Goal: Entertainment & Leisure: Consume media (video, audio)

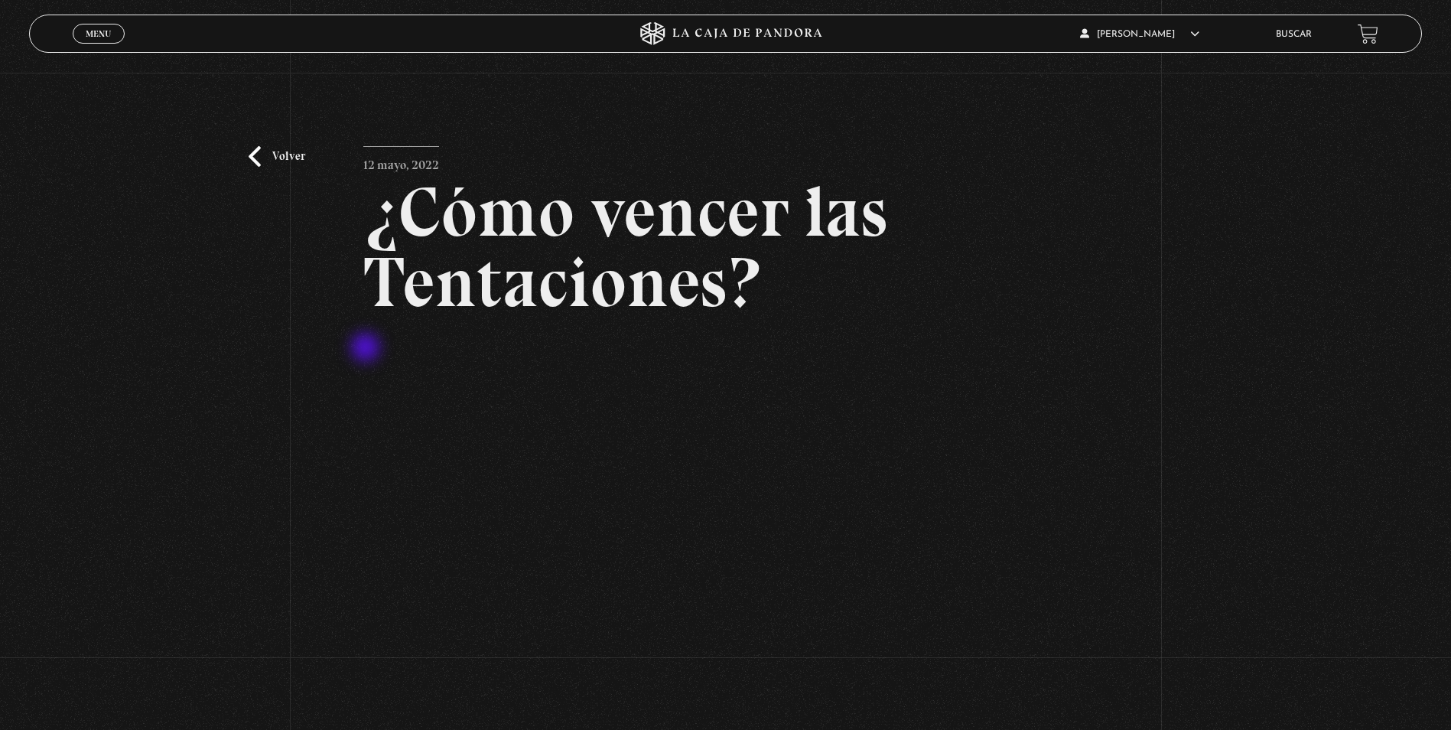
scroll to position [153, 0]
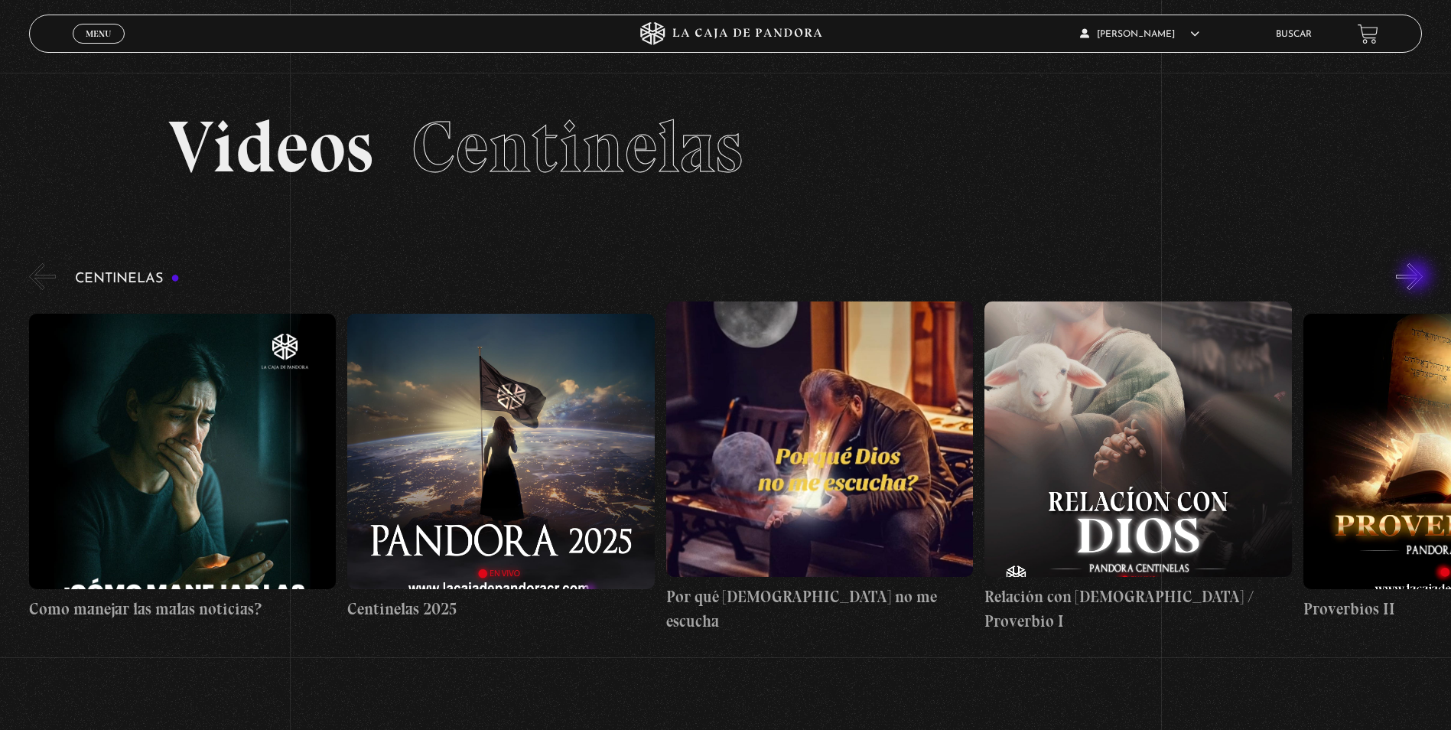
click at [1418, 277] on button "»" at bounding box center [1409, 276] width 27 height 27
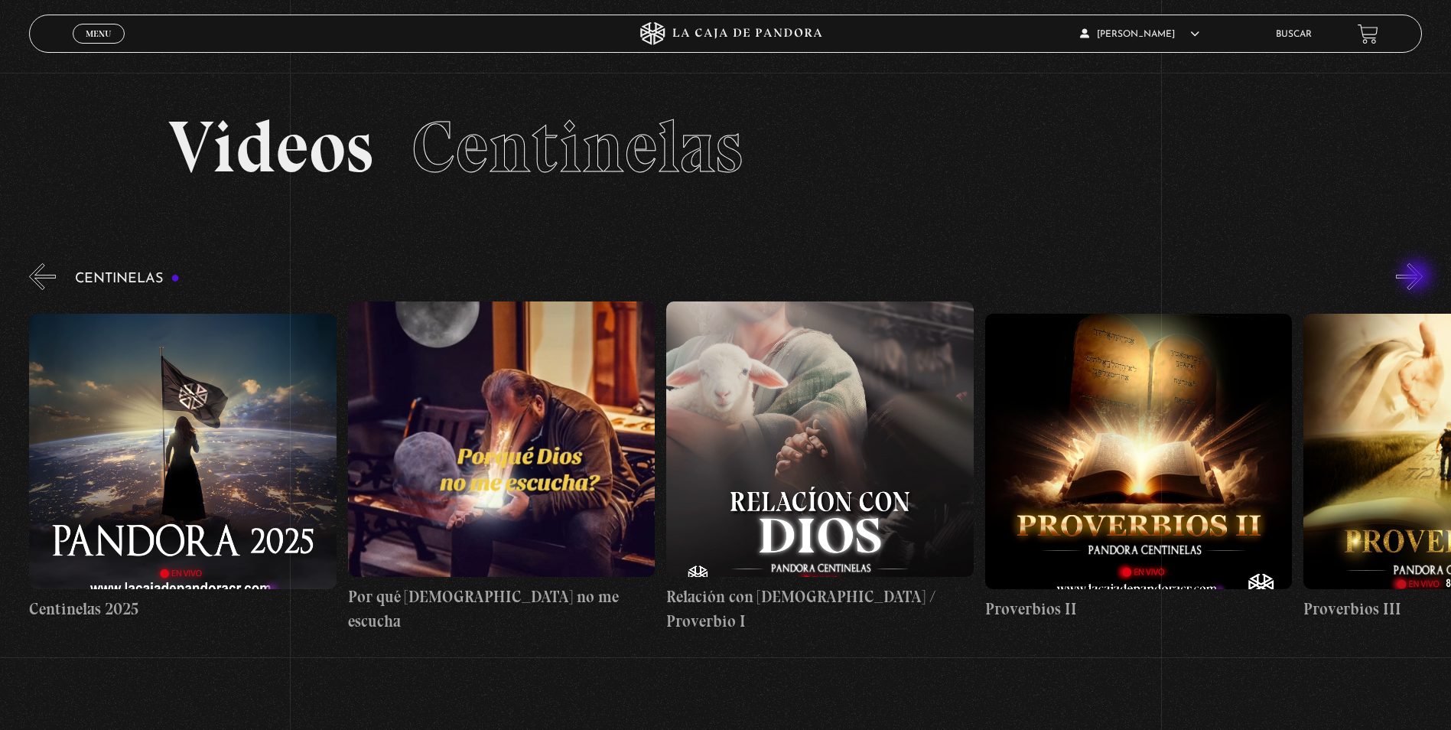
click at [1418, 277] on button "»" at bounding box center [1409, 276] width 27 height 27
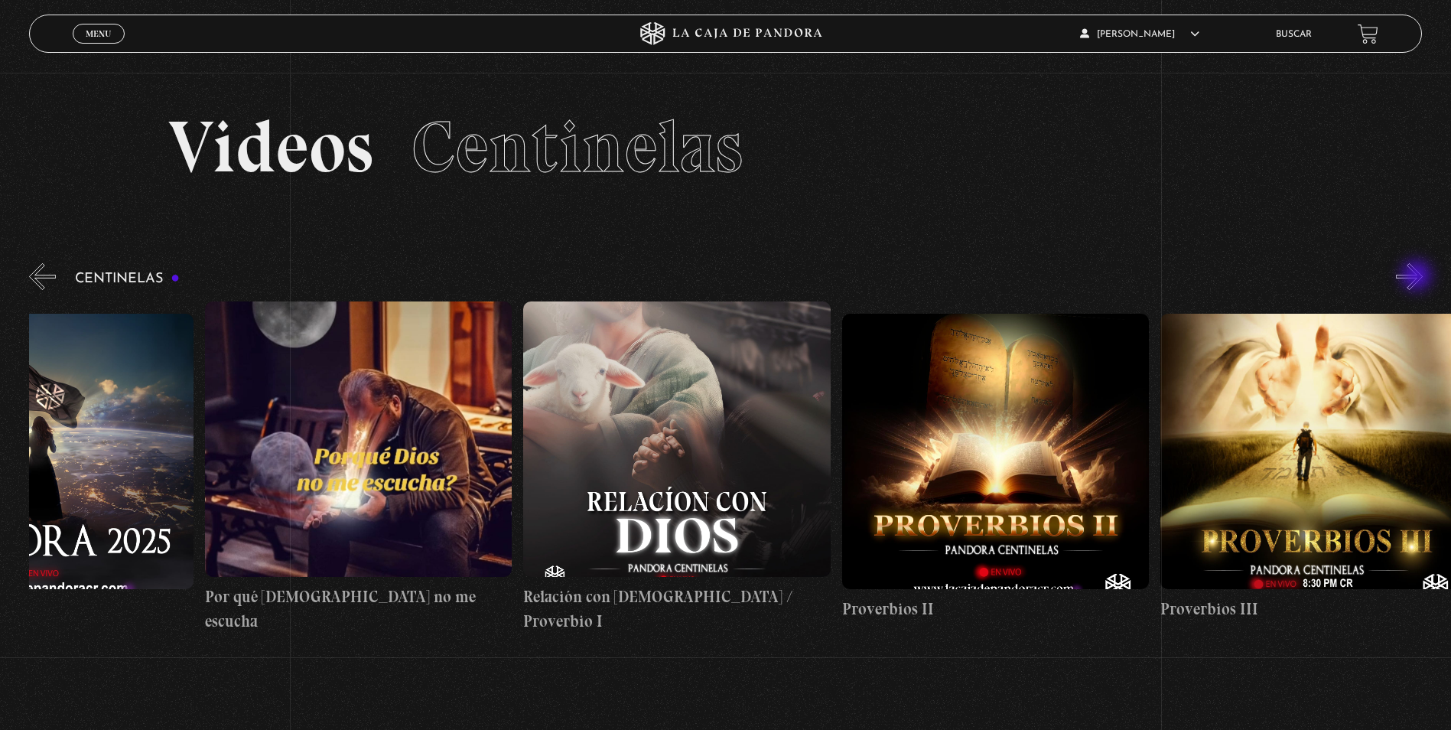
click at [1418, 277] on button "»" at bounding box center [1409, 276] width 27 height 27
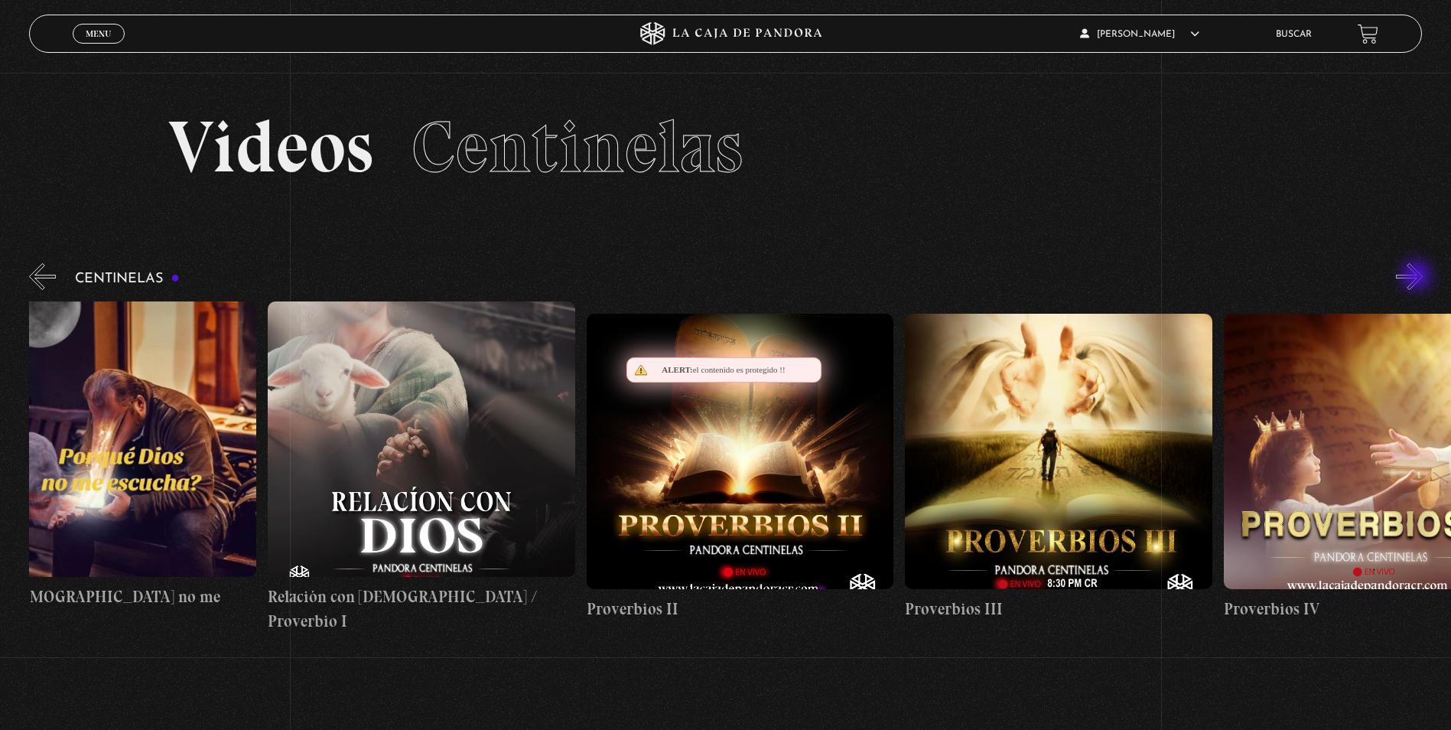
click at [1418, 277] on button "»" at bounding box center [1409, 276] width 27 height 27
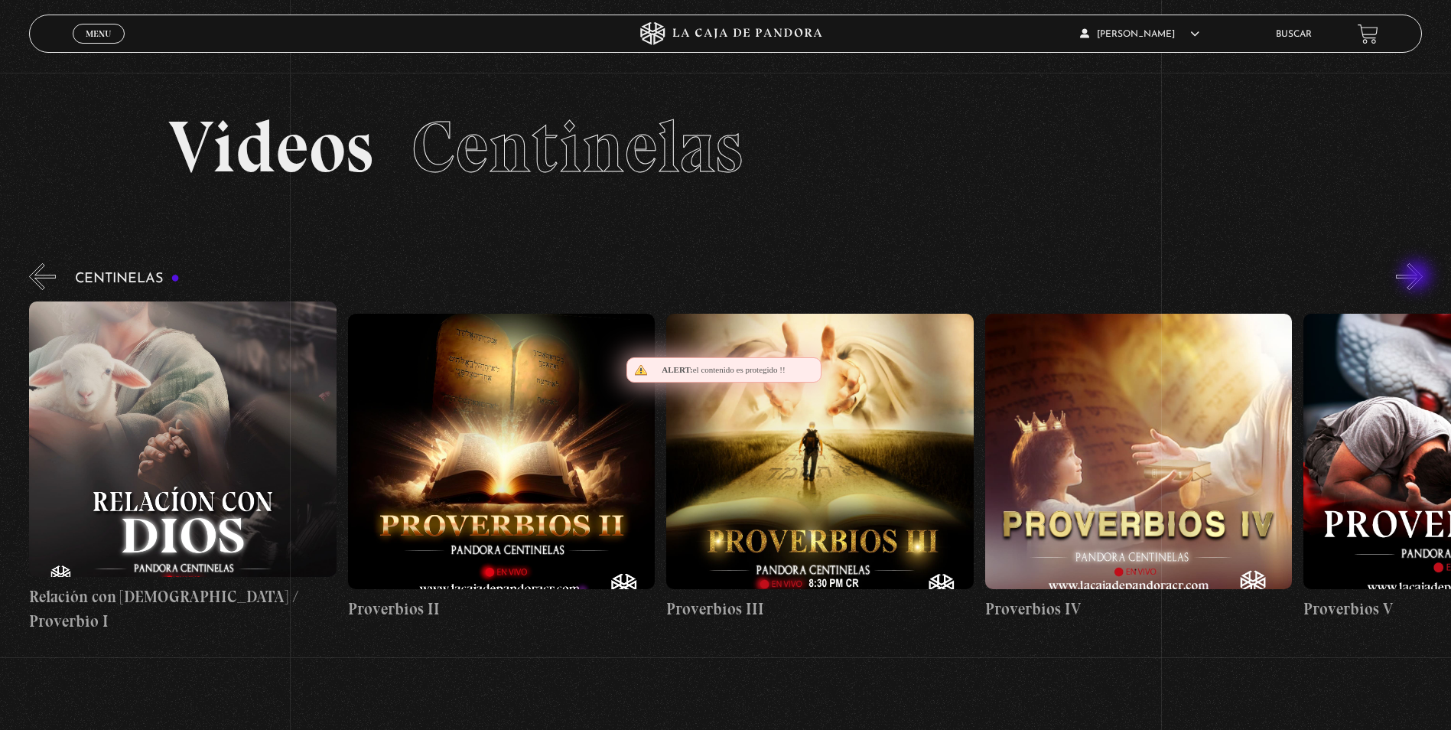
click at [1418, 277] on button "»" at bounding box center [1409, 276] width 27 height 27
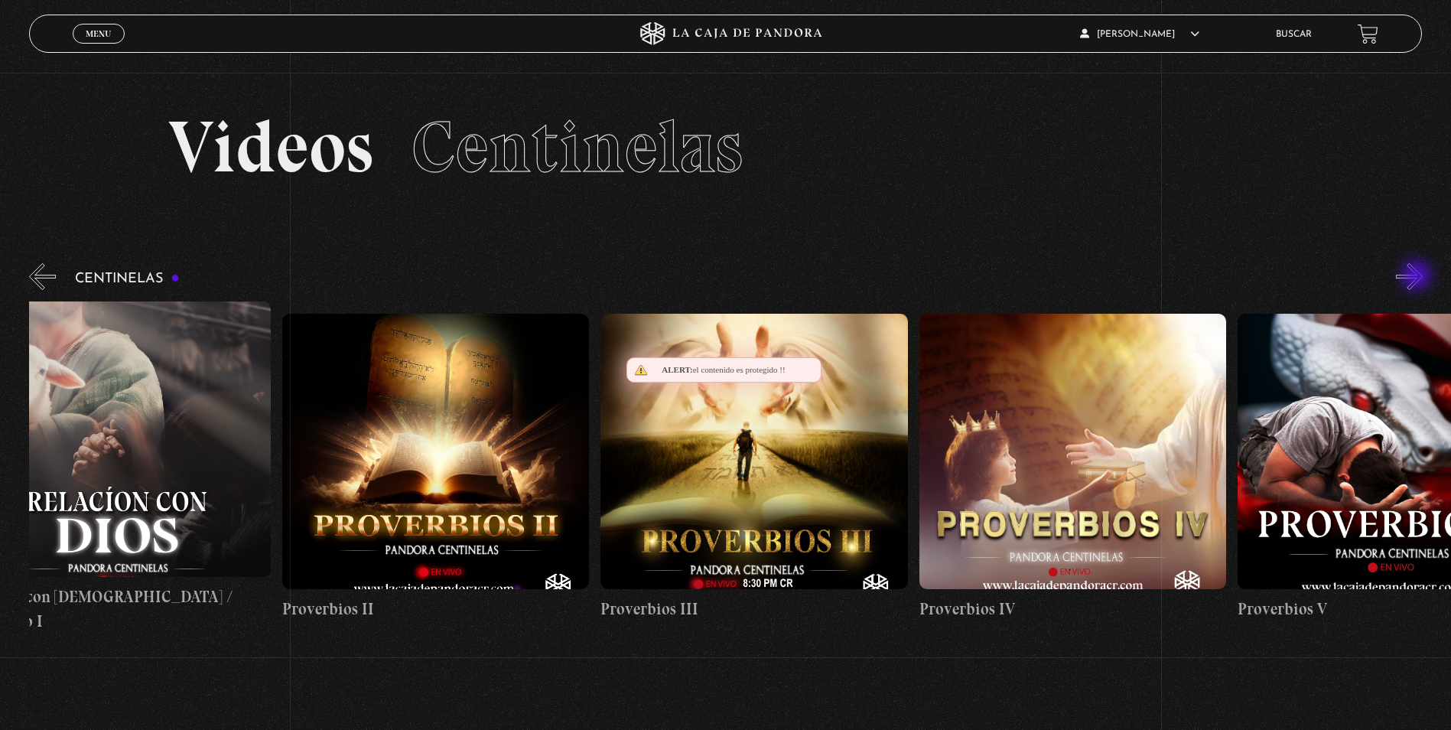
click at [1418, 277] on button "»" at bounding box center [1409, 276] width 27 height 27
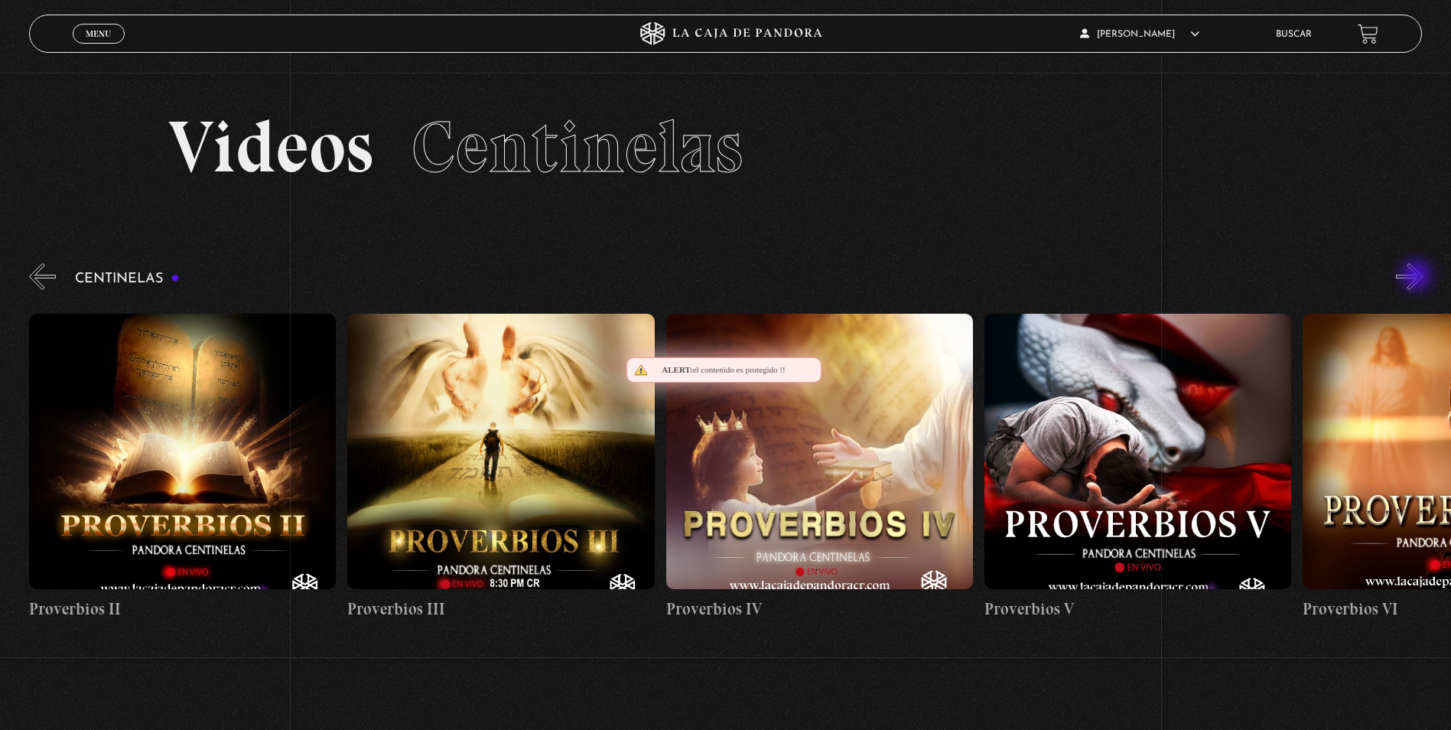
click at [1418, 277] on button "»" at bounding box center [1409, 276] width 27 height 27
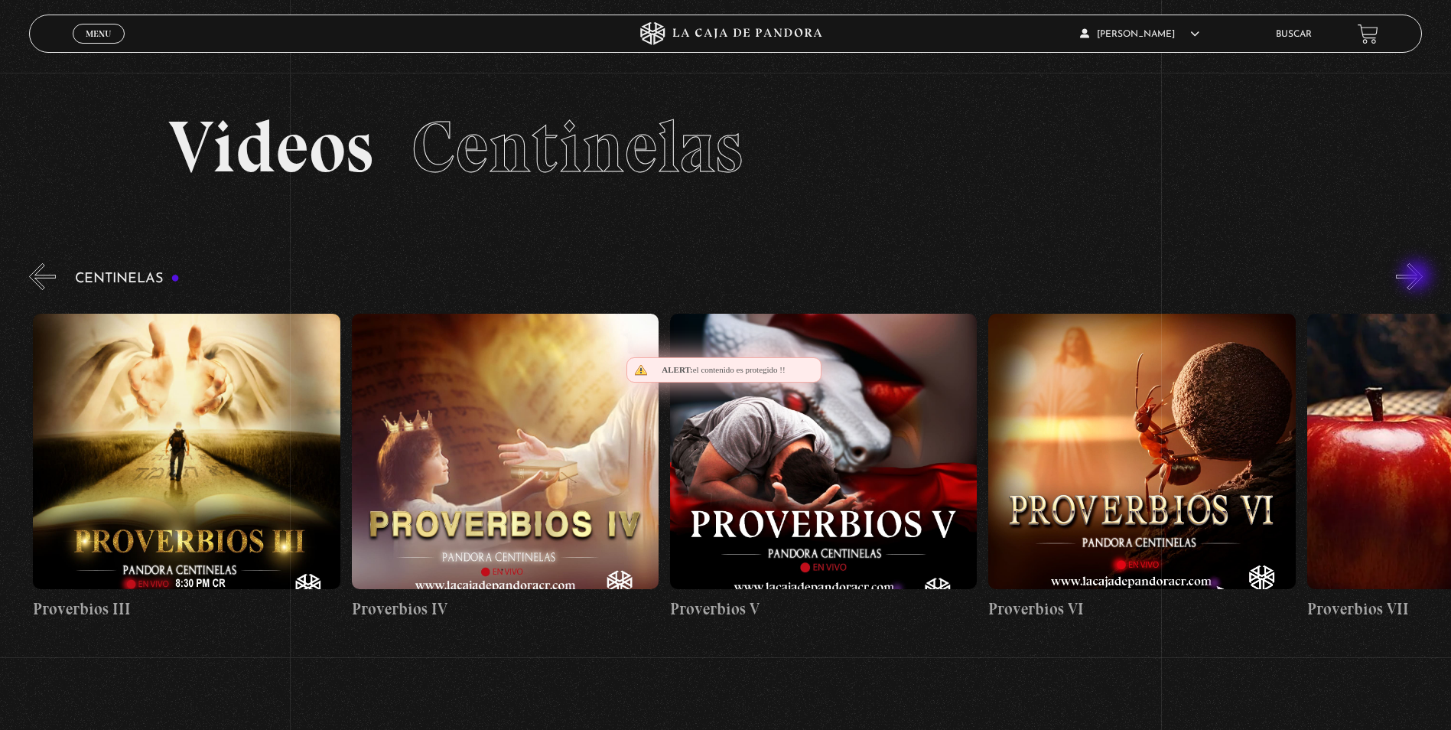
click at [1418, 277] on button "»" at bounding box center [1409, 276] width 27 height 27
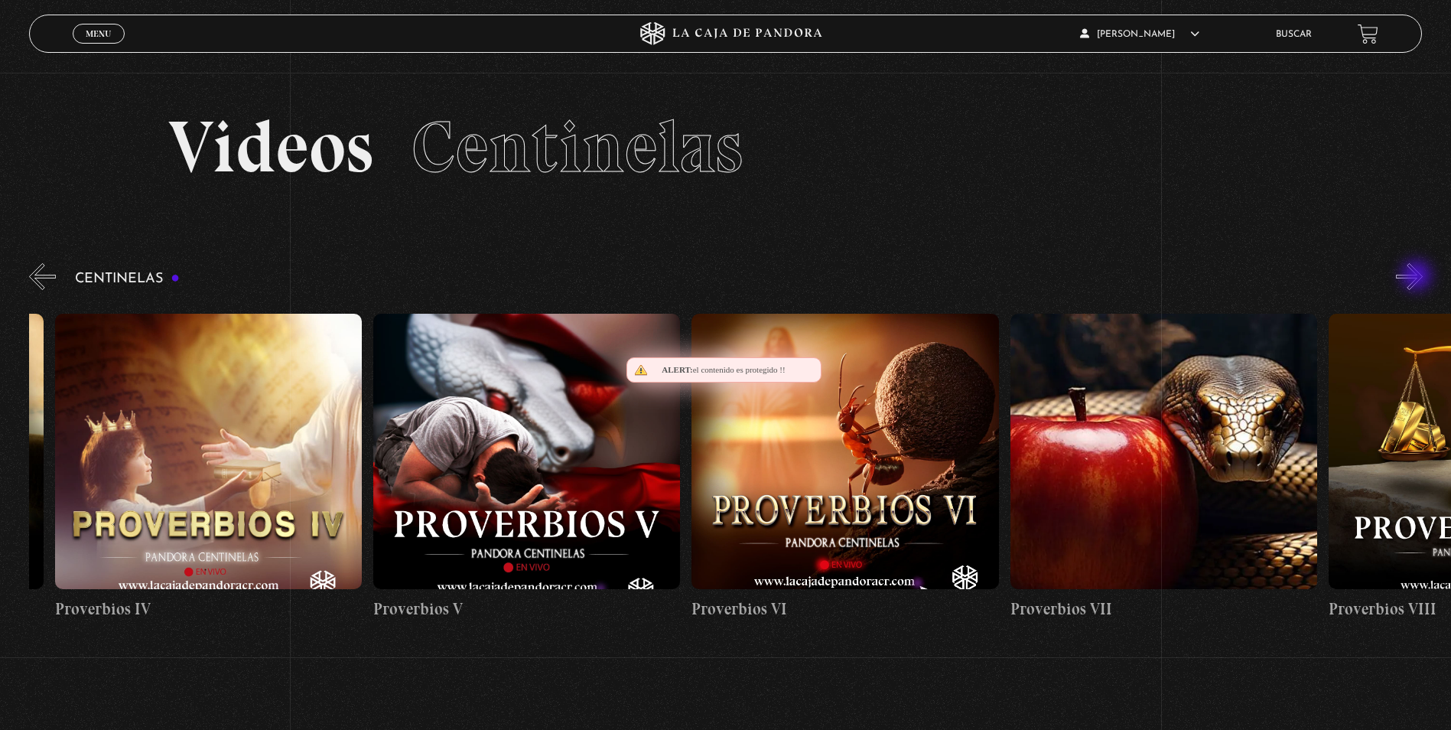
click at [1418, 277] on button "»" at bounding box center [1409, 276] width 27 height 27
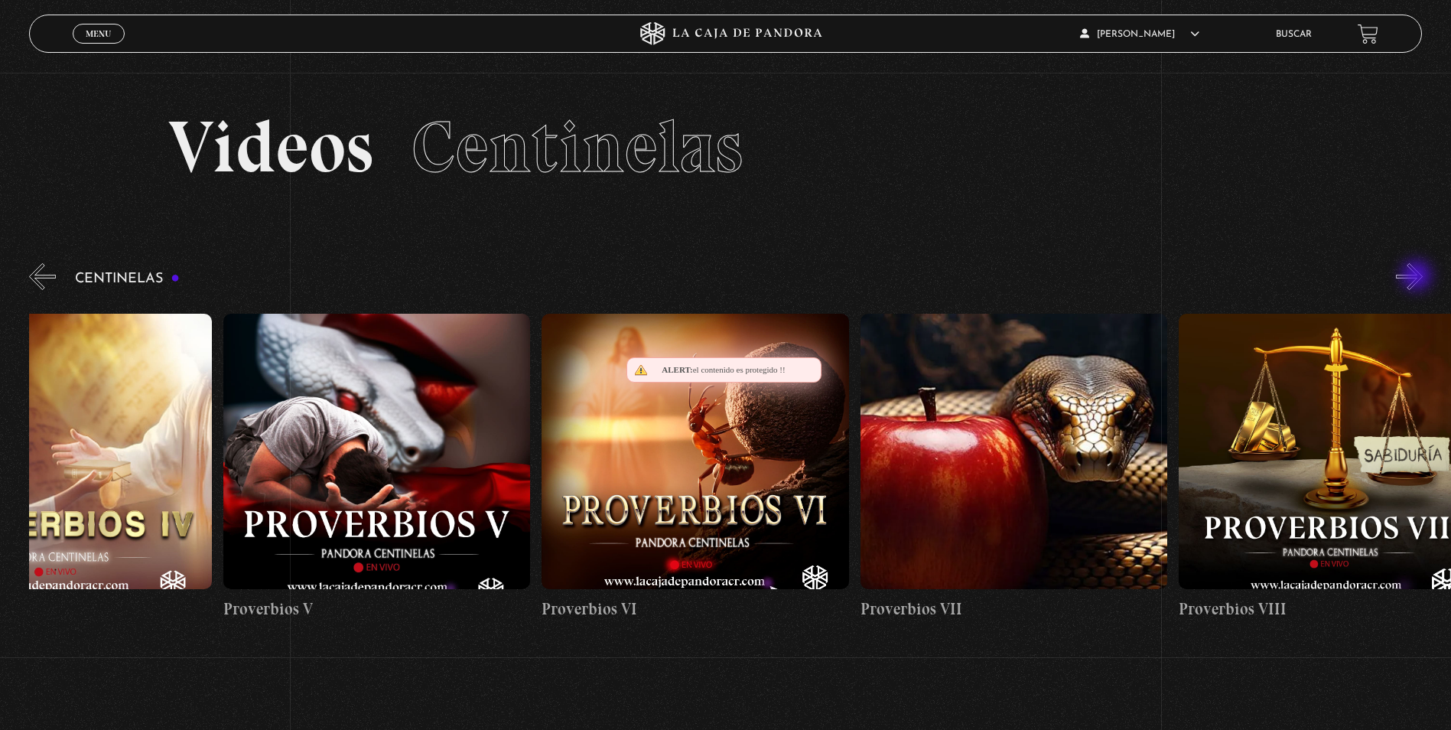
click at [1418, 277] on button "»" at bounding box center [1409, 276] width 27 height 27
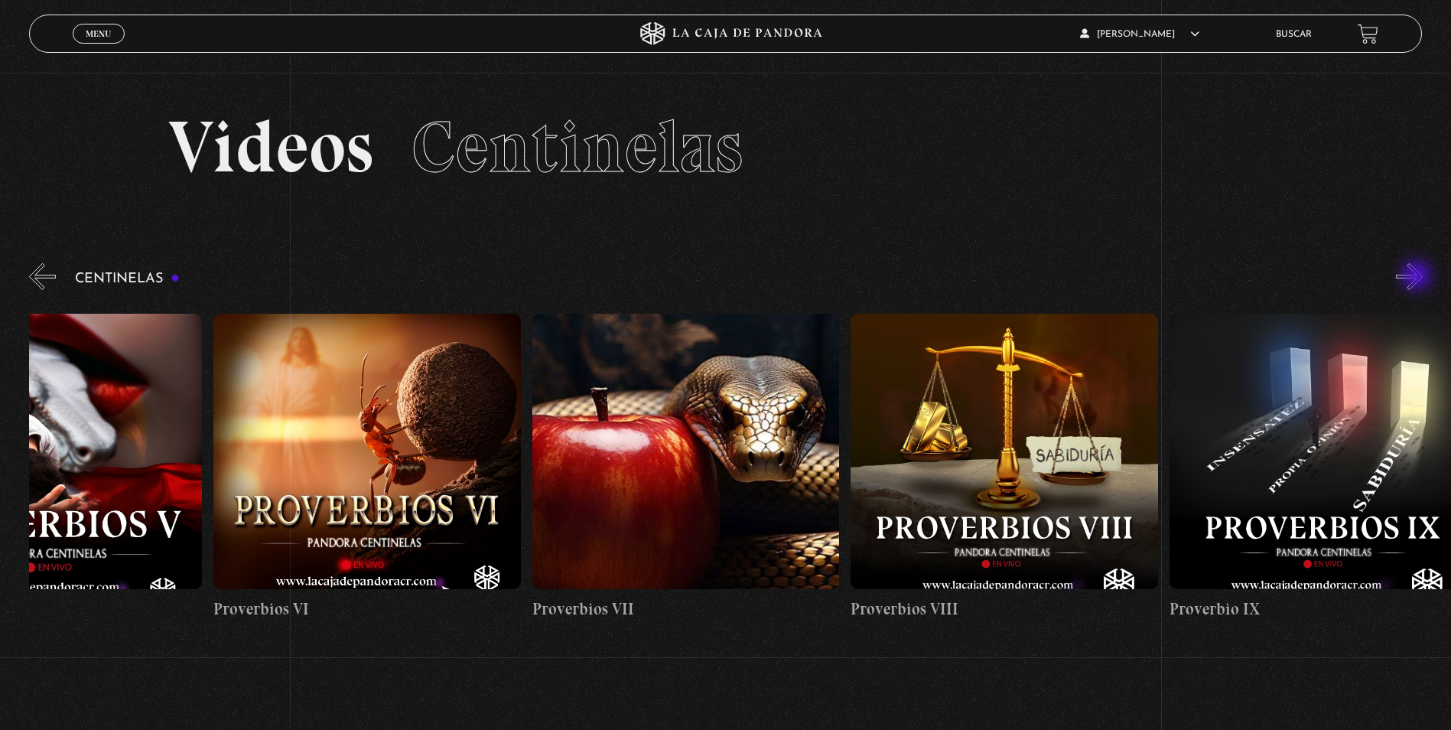
click at [1418, 277] on button "»" at bounding box center [1409, 276] width 27 height 27
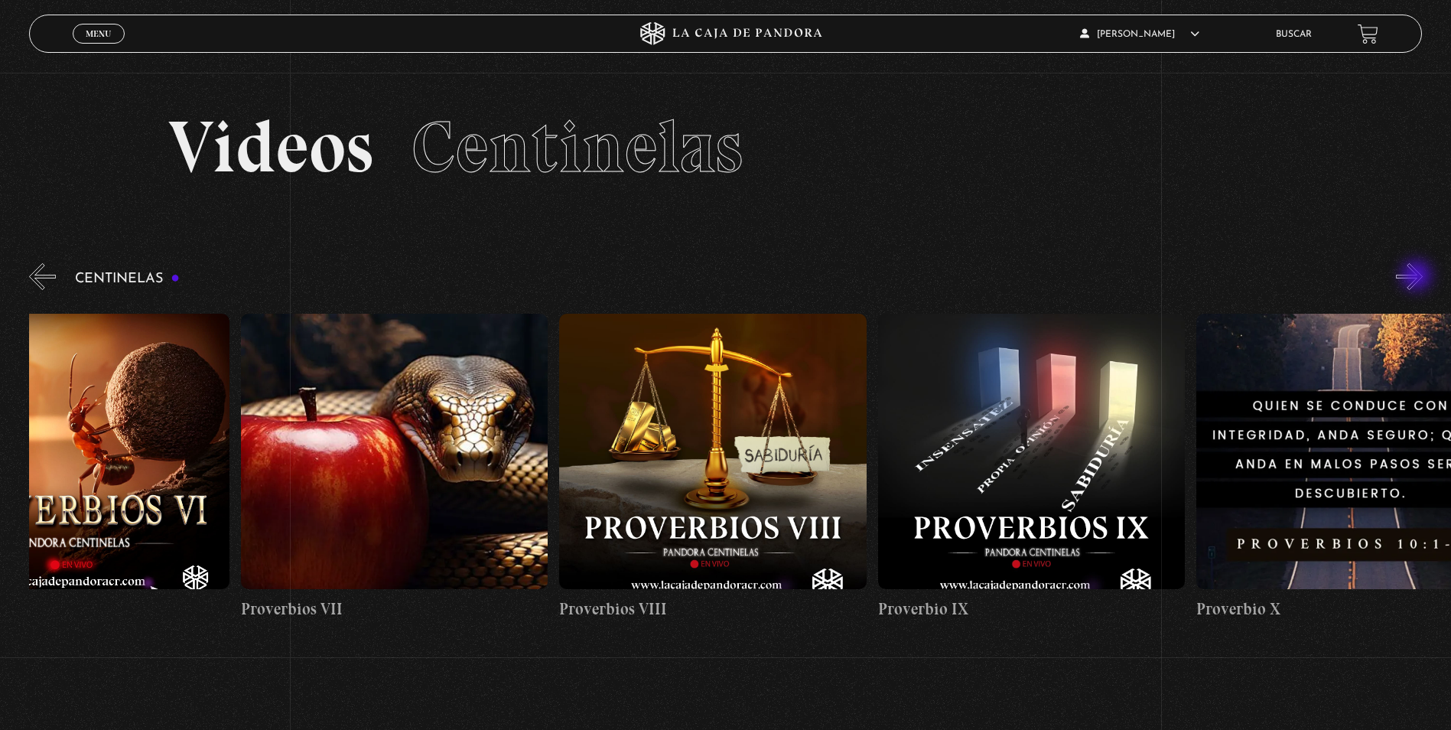
click at [1418, 277] on button "»" at bounding box center [1409, 276] width 27 height 27
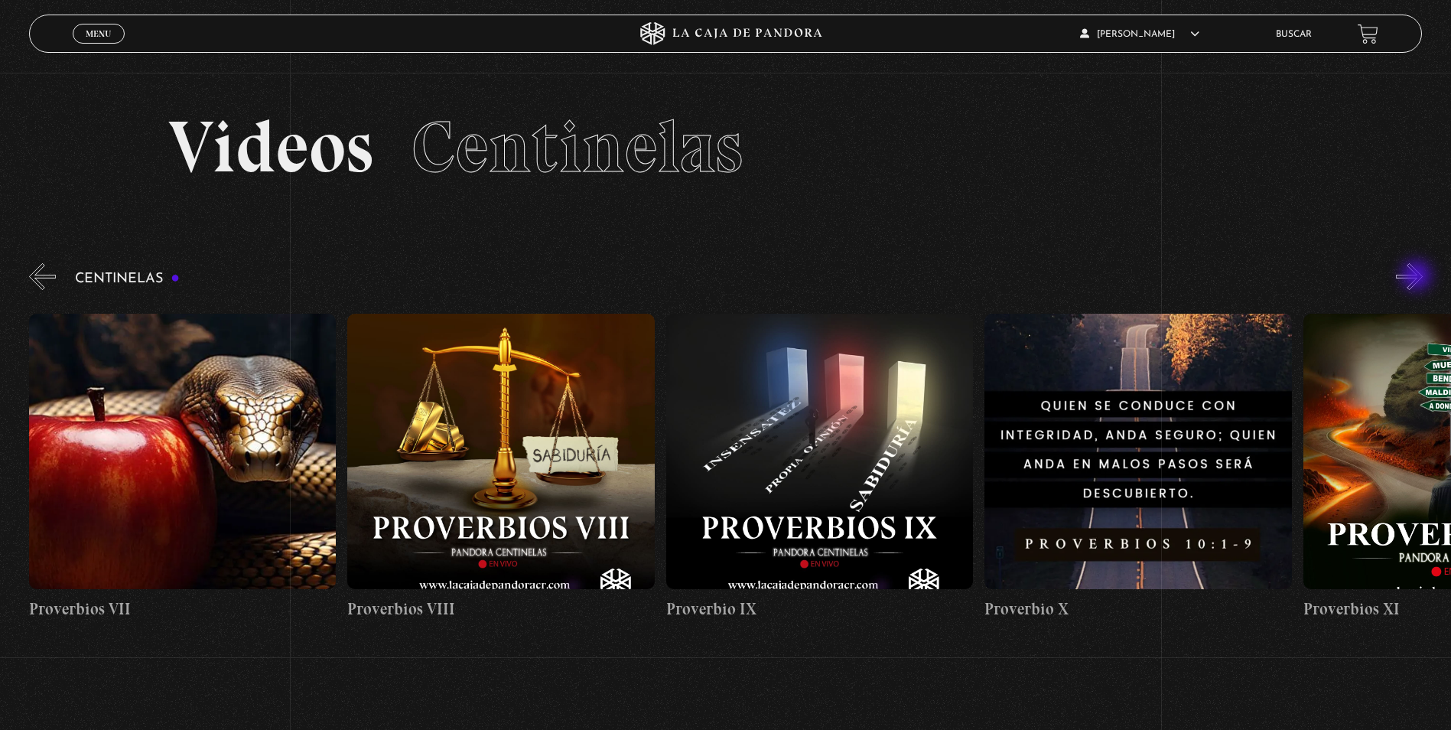
click at [1418, 277] on button "»" at bounding box center [1409, 276] width 27 height 27
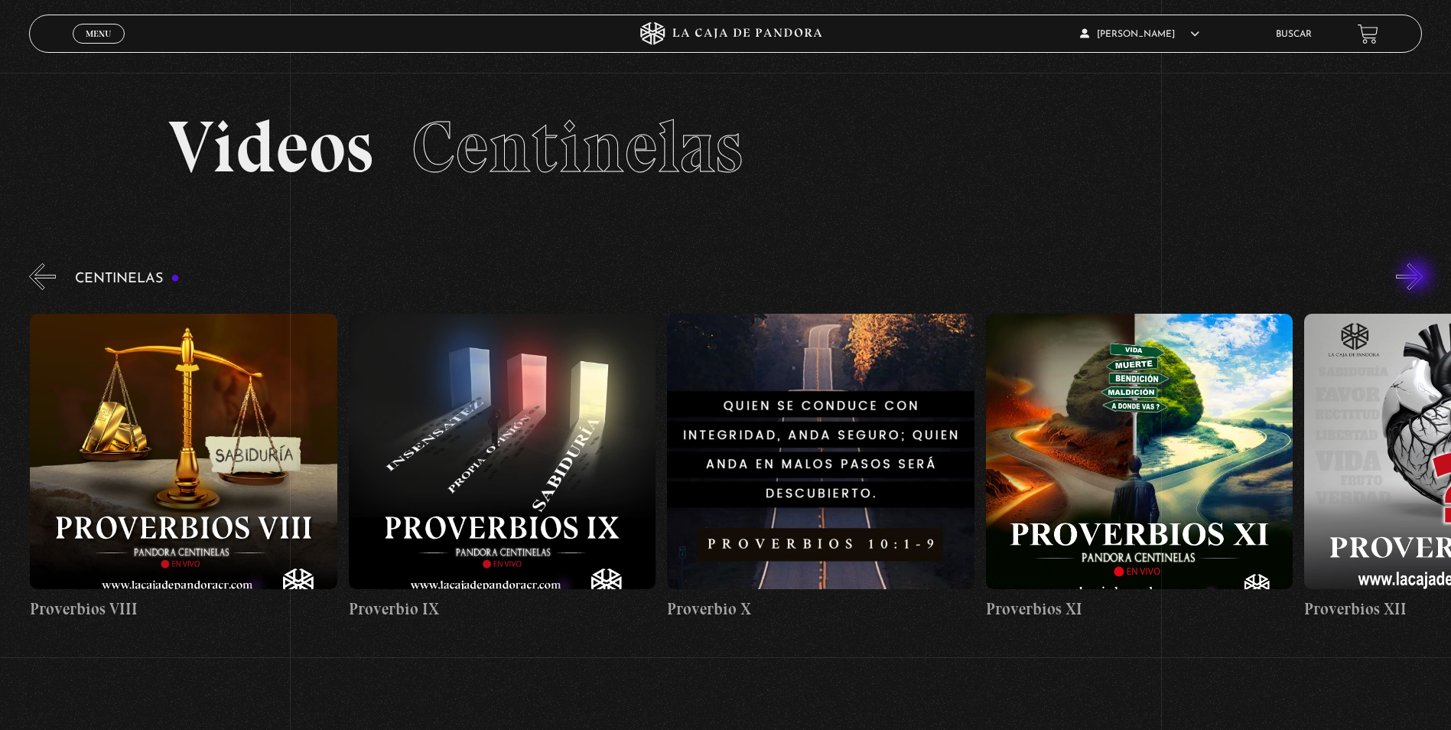
click at [1418, 277] on button "»" at bounding box center [1409, 276] width 27 height 27
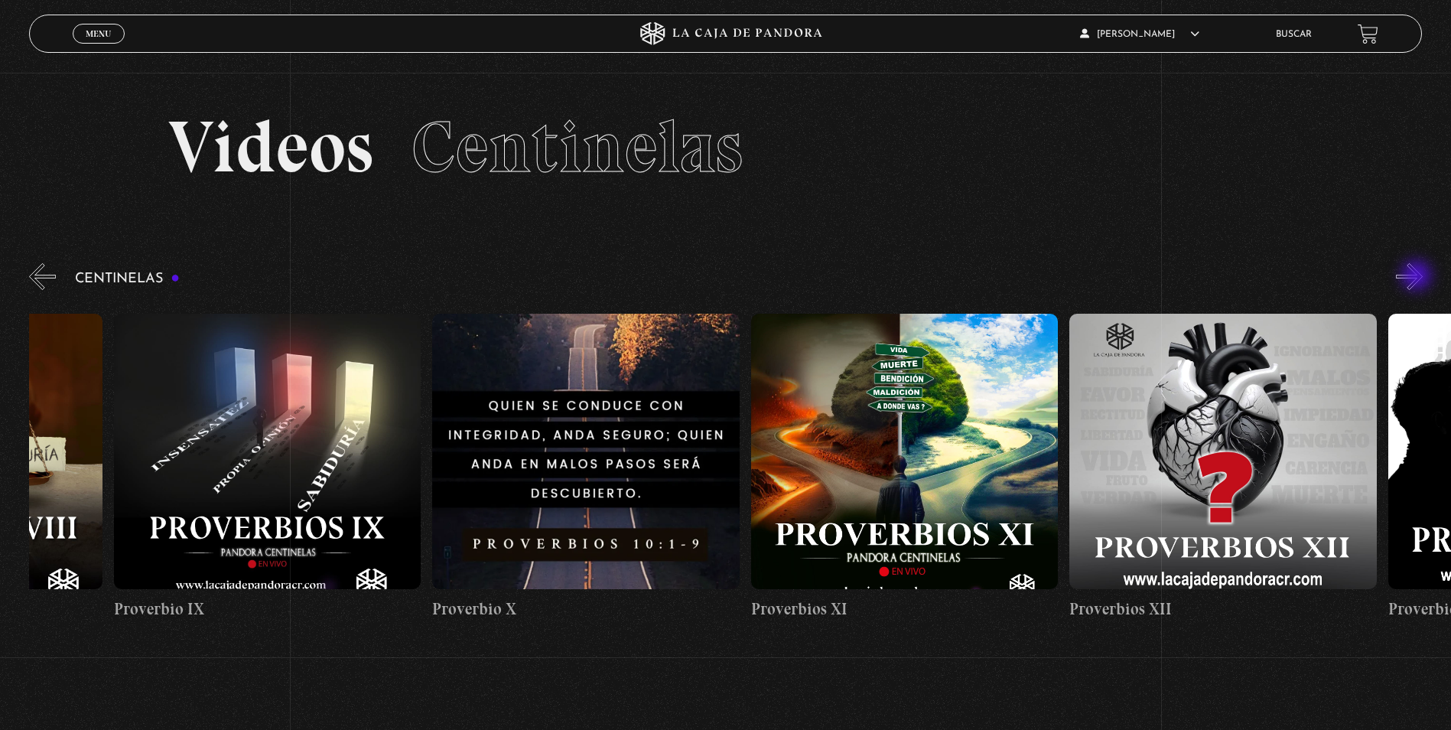
click at [1418, 277] on button "»" at bounding box center [1409, 276] width 27 height 27
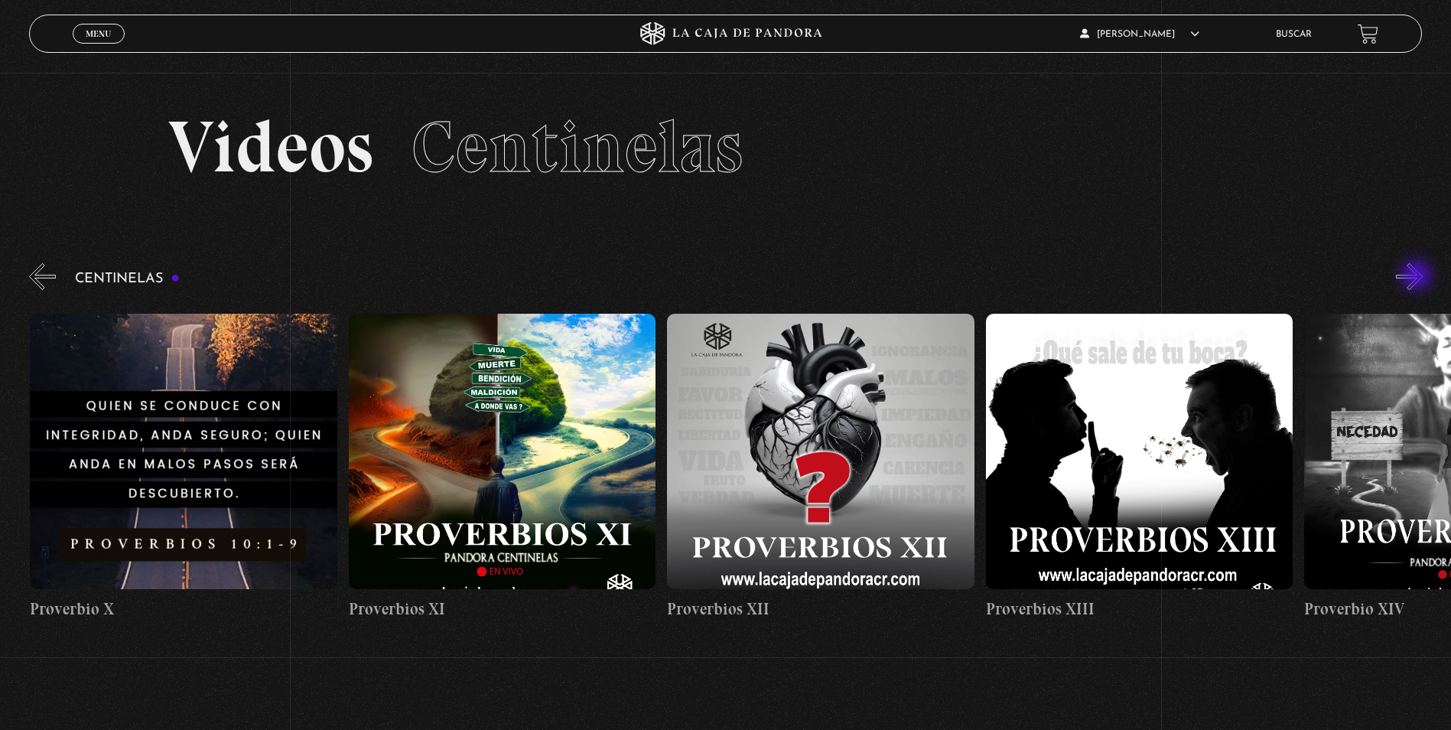
click at [1418, 277] on button "»" at bounding box center [1409, 276] width 27 height 27
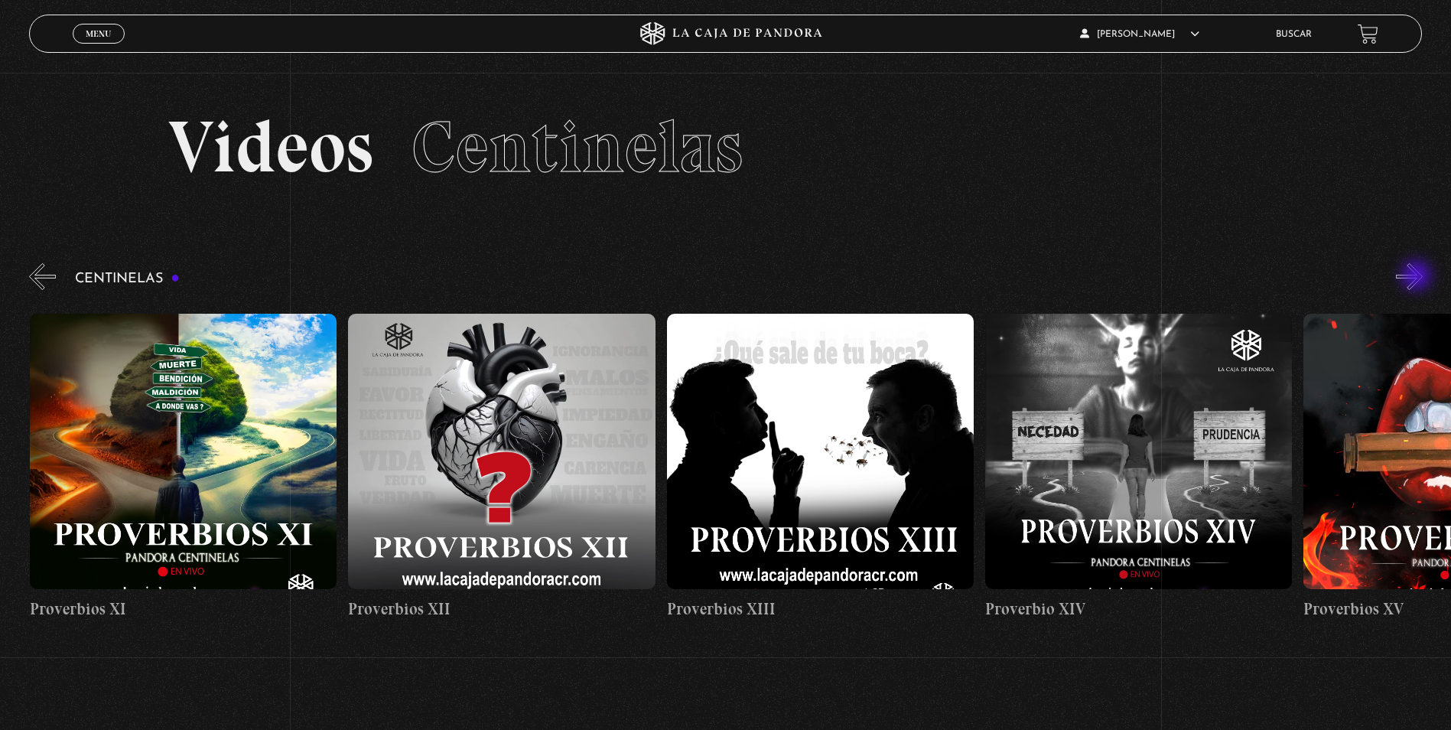
click at [1418, 277] on button "»" at bounding box center [1409, 276] width 27 height 27
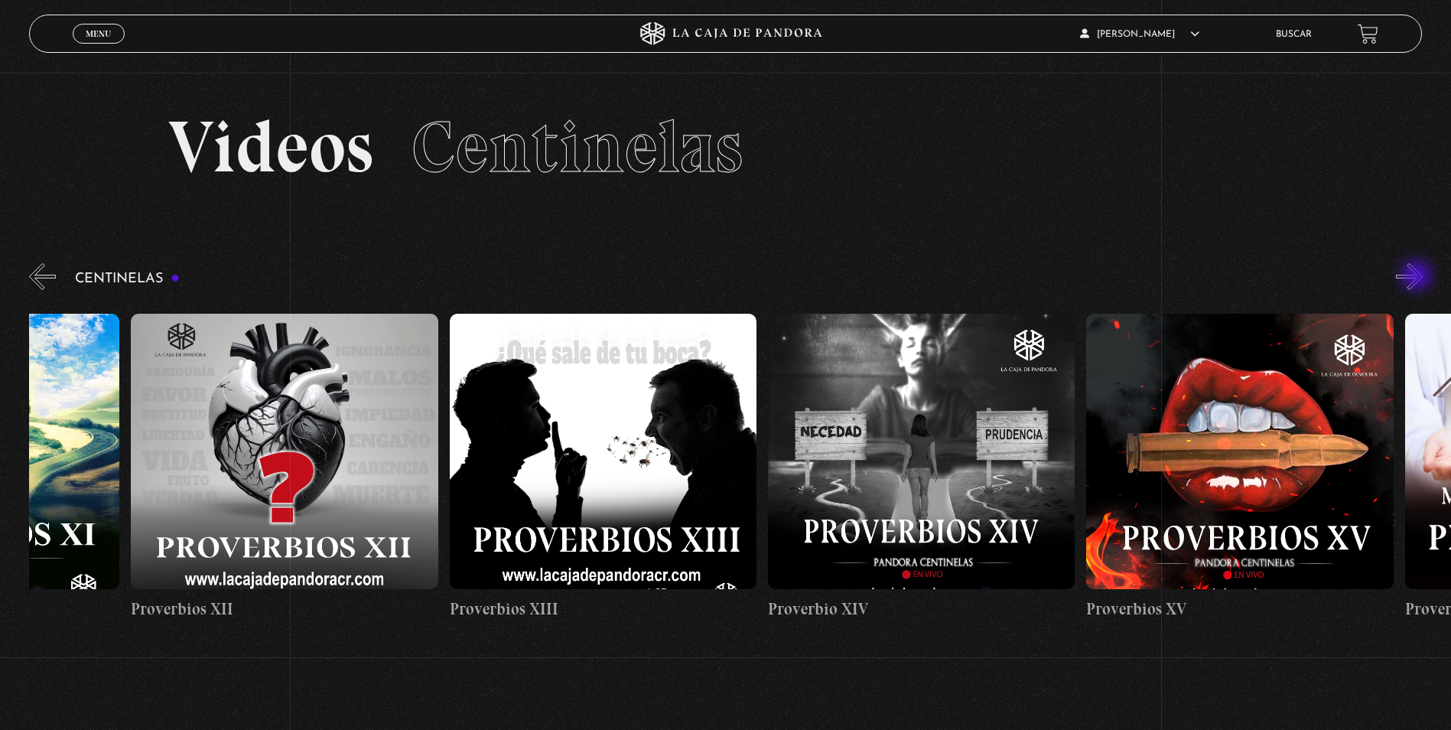
click at [1418, 277] on button "»" at bounding box center [1409, 276] width 27 height 27
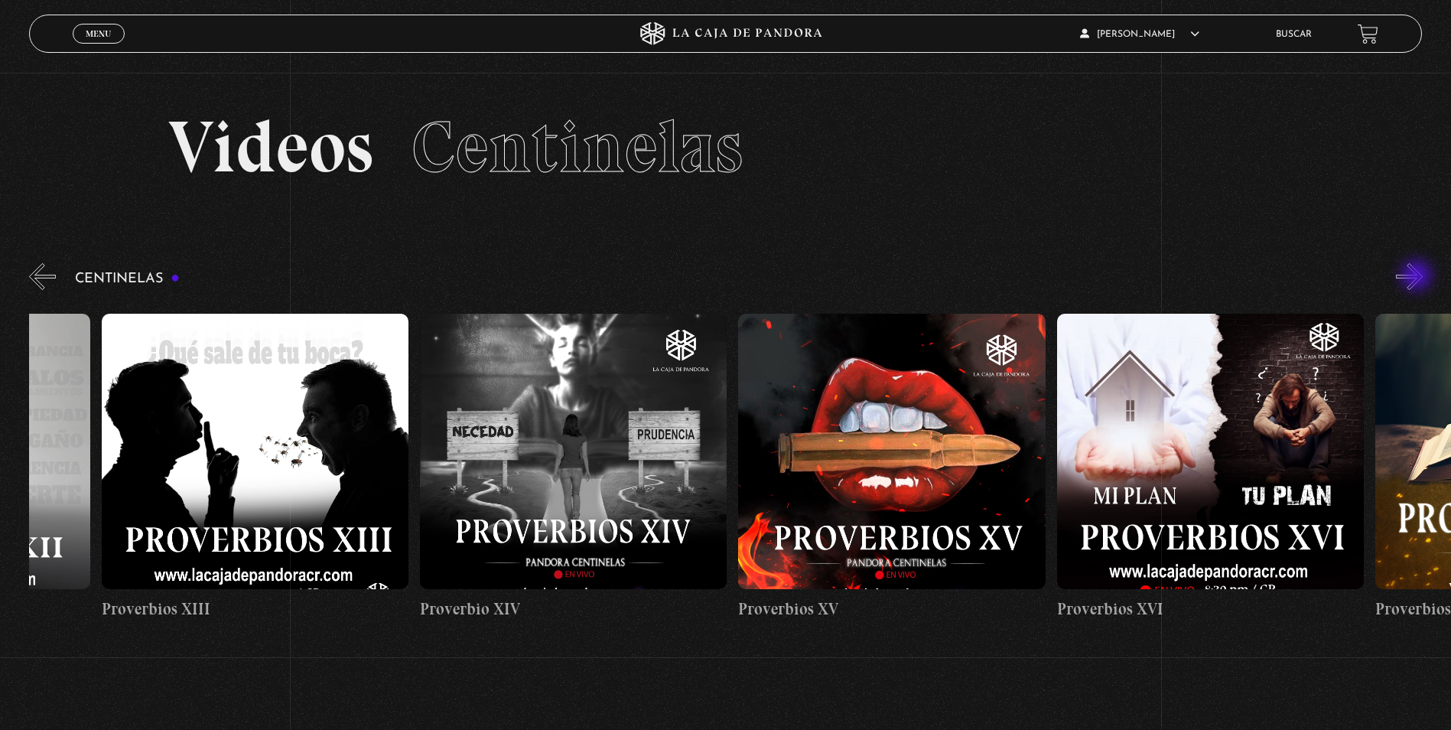
click at [1418, 277] on button "»" at bounding box center [1409, 276] width 27 height 27
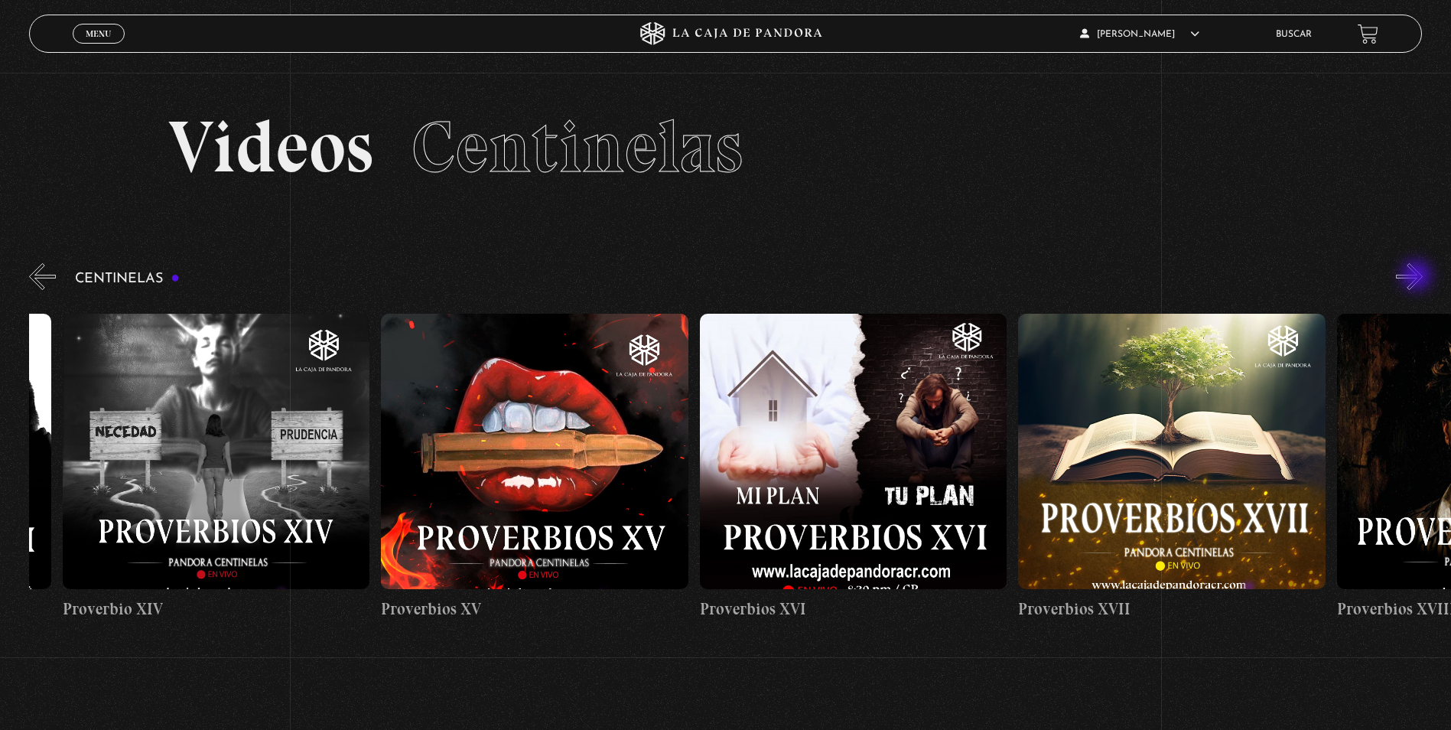
click at [1418, 277] on button "»" at bounding box center [1409, 276] width 27 height 27
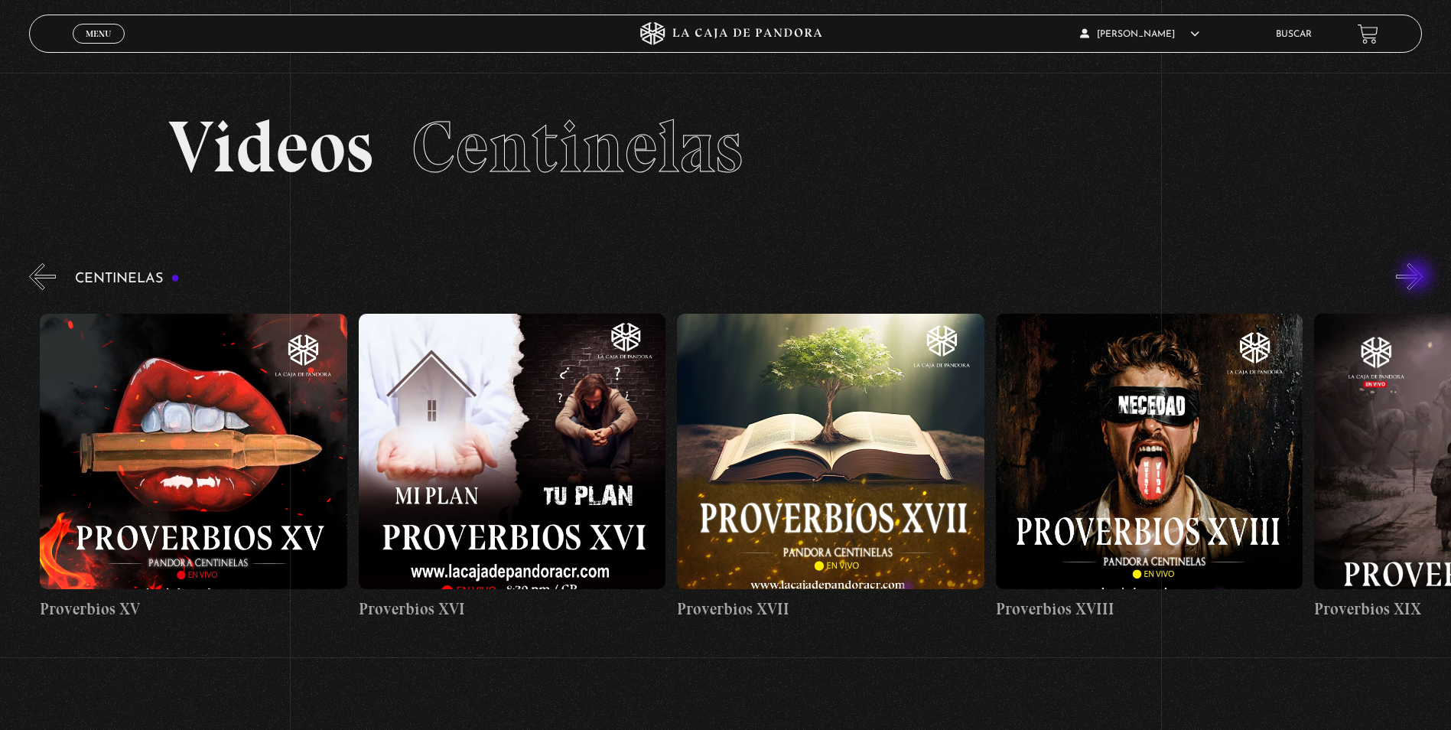
click at [1418, 277] on button "»" at bounding box center [1409, 276] width 27 height 27
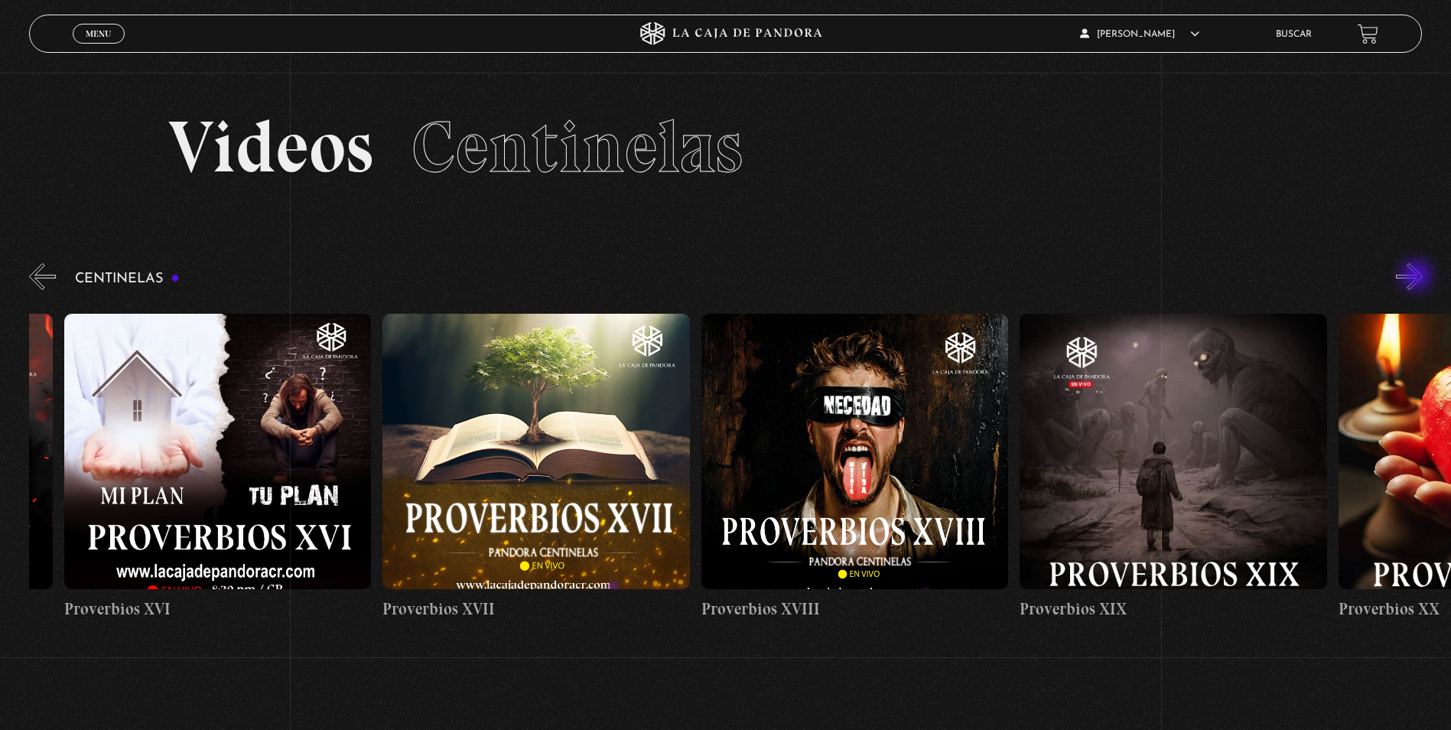
click at [1418, 277] on button "»" at bounding box center [1409, 276] width 27 height 27
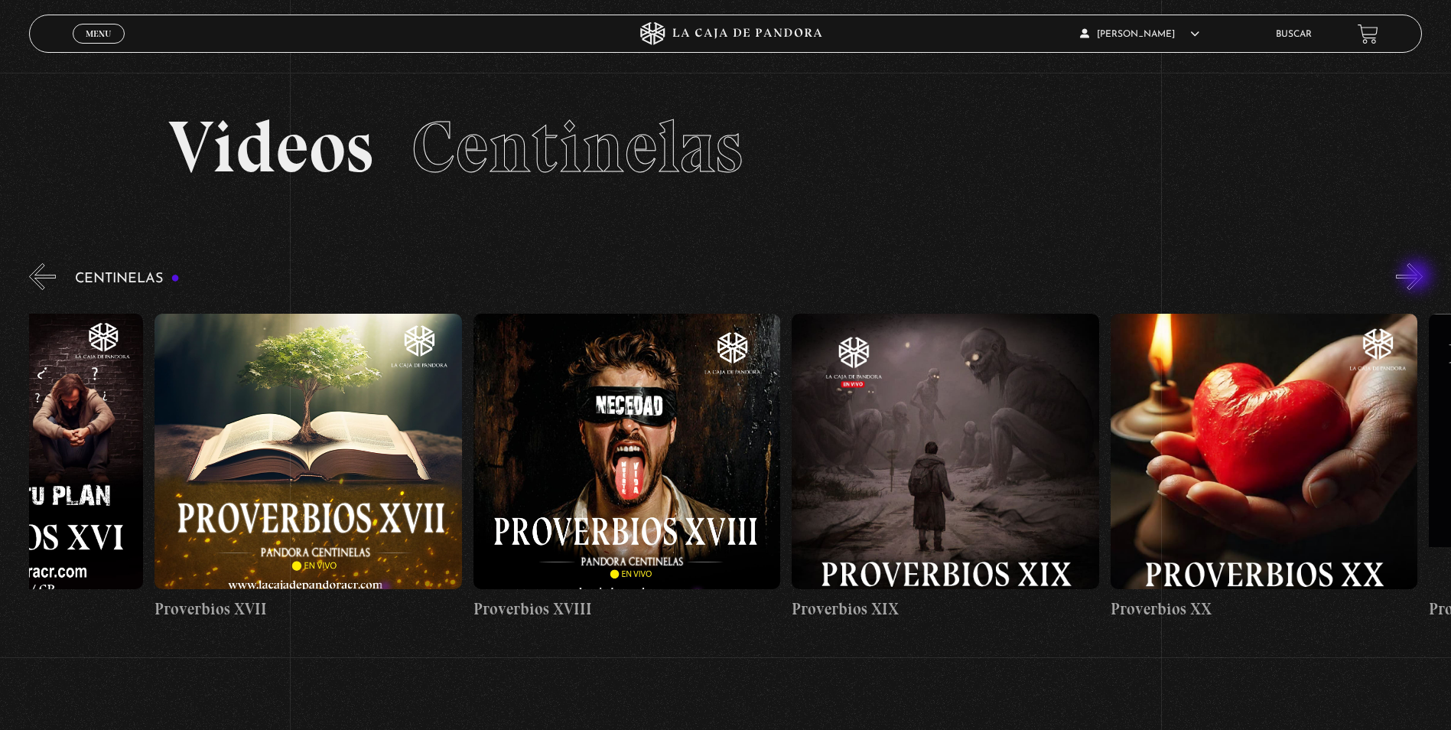
click at [1418, 277] on button "»" at bounding box center [1409, 276] width 27 height 27
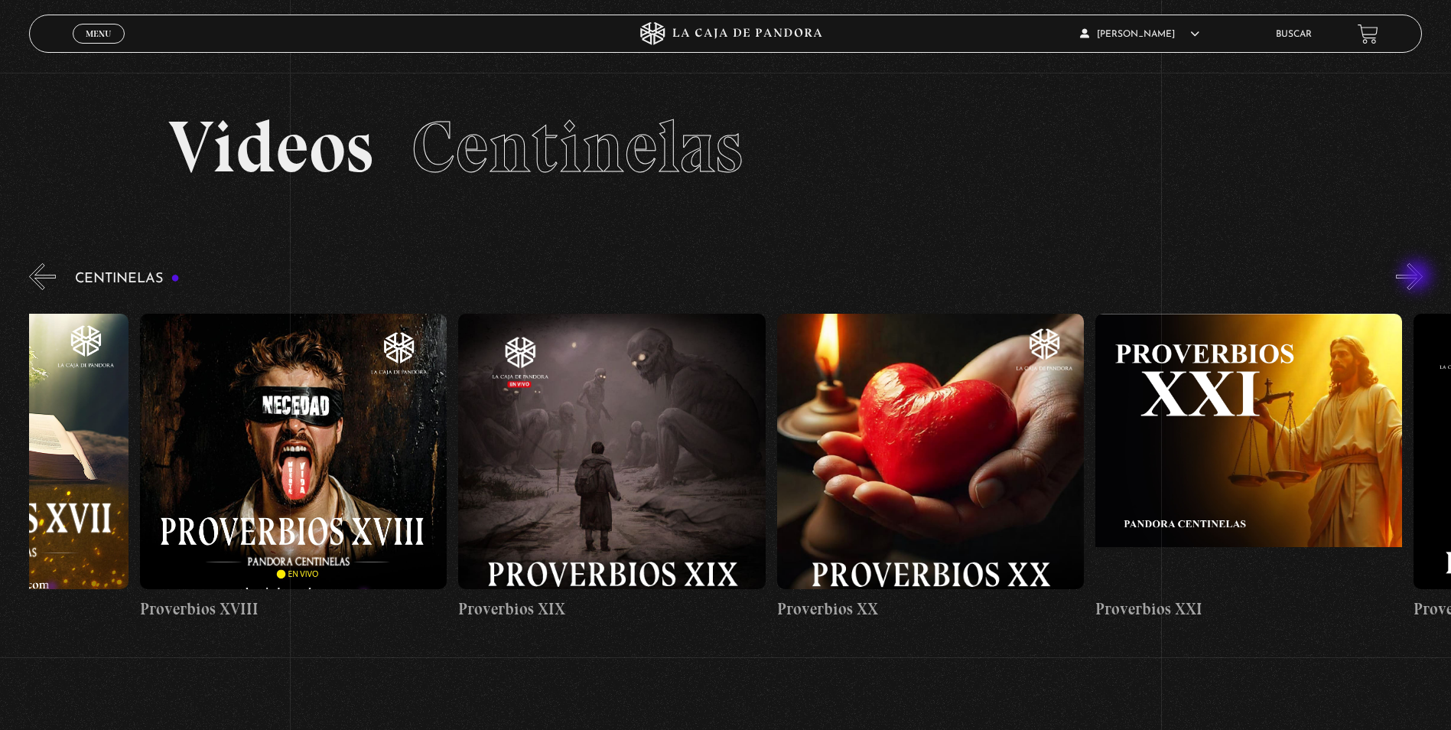
click at [1418, 277] on button "»" at bounding box center [1409, 276] width 27 height 27
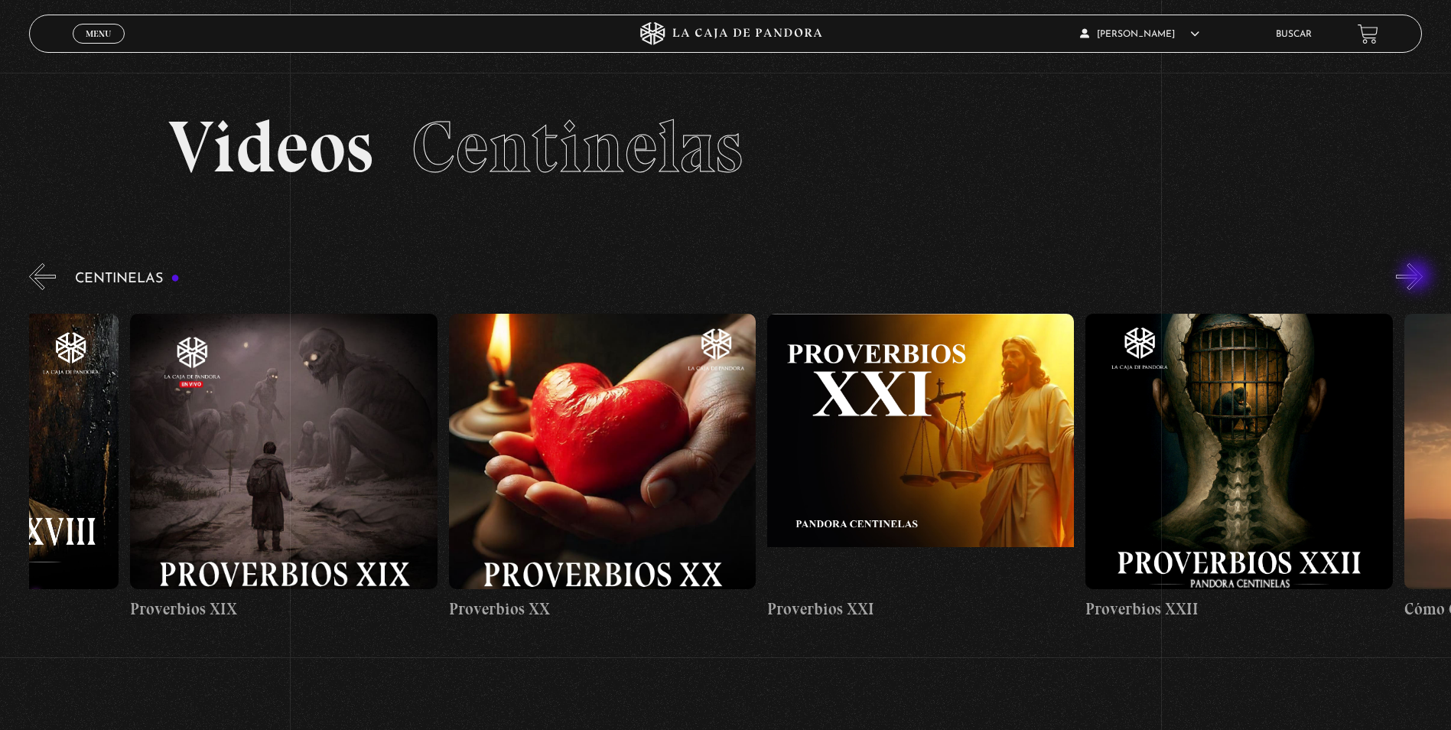
click at [1418, 277] on button "»" at bounding box center [1409, 276] width 27 height 27
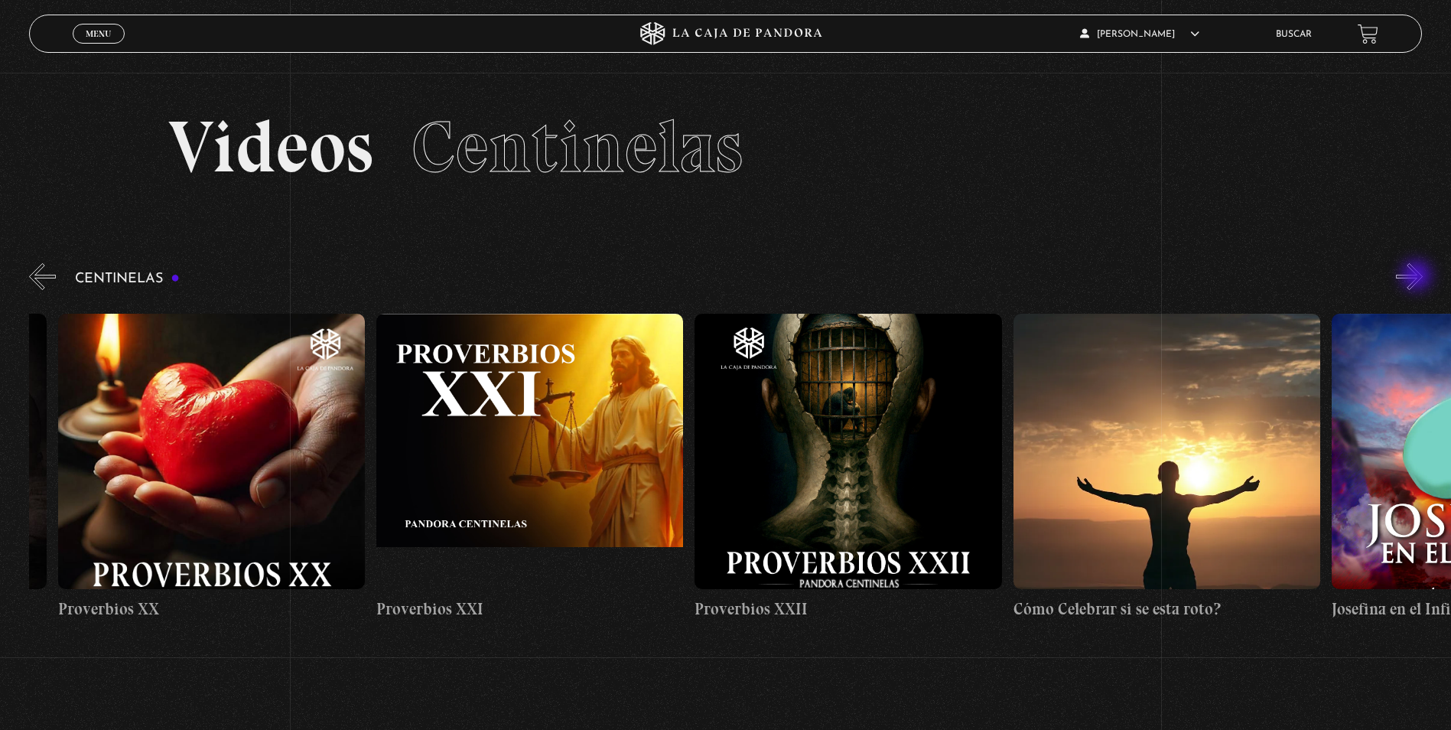
click at [1418, 277] on button "»" at bounding box center [1409, 276] width 27 height 27
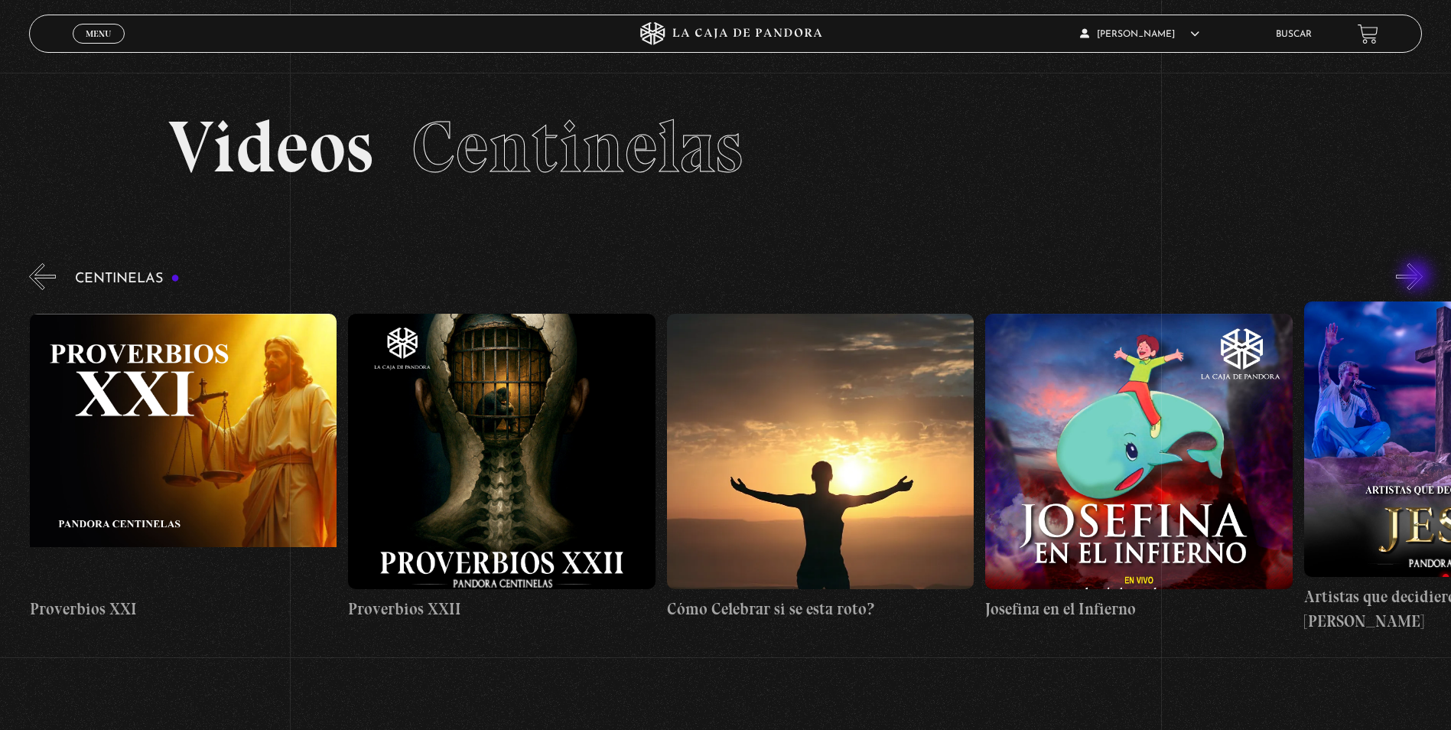
click at [1418, 277] on button "»" at bounding box center [1409, 276] width 27 height 27
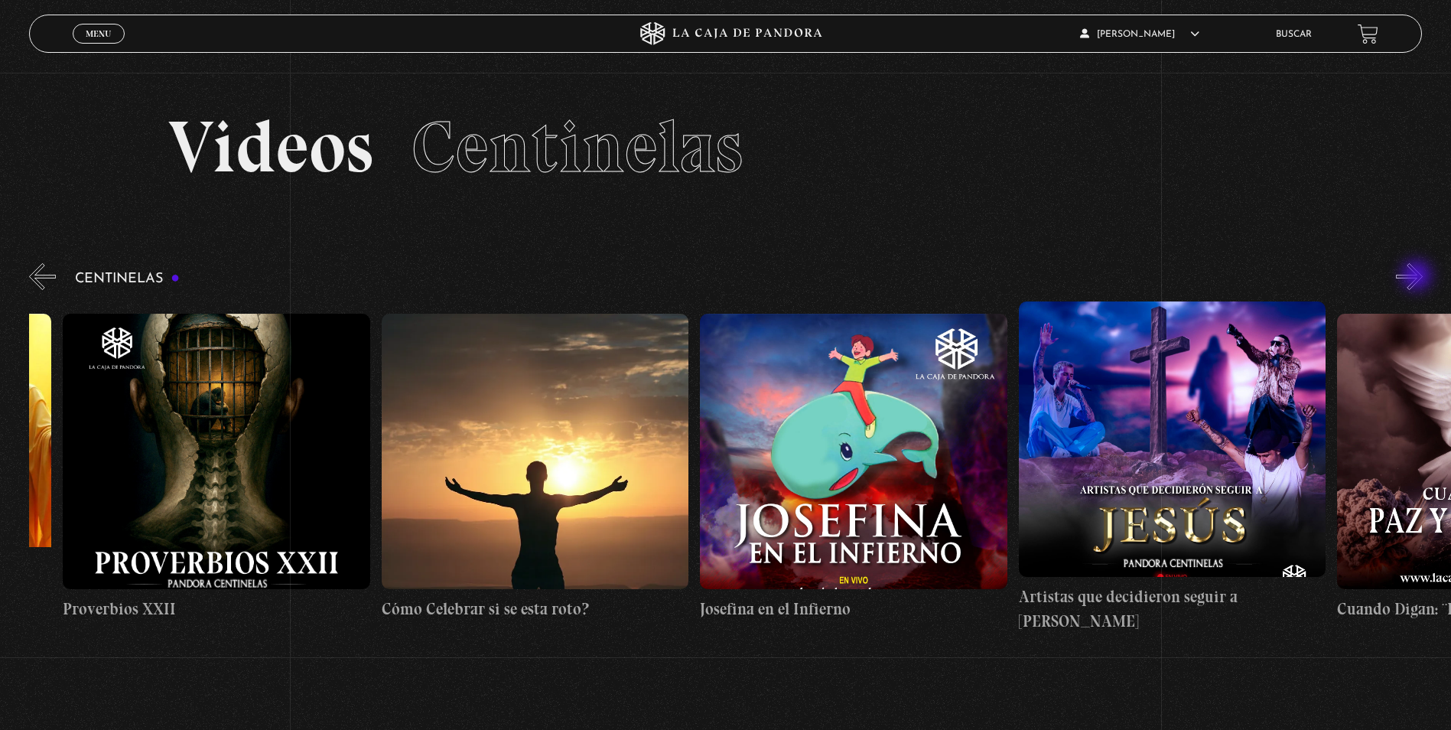
click at [1418, 277] on button "»" at bounding box center [1409, 276] width 27 height 27
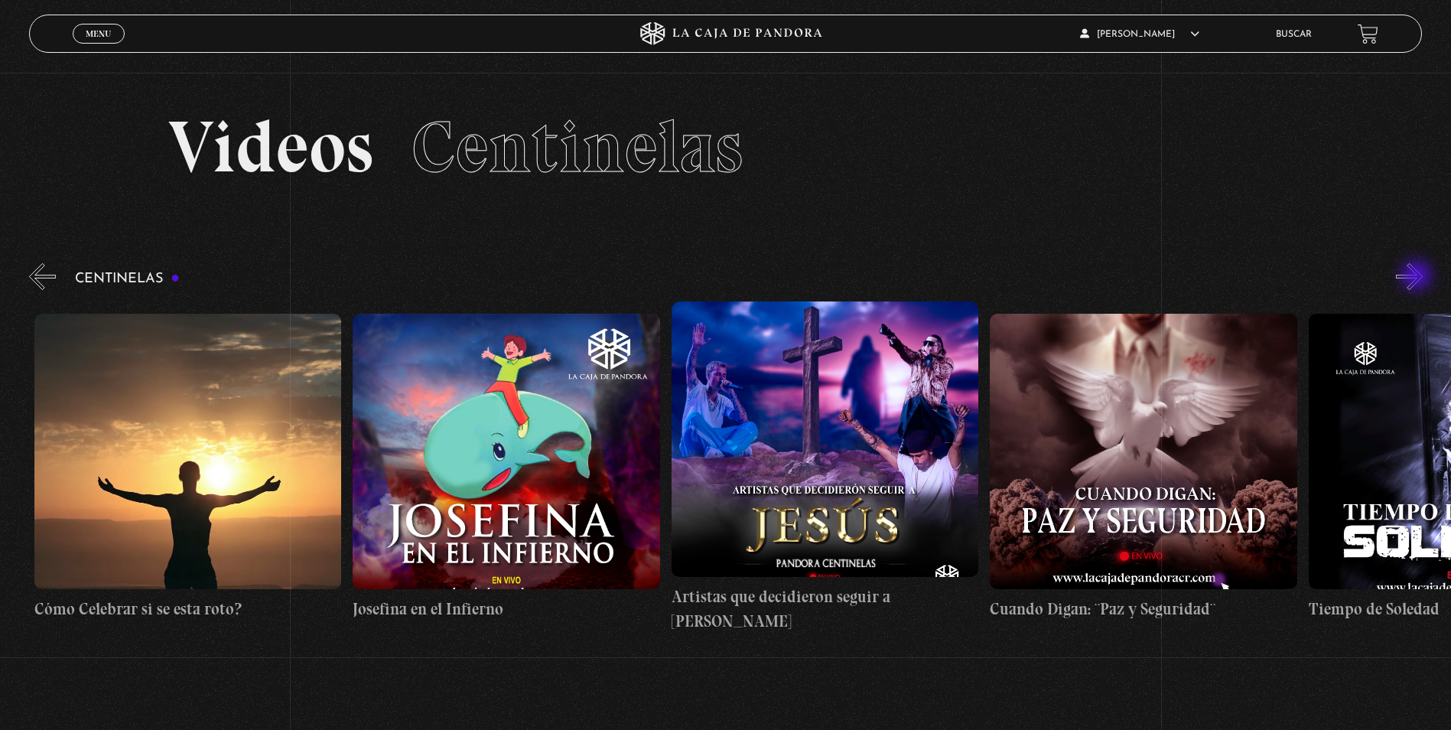
click at [1418, 277] on button "»" at bounding box center [1409, 276] width 27 height 27
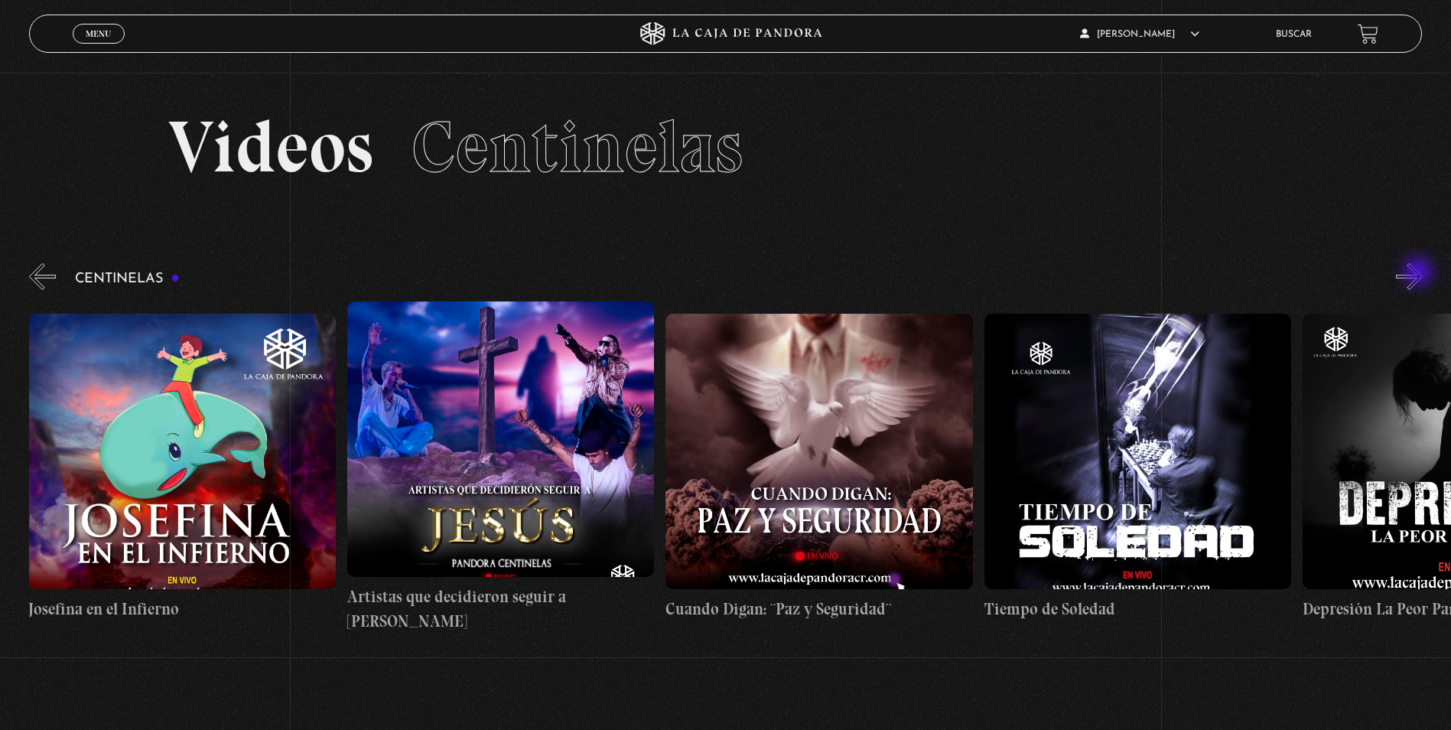
click at [1419, 273] on button "»" at bounding box center [1409, 276] width 27 height 27
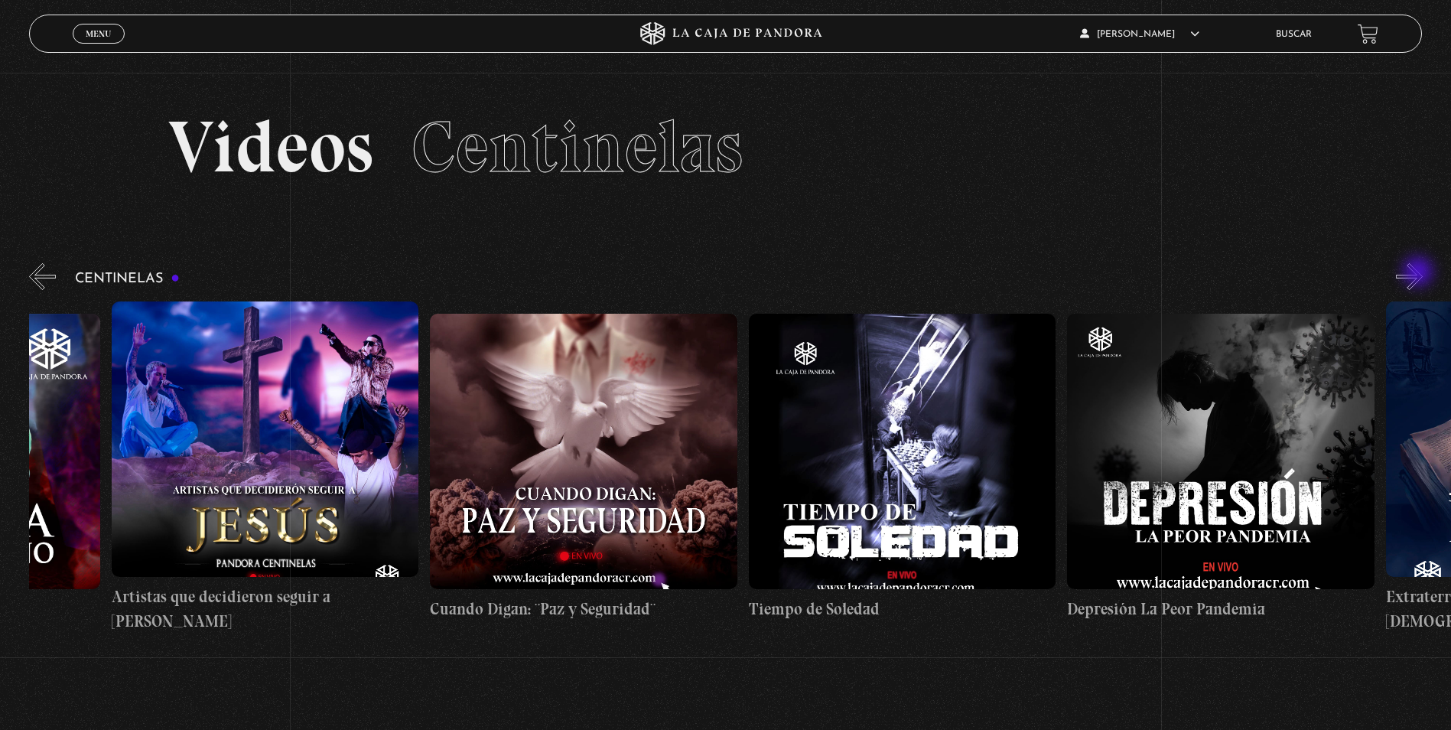
click at [1419, 273] on button "»" at bounding box center [1409, 276] width 27 height 27
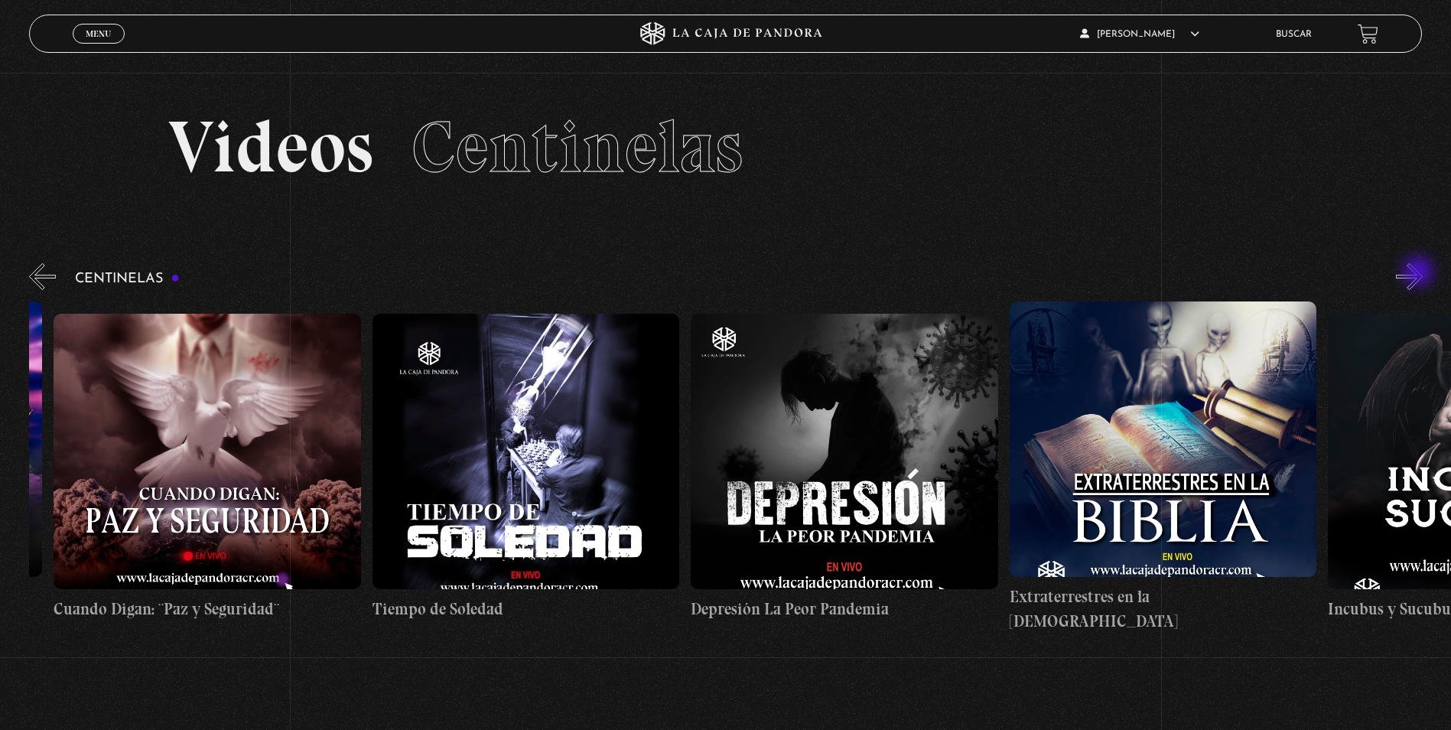
click at [1419, 273] on button "»" at bounding box center [1409, 276] width 27 height 27
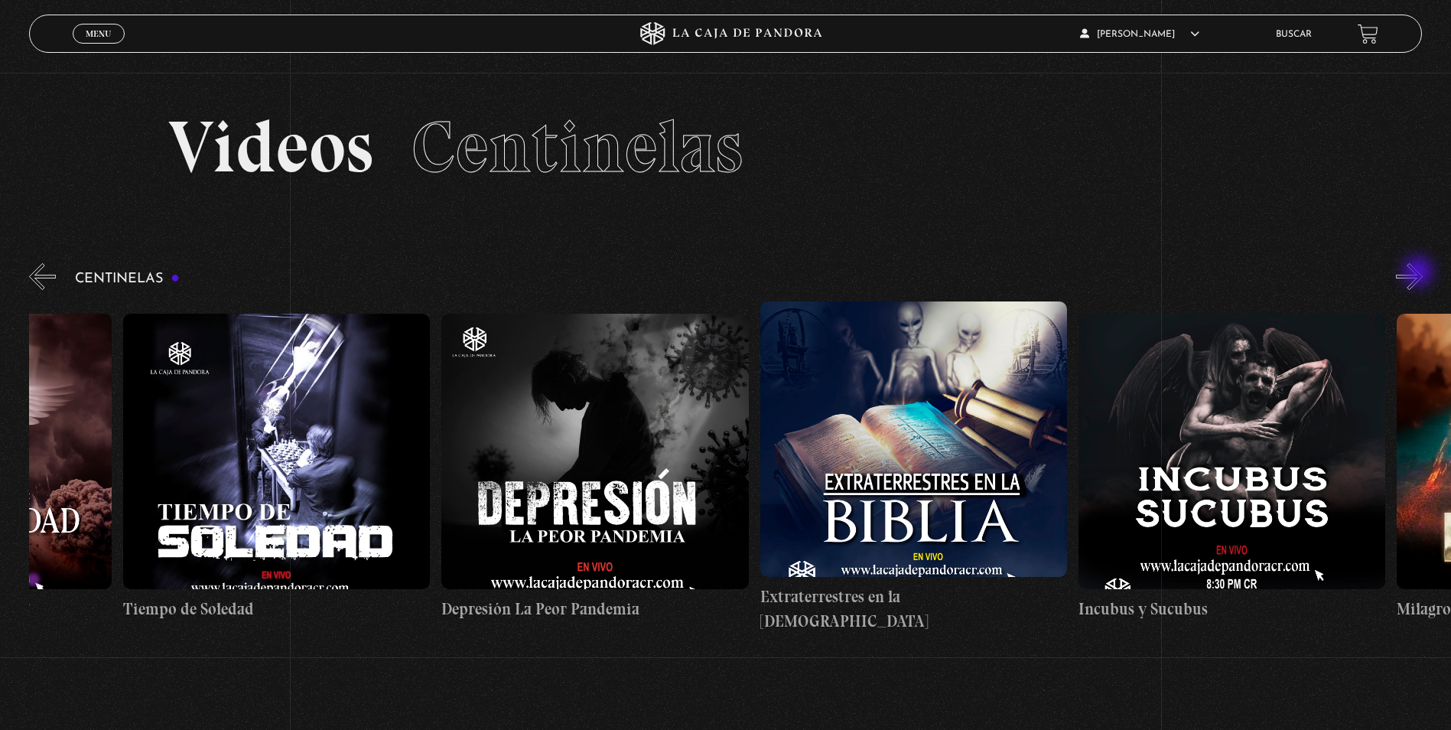
click at [1419, 273] on button "»" at bounding box center [1409, 276] width 27 height 27
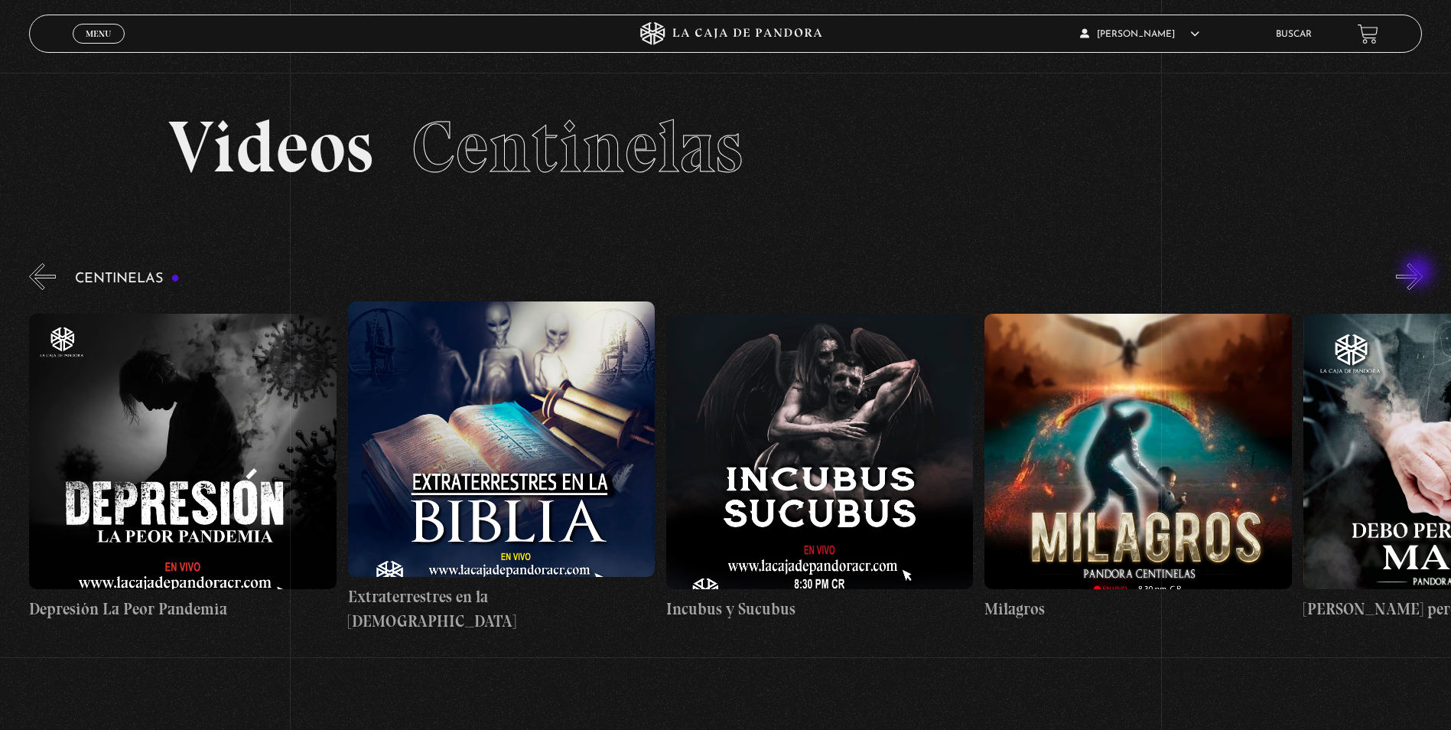
click at [1419, 273] on button "»" at bounding box center [1409, 276] width 27 height 27
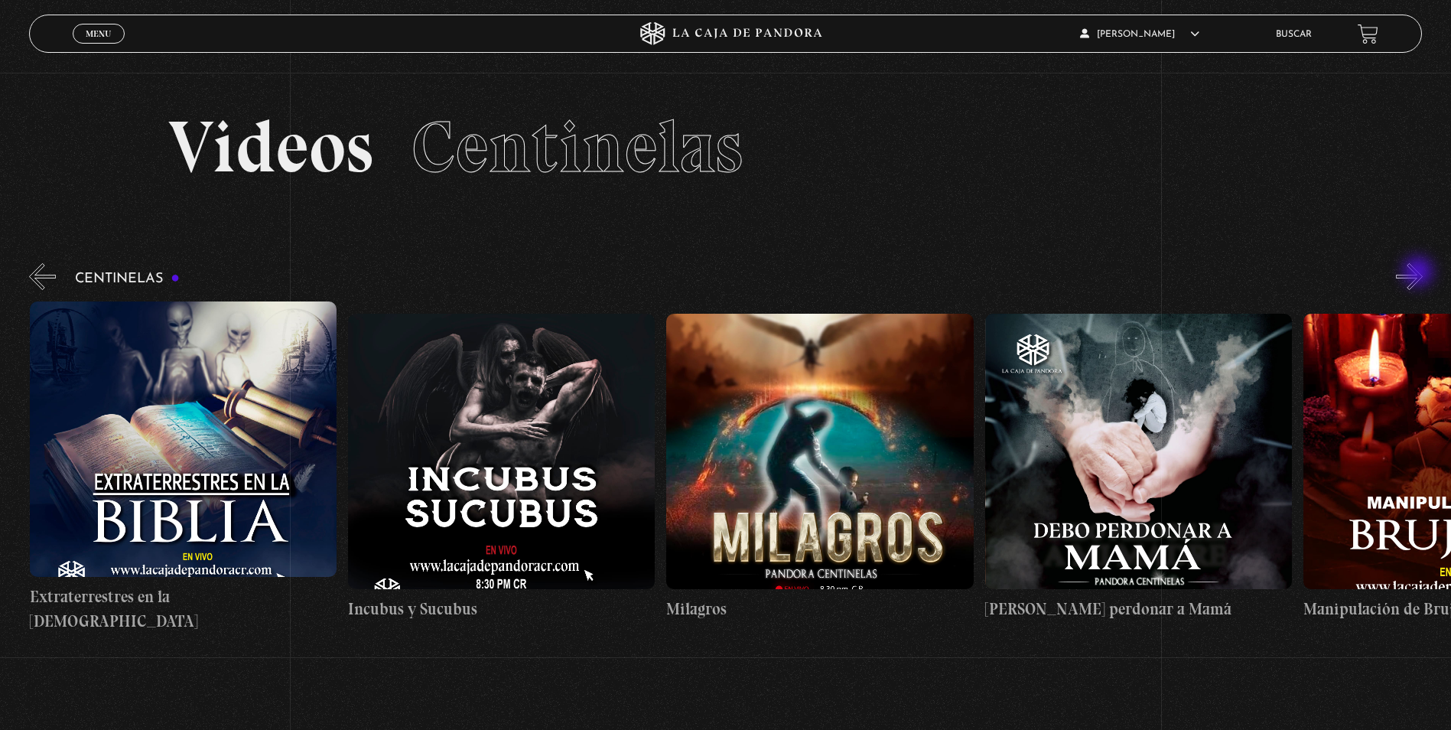
click at [1419, 273] on button "»" at bounding box center [1409, 276] width 27 height 27
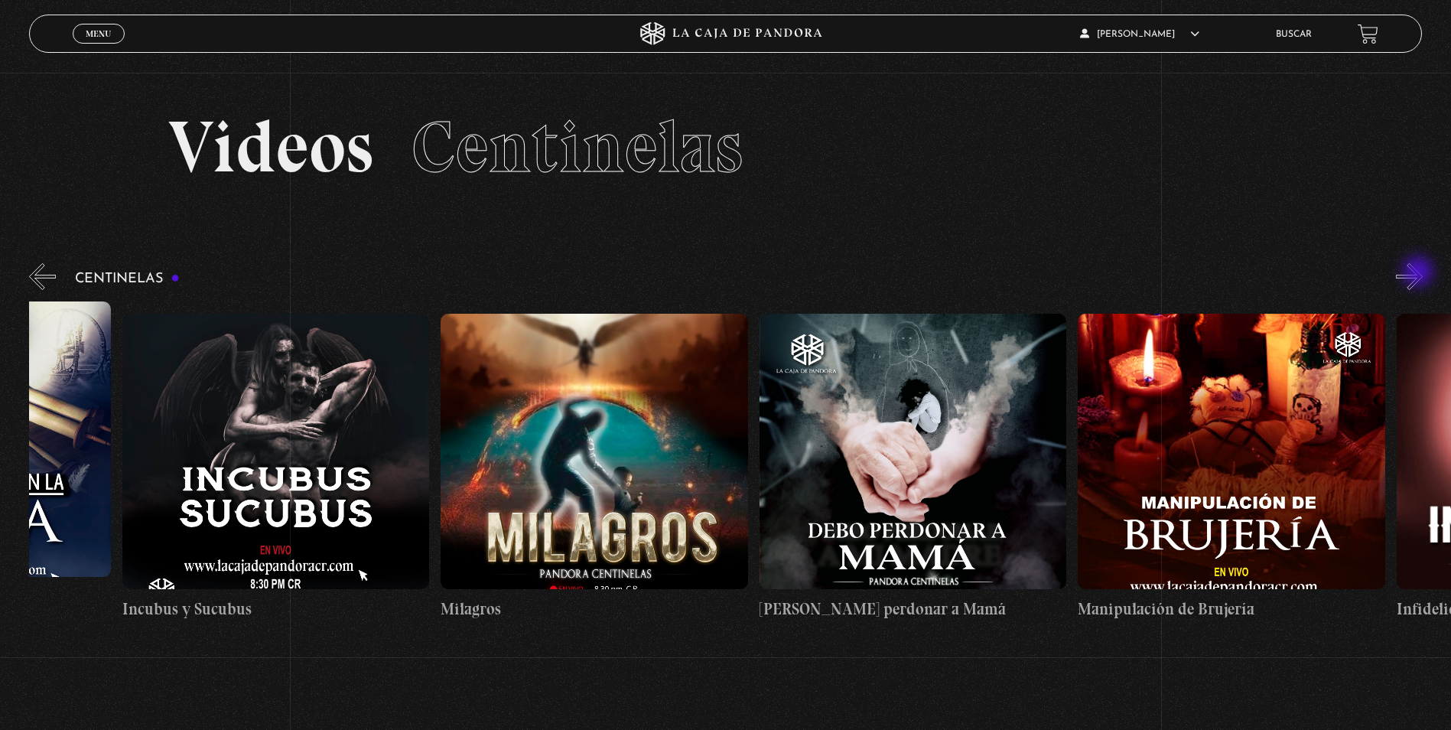
click at [1419, 273] on button "»" at bounding box center [1409, 276] width 27 height 27
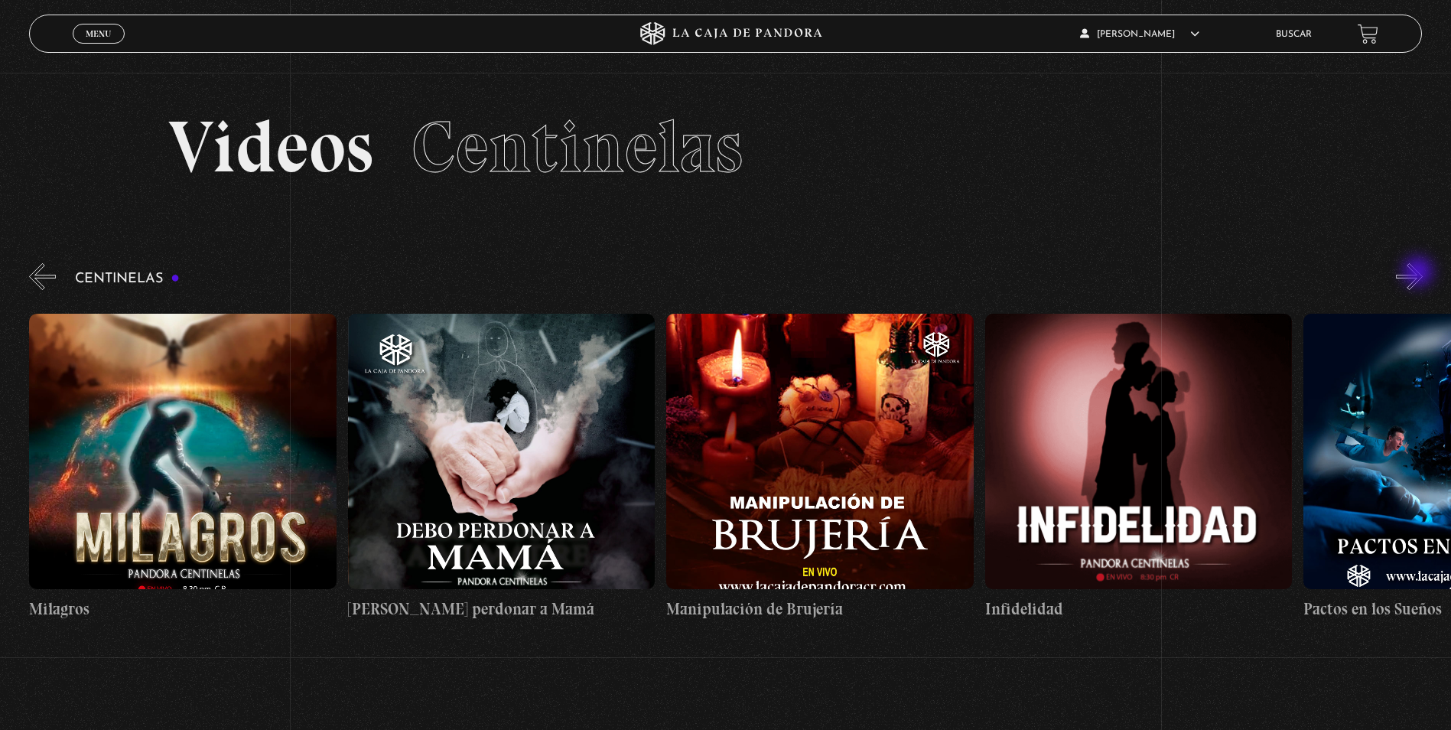
click at [1419, 273] on button "»" at bounding box center [1409, 276] width 27 height 27
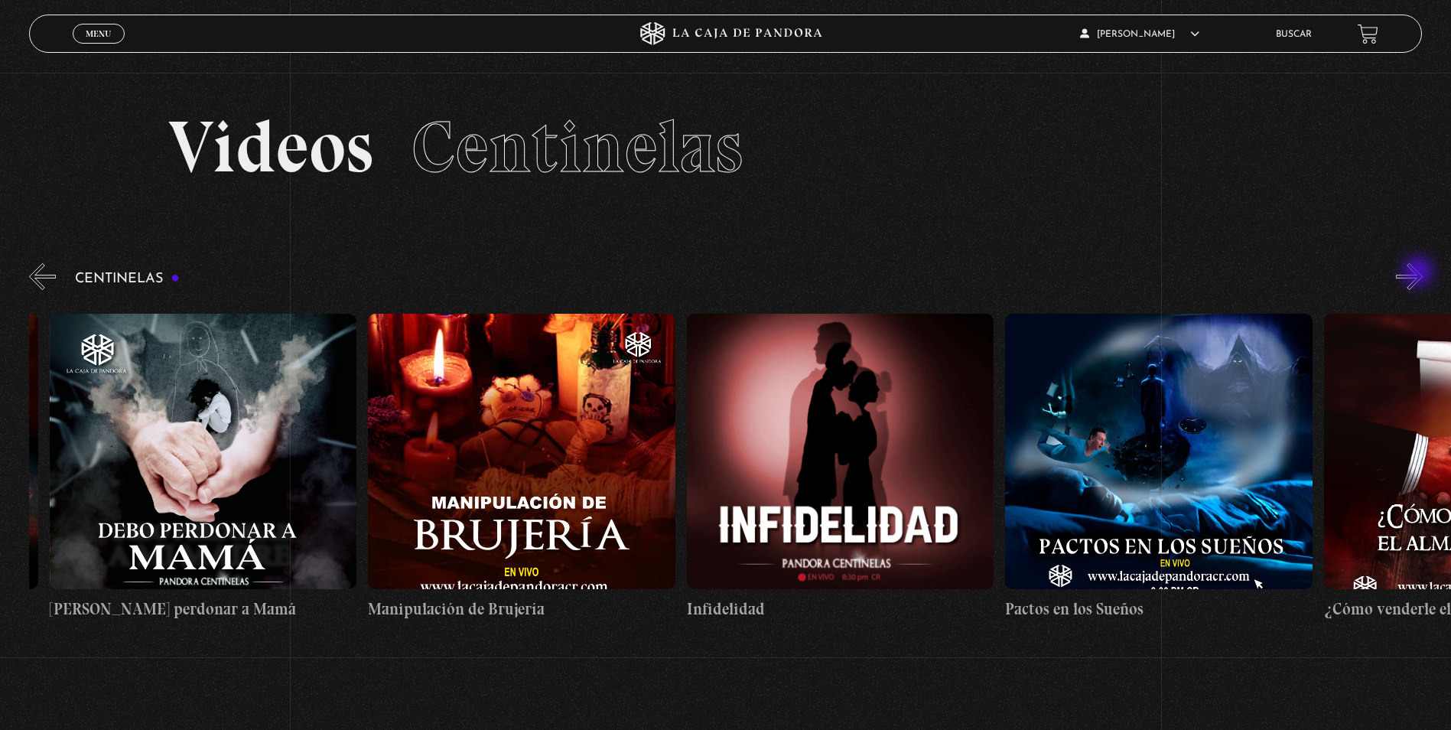
click at [1419, 273] on button "»" at bounding box center [1409, 276] width 27 height 27
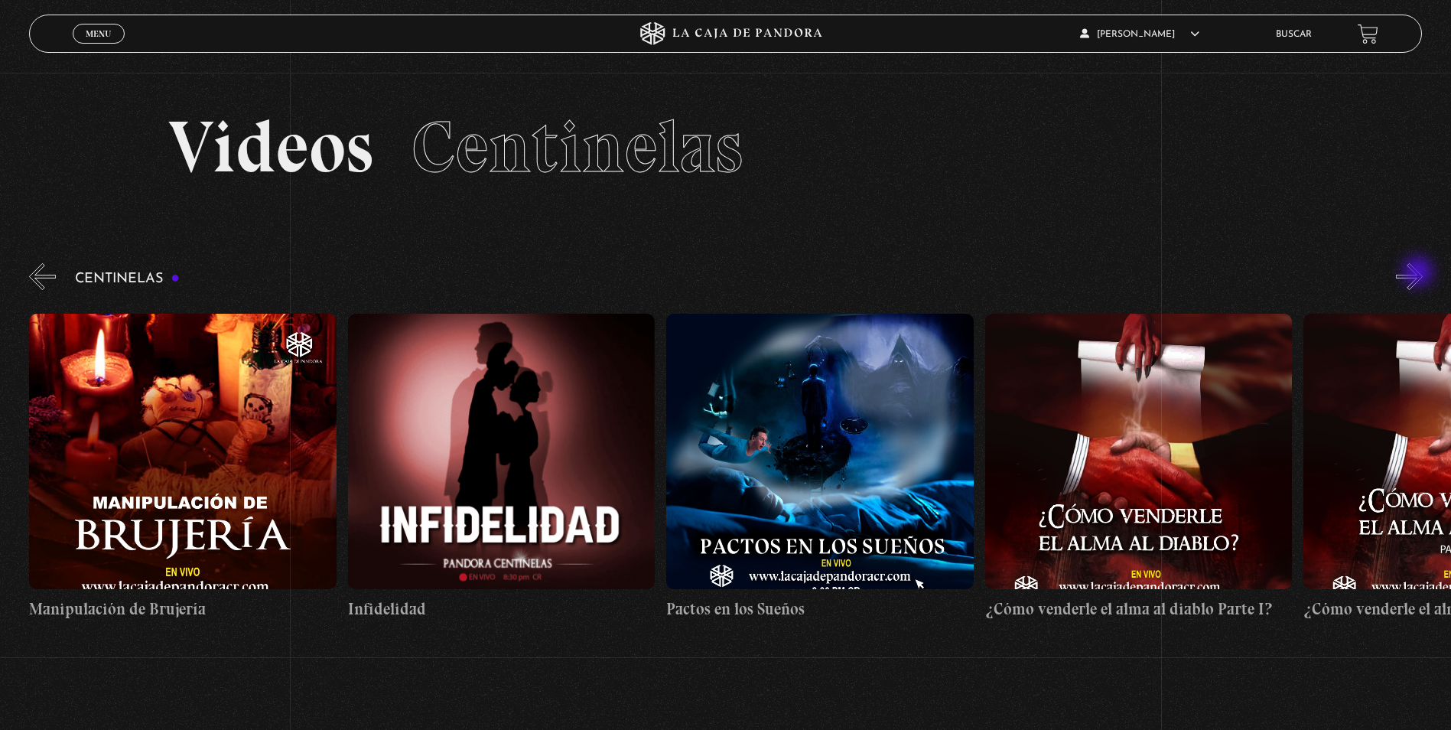
click at [1419, 273] on button "»" at bounding box center [1409, 276] width 27 height 27
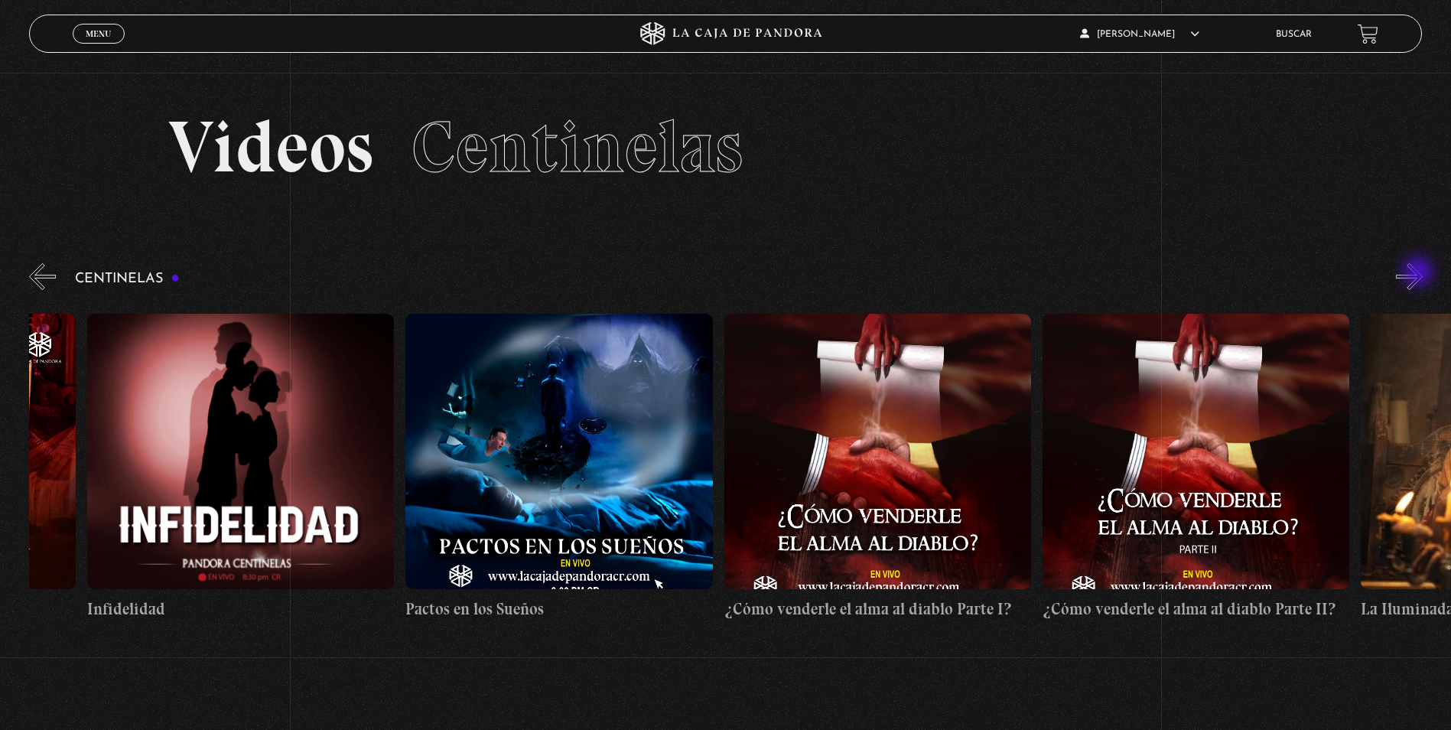
click at [1419, 273] on button "»" at bounding box center [1409, 276] width 27 height 27
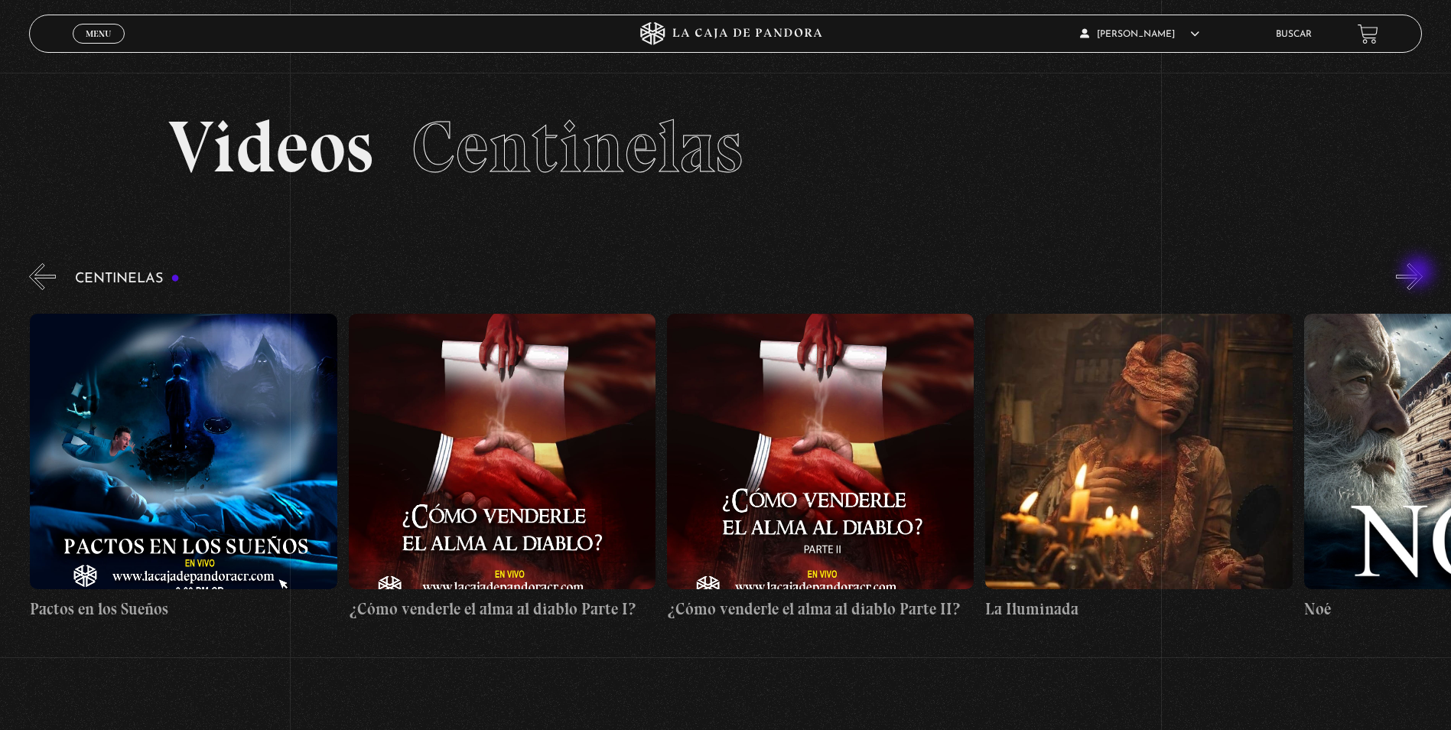
click at [1419, 273] on button "»" at bounding box center [1409, 276] width 27 height 27
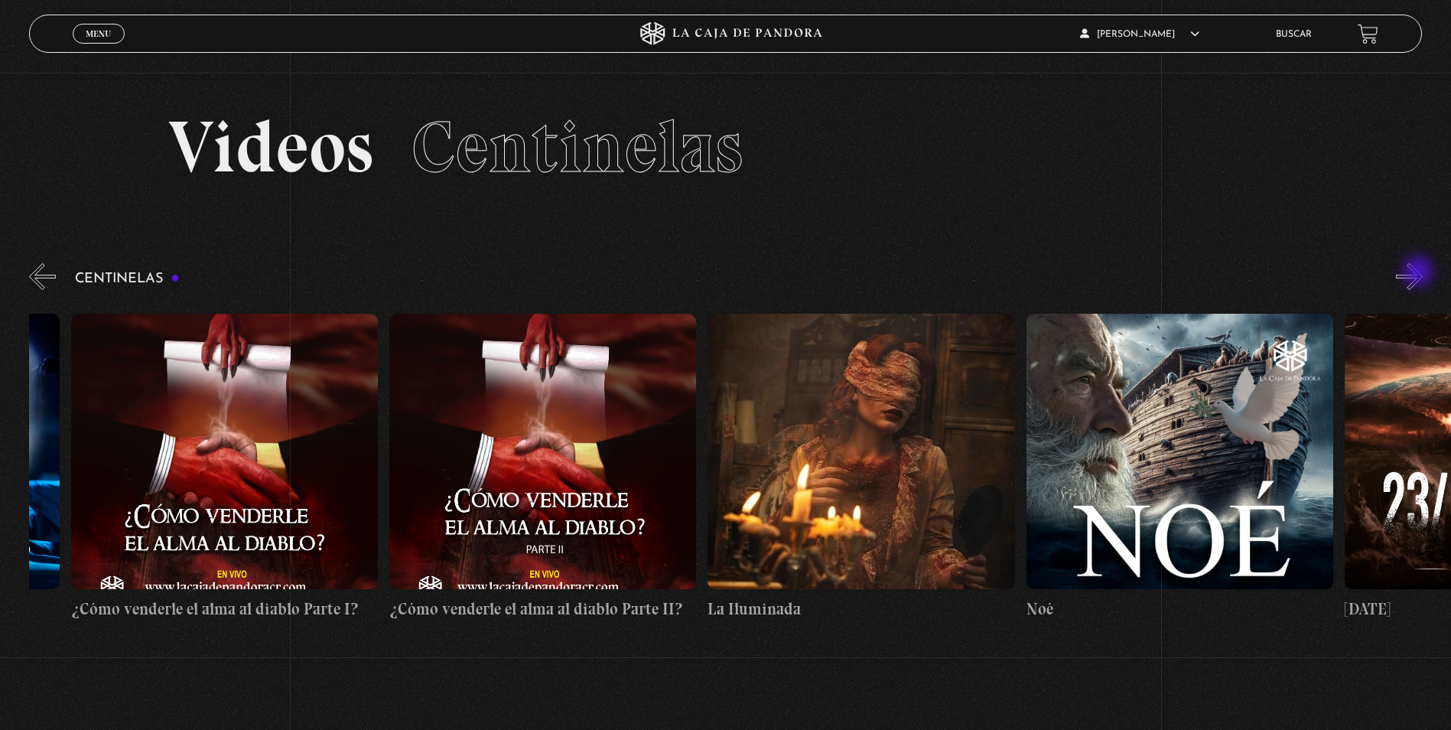
click at [1419, 273] on button "»" at bounding box center [1409, 276] width 27 height 27
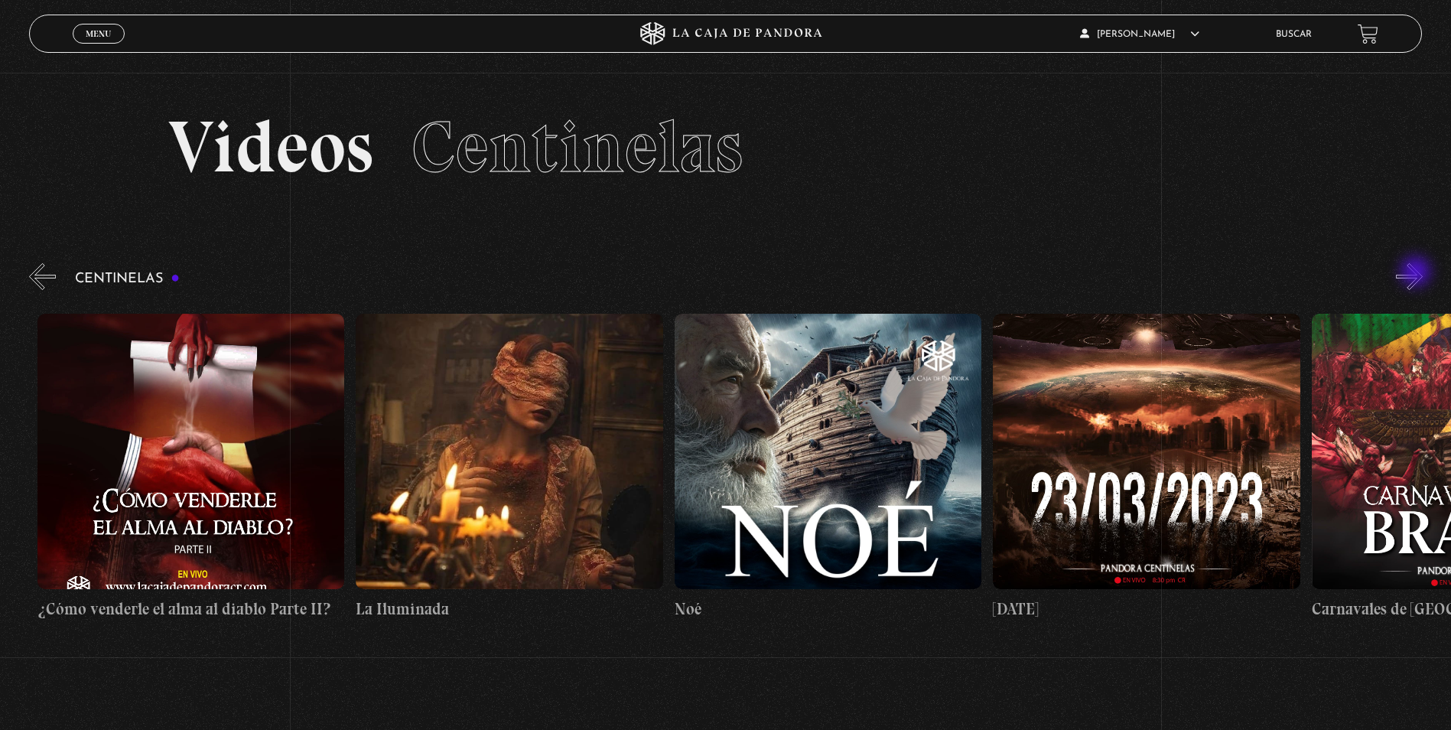
click at [1415, 273] on button "»" at bounding box center [1409, 276] width 27 height 27
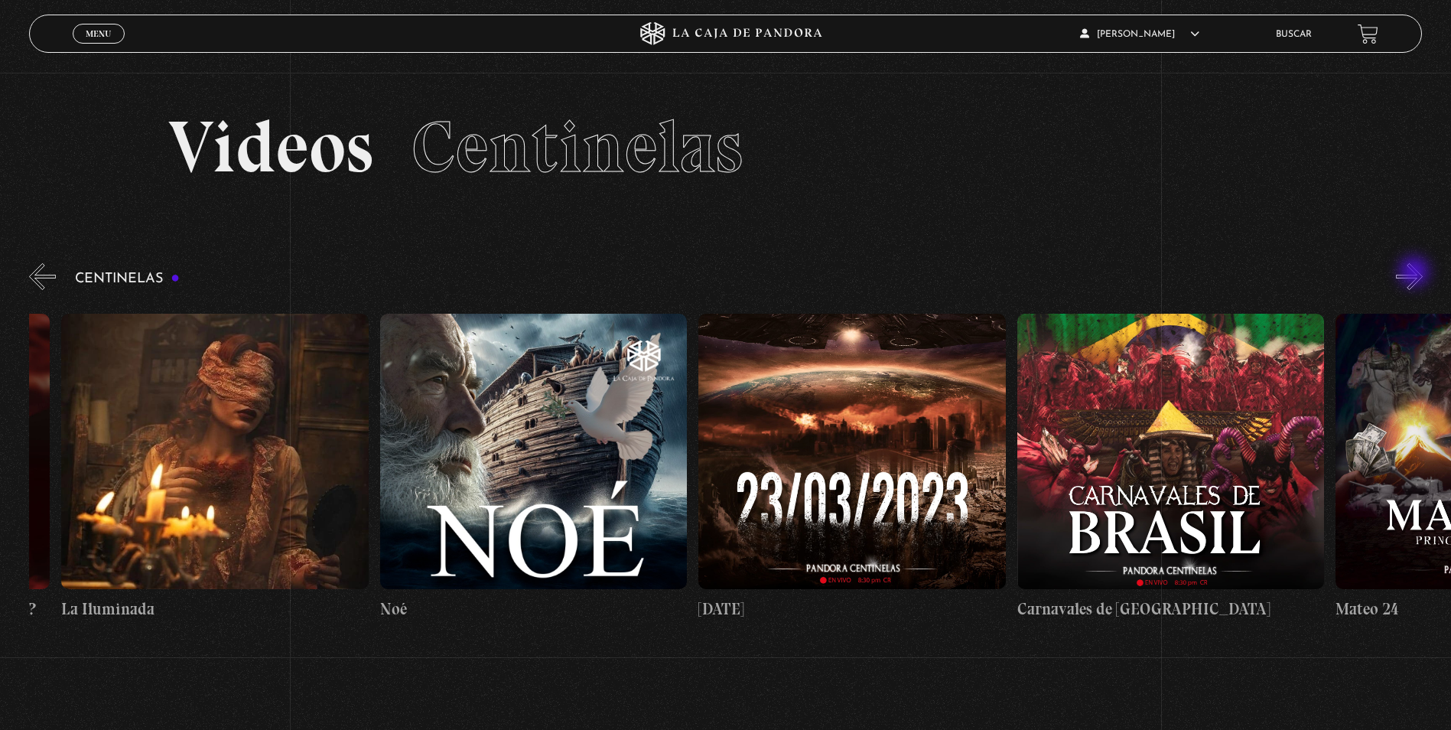
click at [1415, 273] on button "»" at bounding box center [1409, 276] width 27 height 27
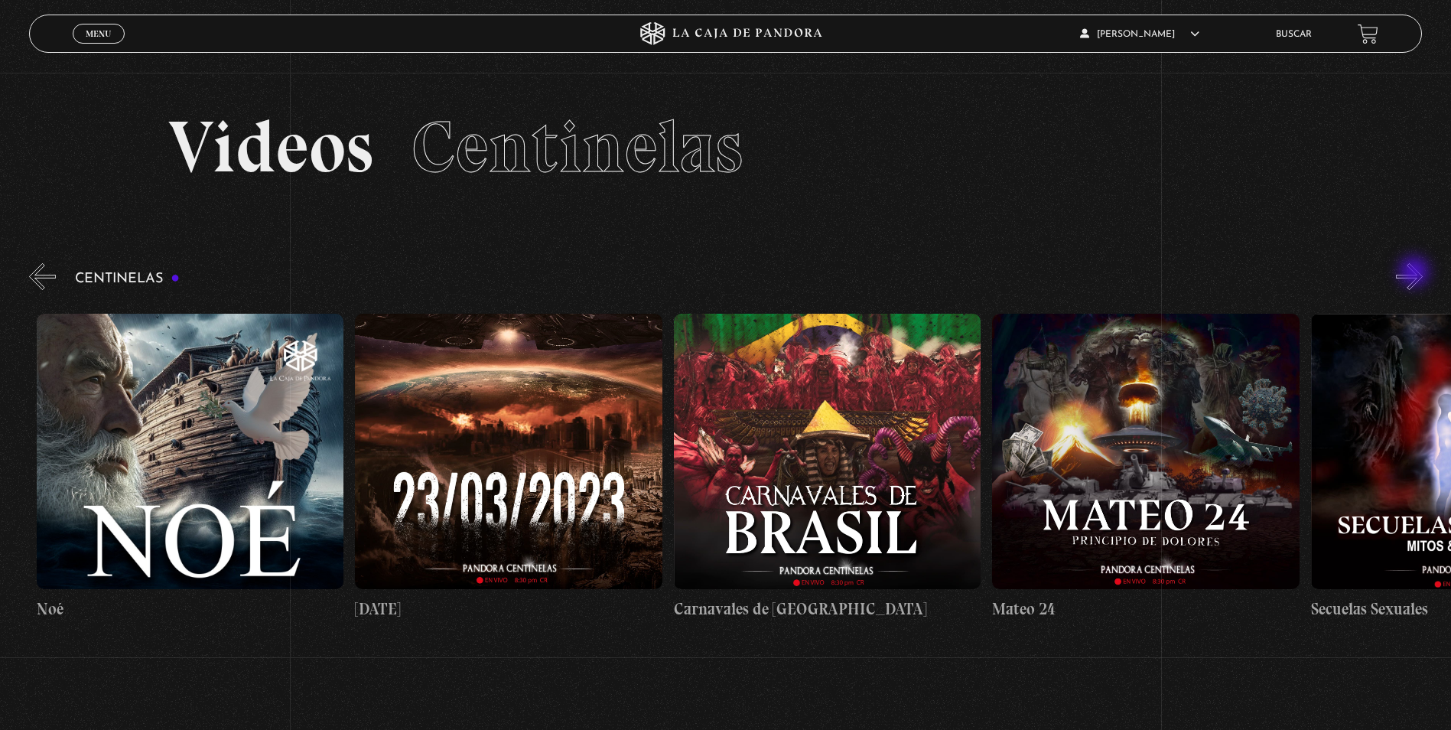
click at [1415, 273] on button "»" at bounding box center [1409, 276] width 27 height 27
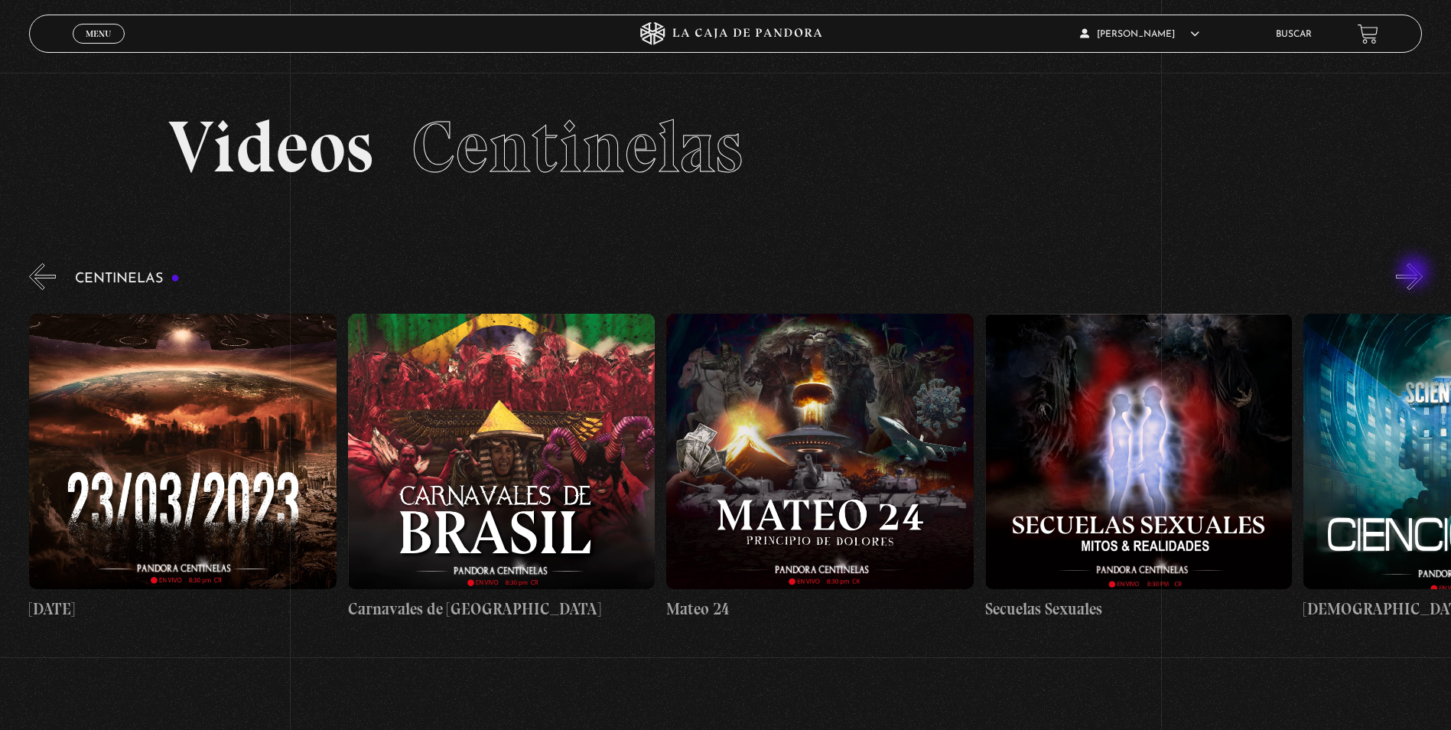
click at [1415, 273] on button "»" at bounding box center [1409, 276] width 27 height 27
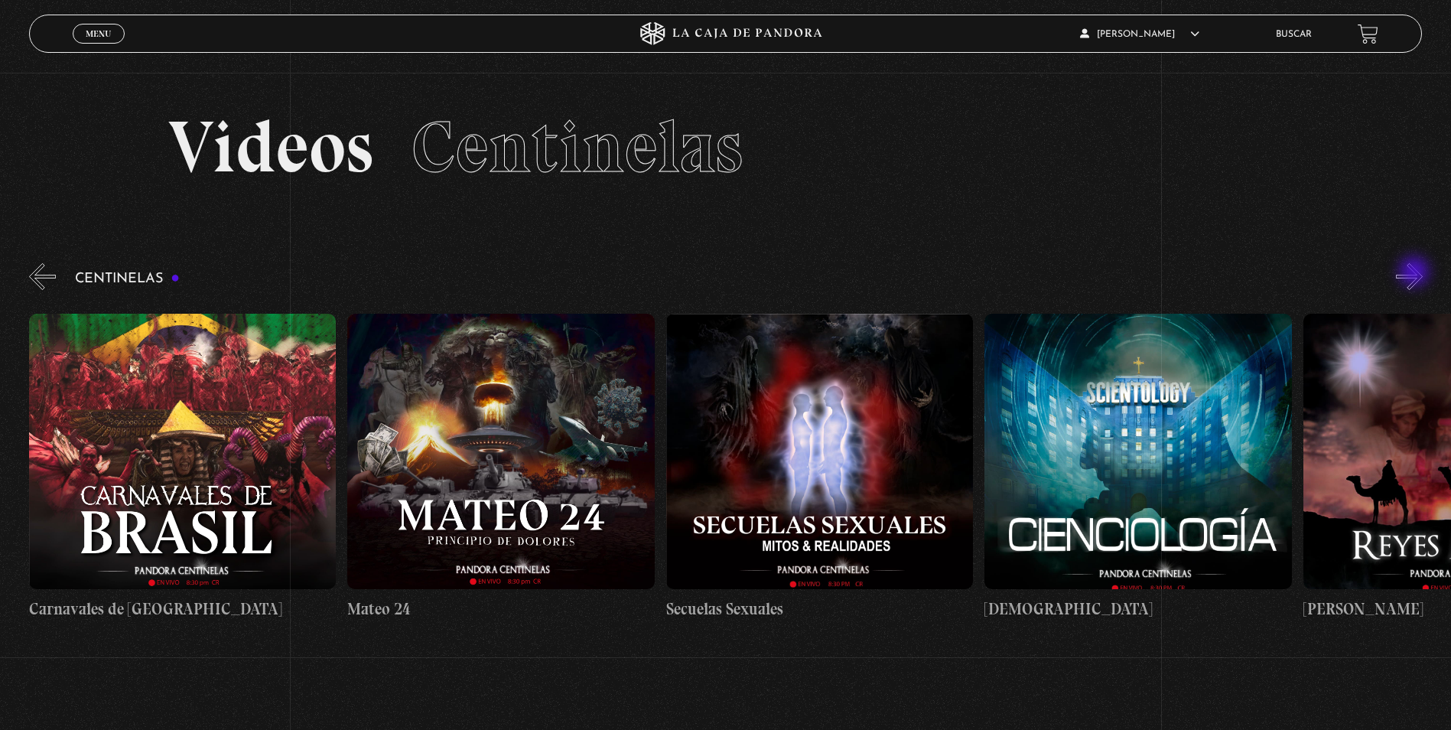
click at [1415, 273] on button "»" at bounding box center [1409, 276] width 27 height 27
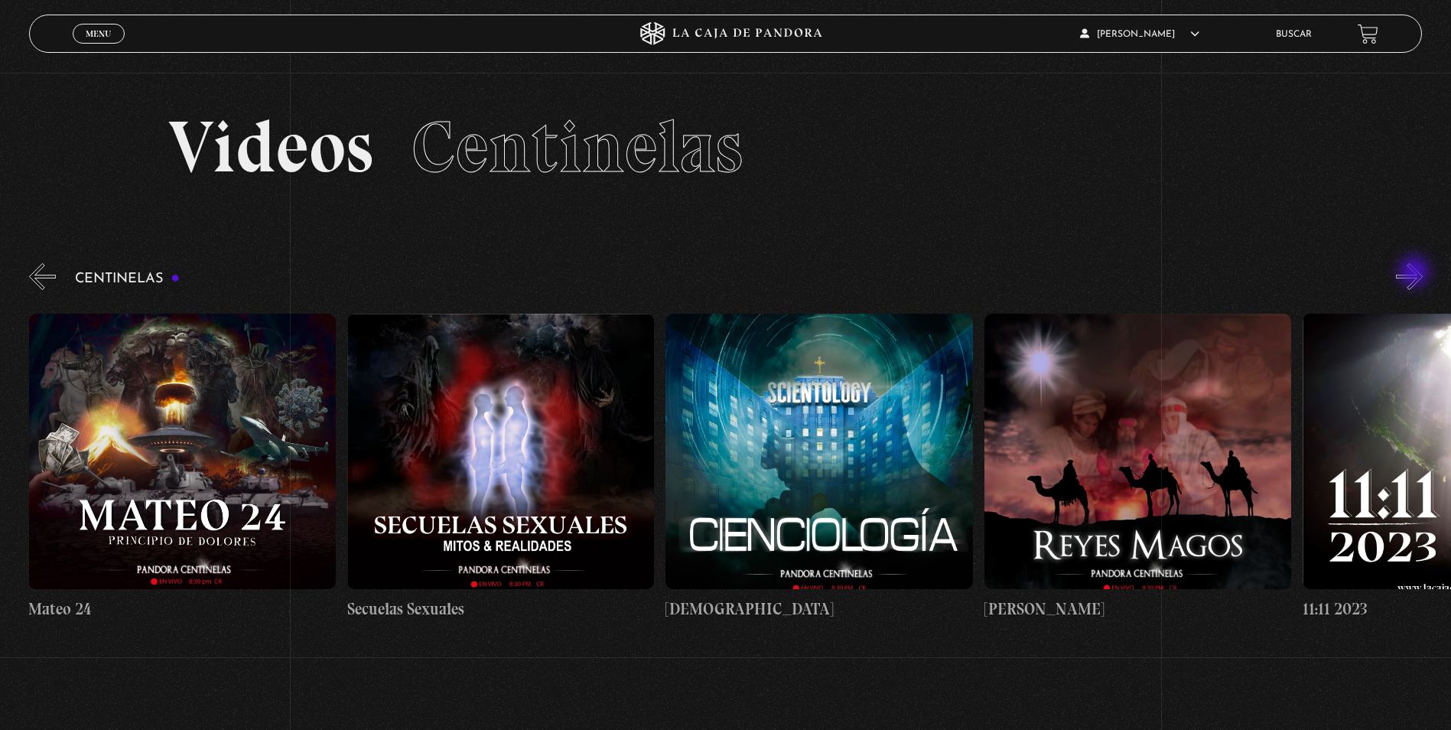
click at [1415, 273] on button "»" at bounding box center [1409, 276] width 27 height 27
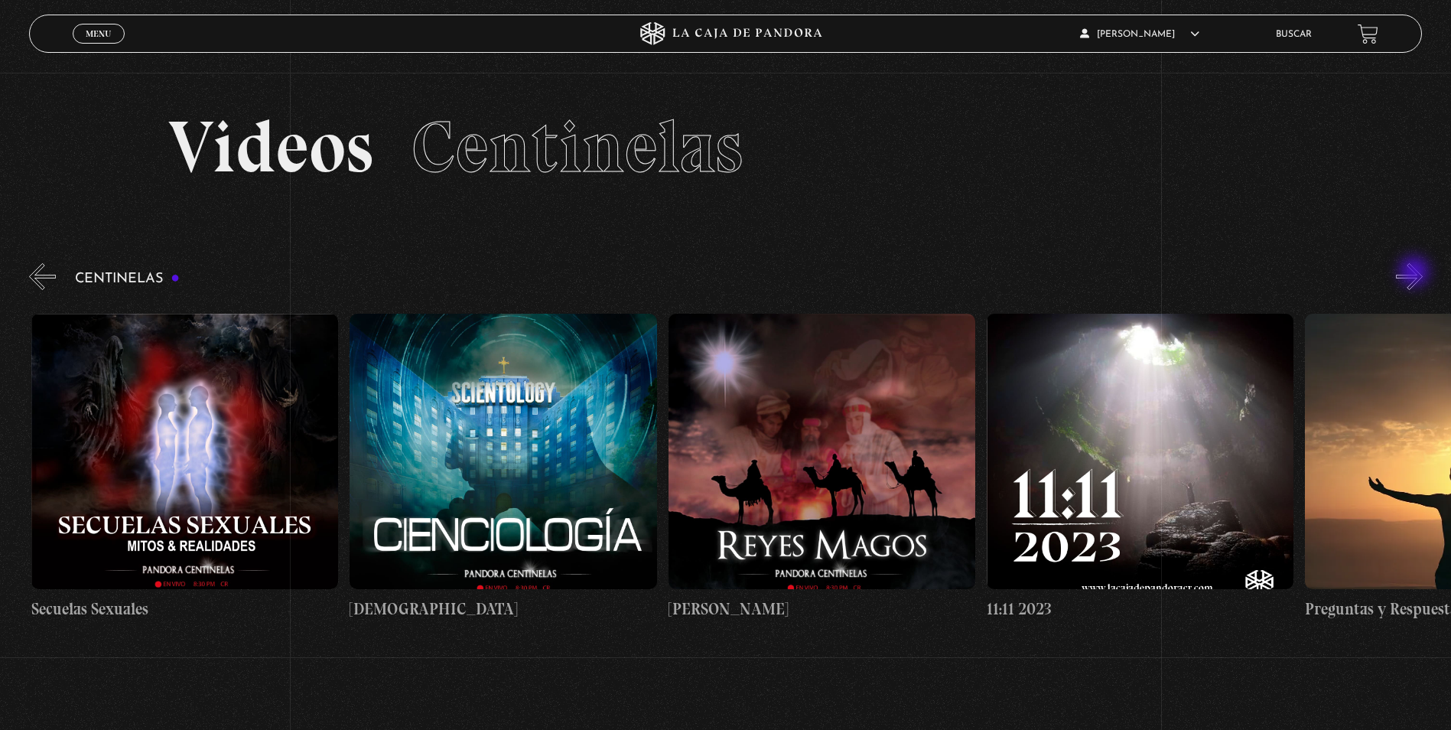
click at [1415, 273] on button "»" at bounding box center [1409, 276] width 27 height 27
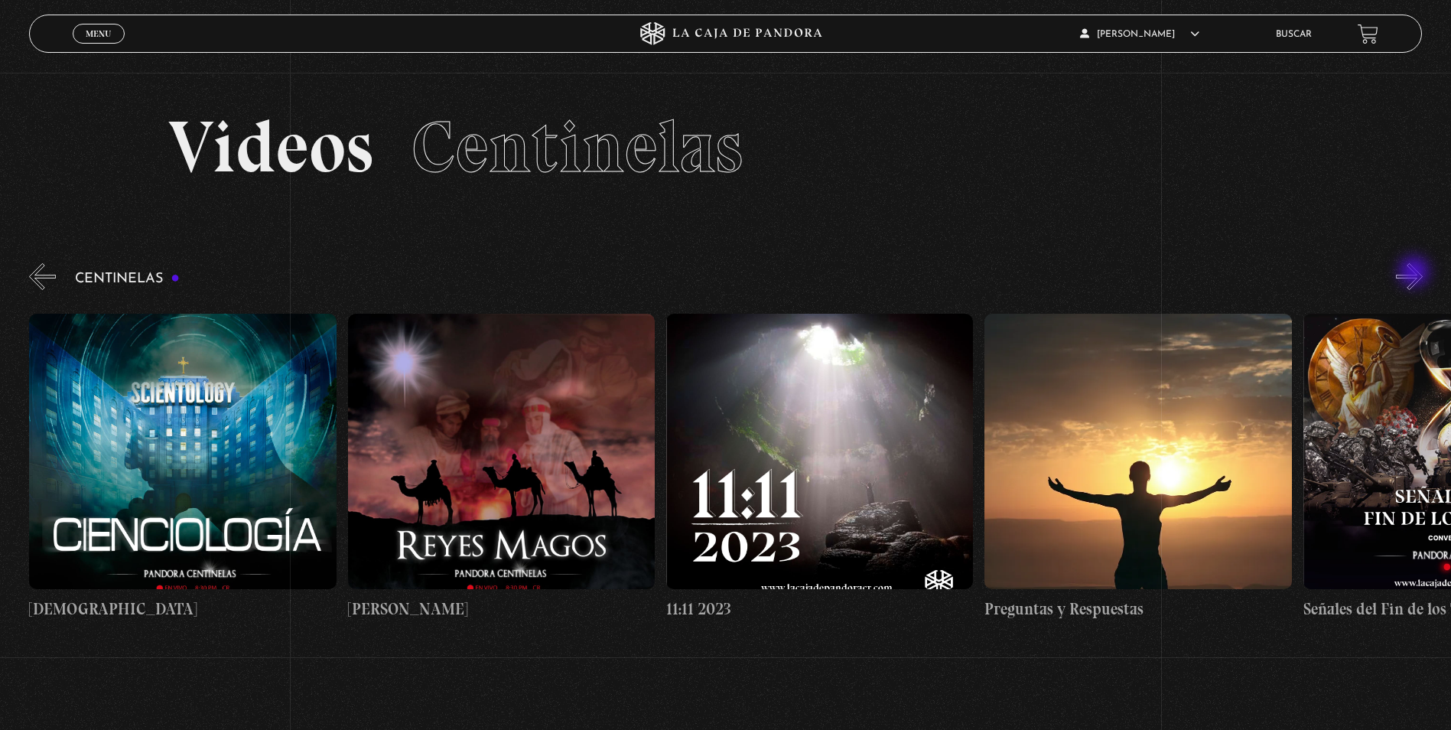
click at [1415, 273] on button "»" at bounding box center [1409, 276] width 27 height 27
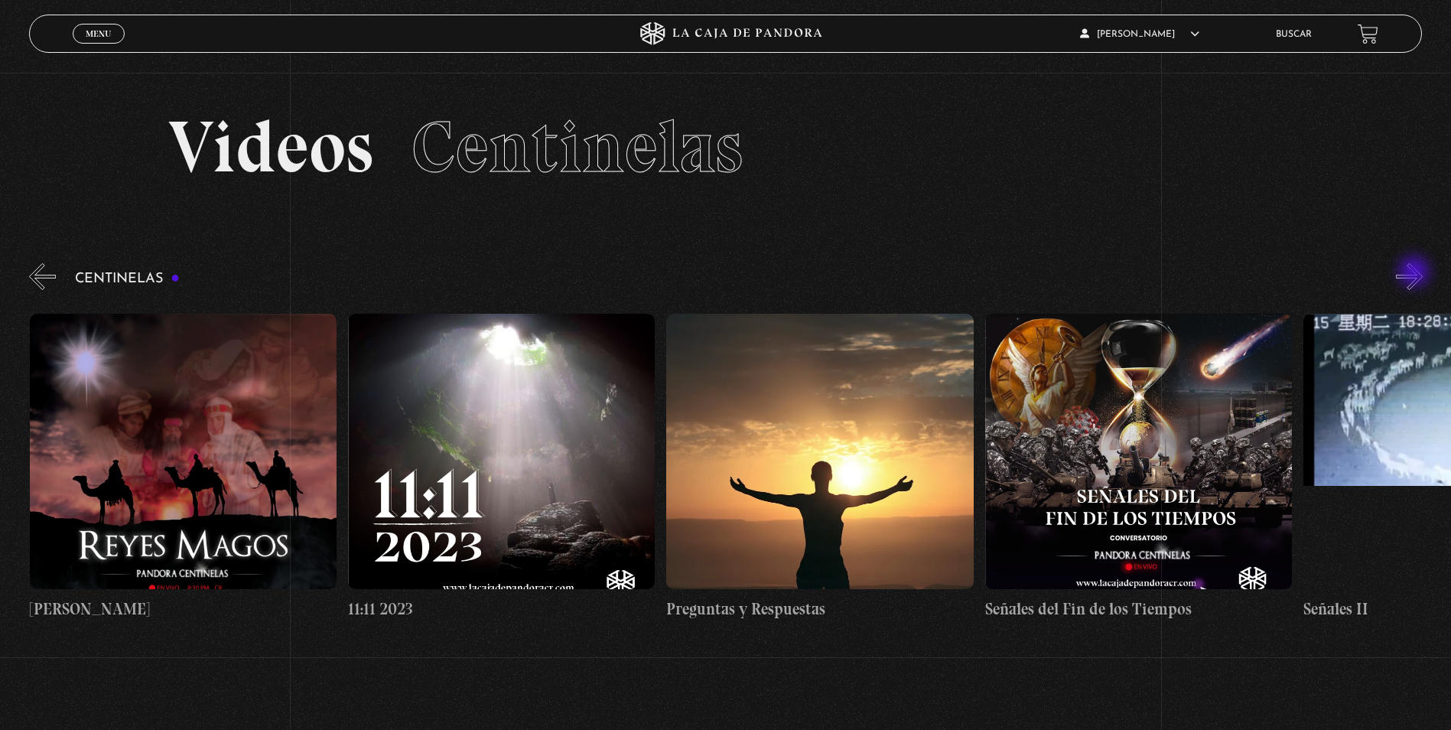
scroll to position [0, 14968]
click at [1415, 273] on button "»" at bounding box center [1409, 276] width 27 height 27
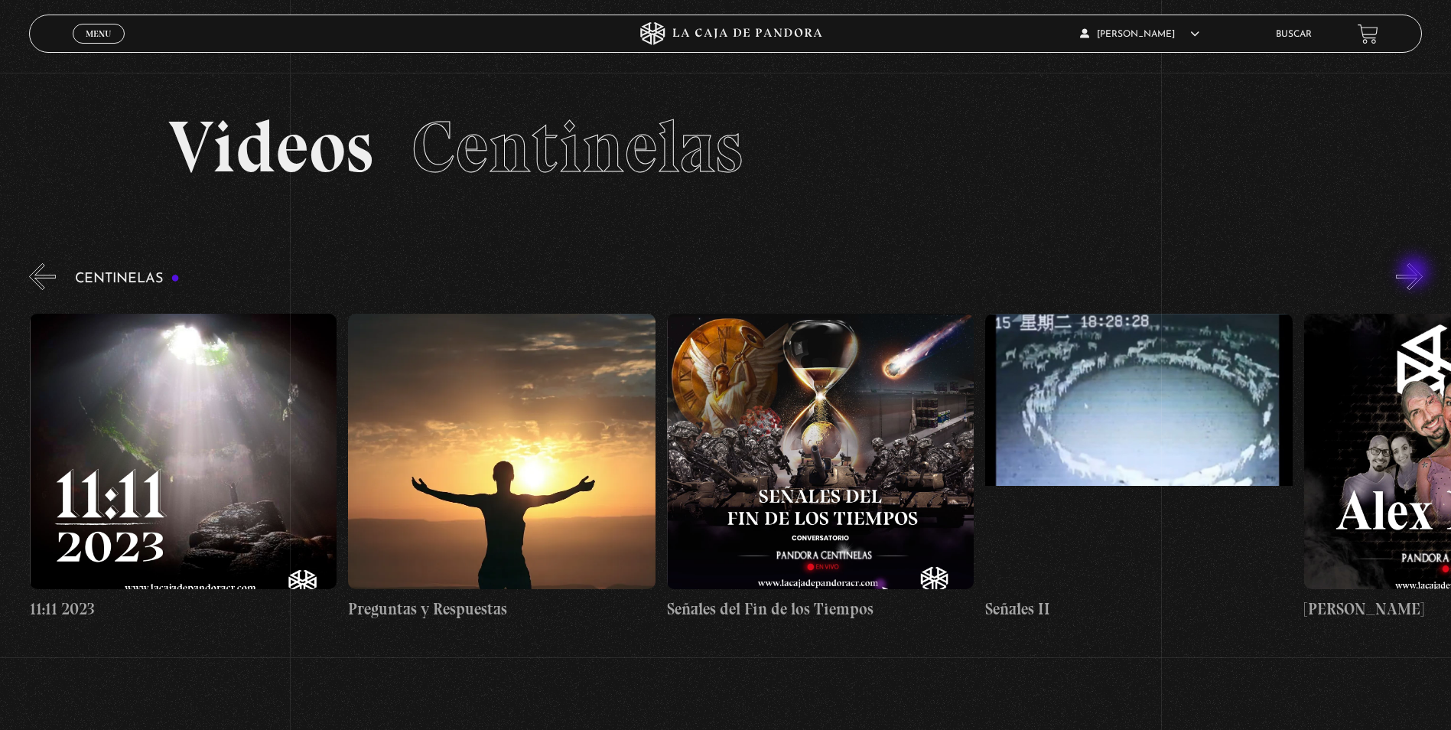
scroll to position [0, 15286]
click at [1415, 273] on button "»" at bounding box center [1409, 276] width 27 height 27
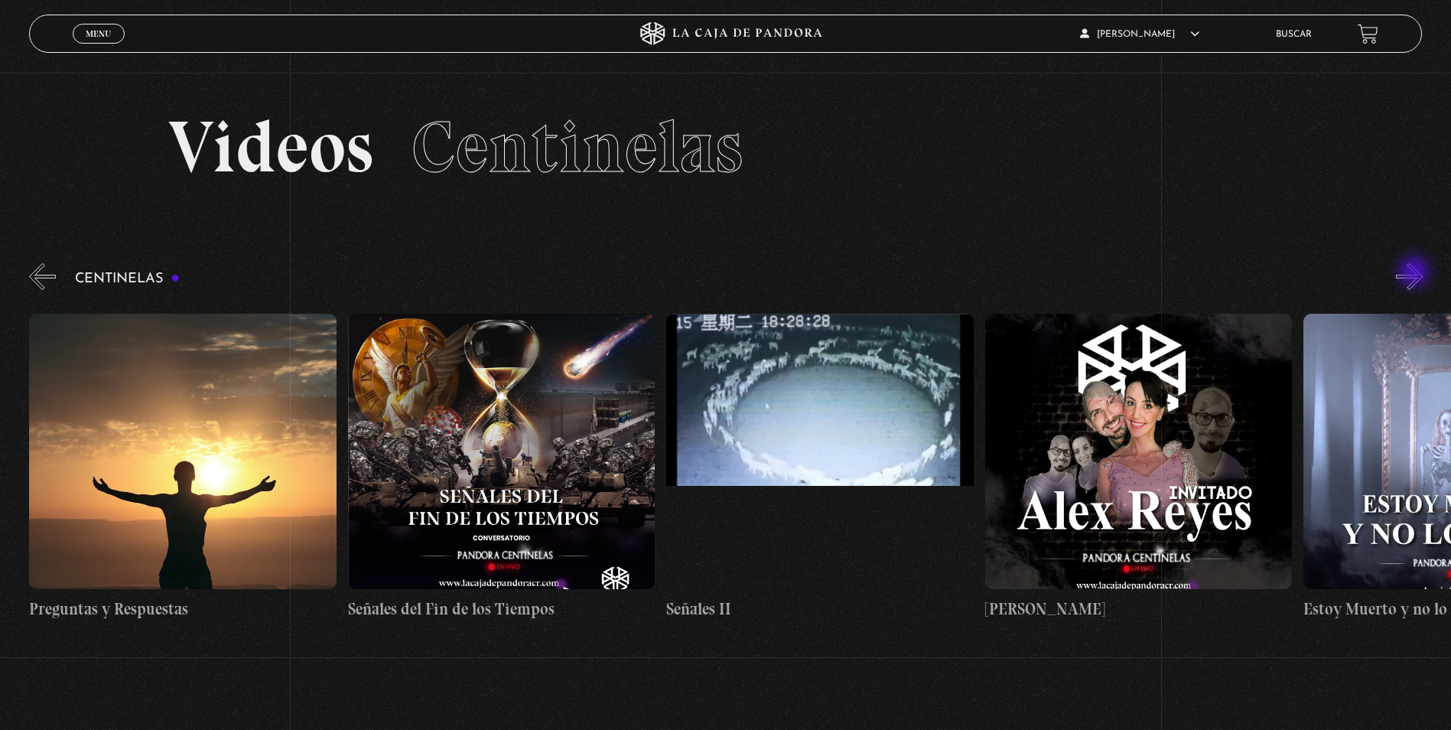
click at [1415, 273] on button "»" at bounding box center [1409, 276] width 27 height 27
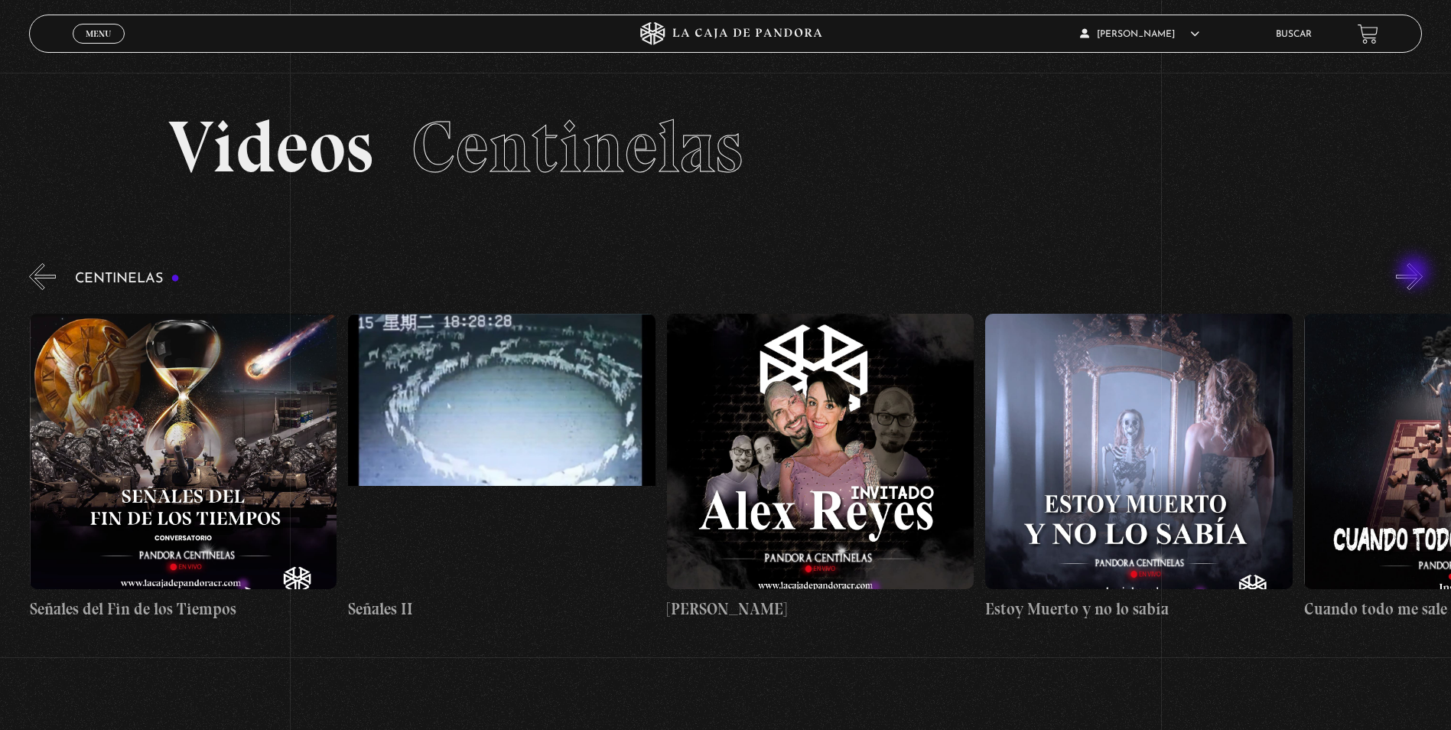
scroll to position [0, 15923]
click at [1422, 275] on button "»" at bounding box center [1409, 276] width 27 height 27
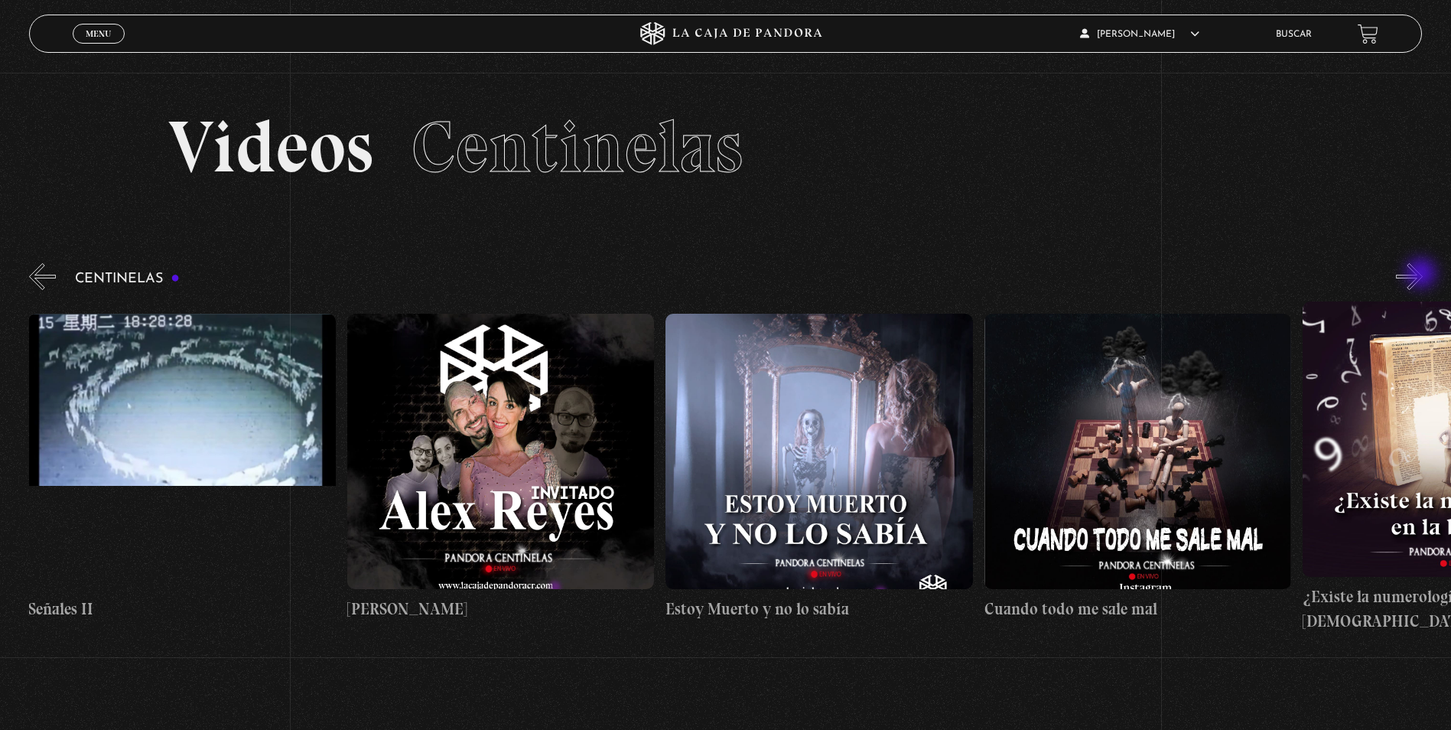
click at [1422, 275] on button "»" at bounding box center [1409, 276] width 27 height 27
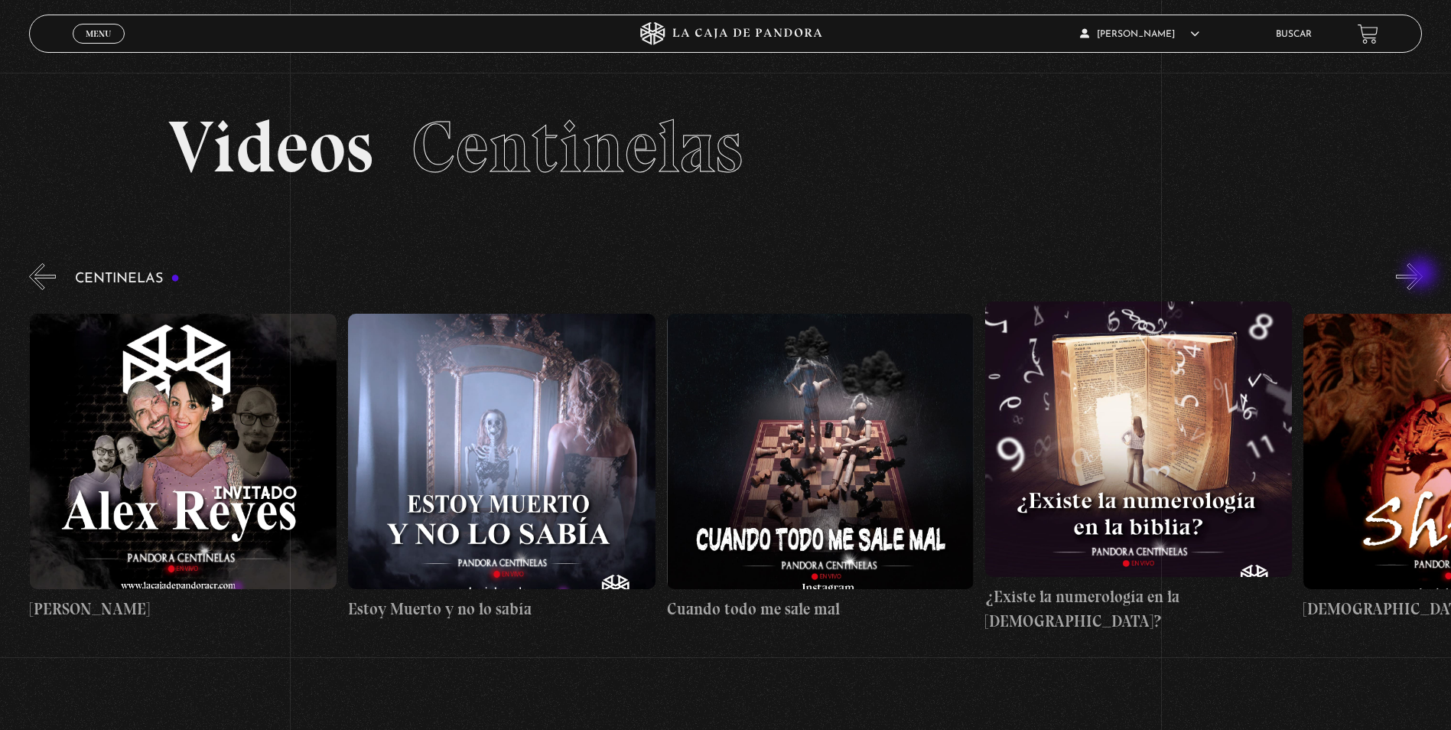
click at [1422, 275] on button "»" at bounding box center [1409, 276] width 27 height 27
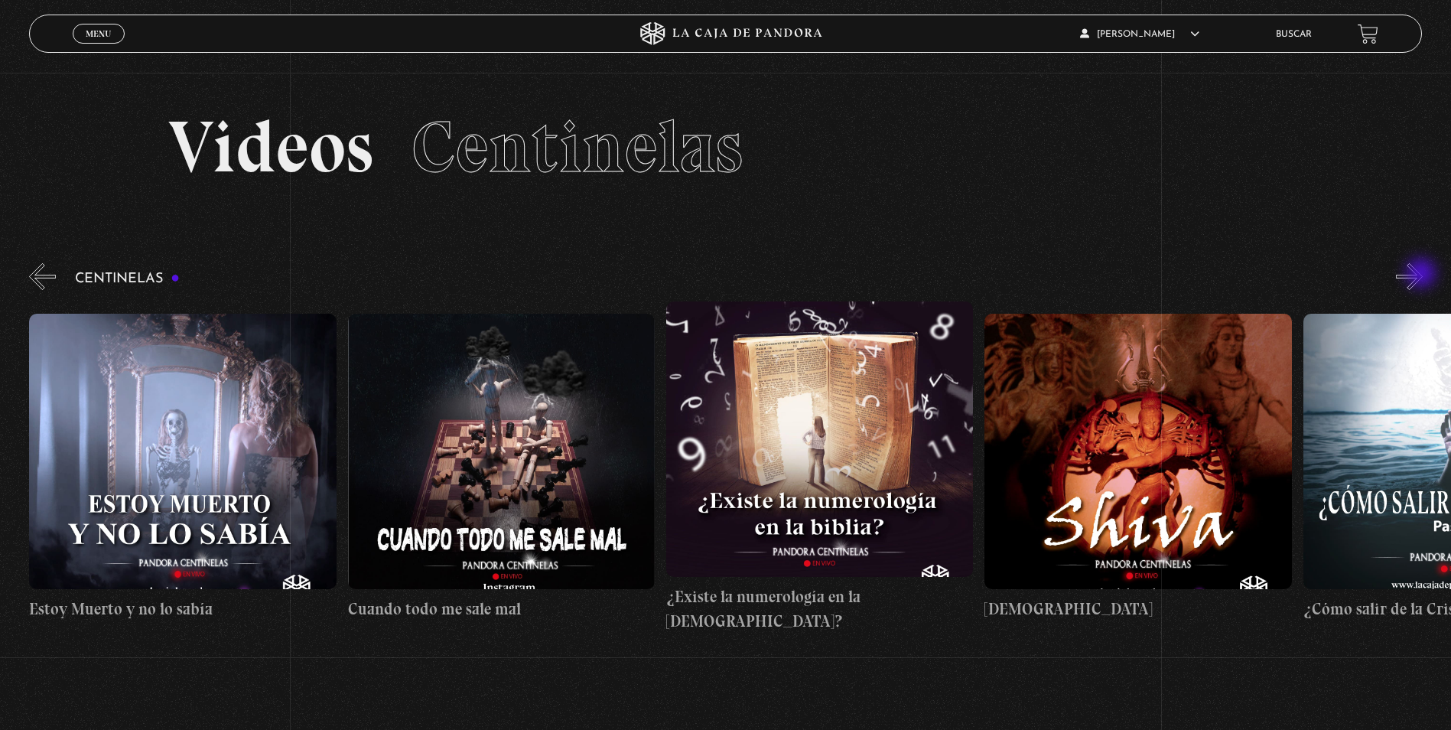
click at [1422, 275] on button "»" at bounding box center [1409, 276] width 27 height 27
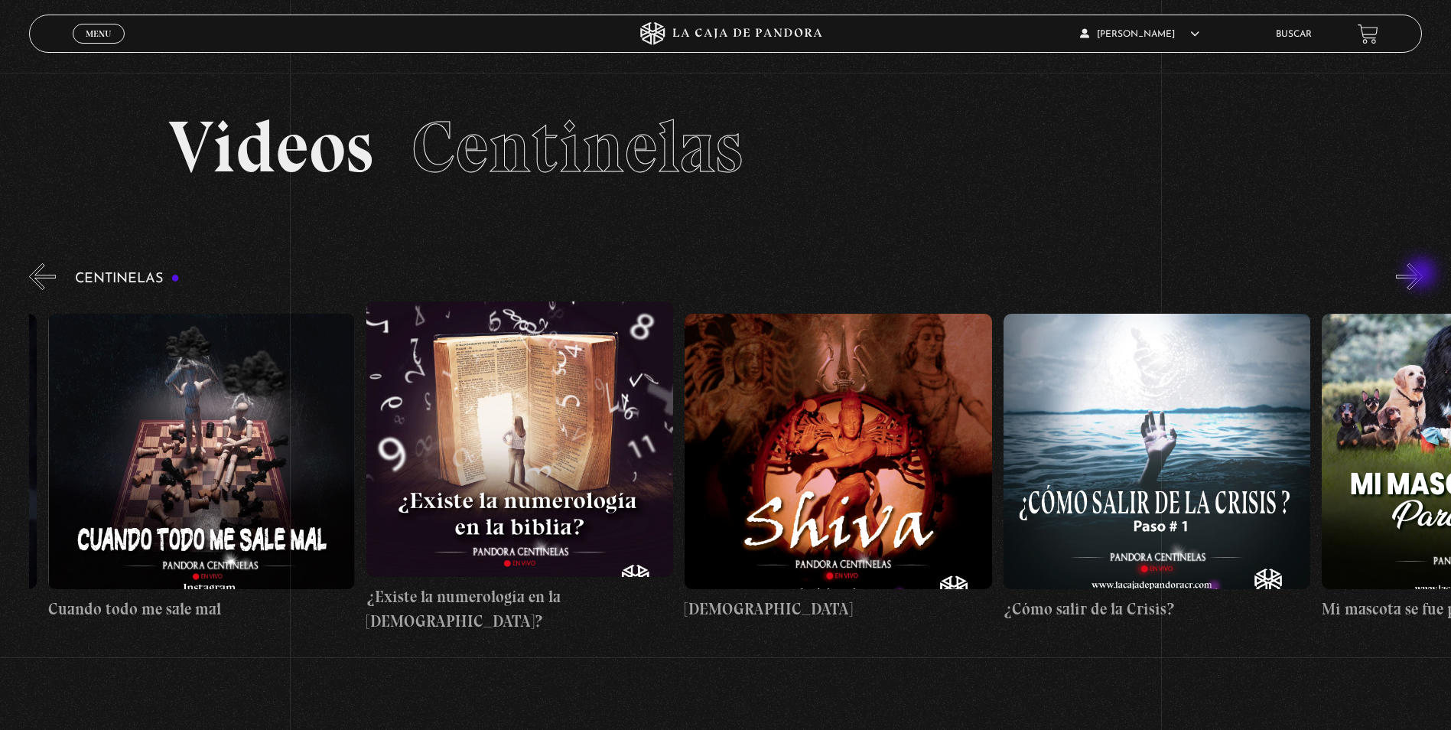
click at [1422, 275] on button "»" at bounding box center [1409, 276] width 27 height 27
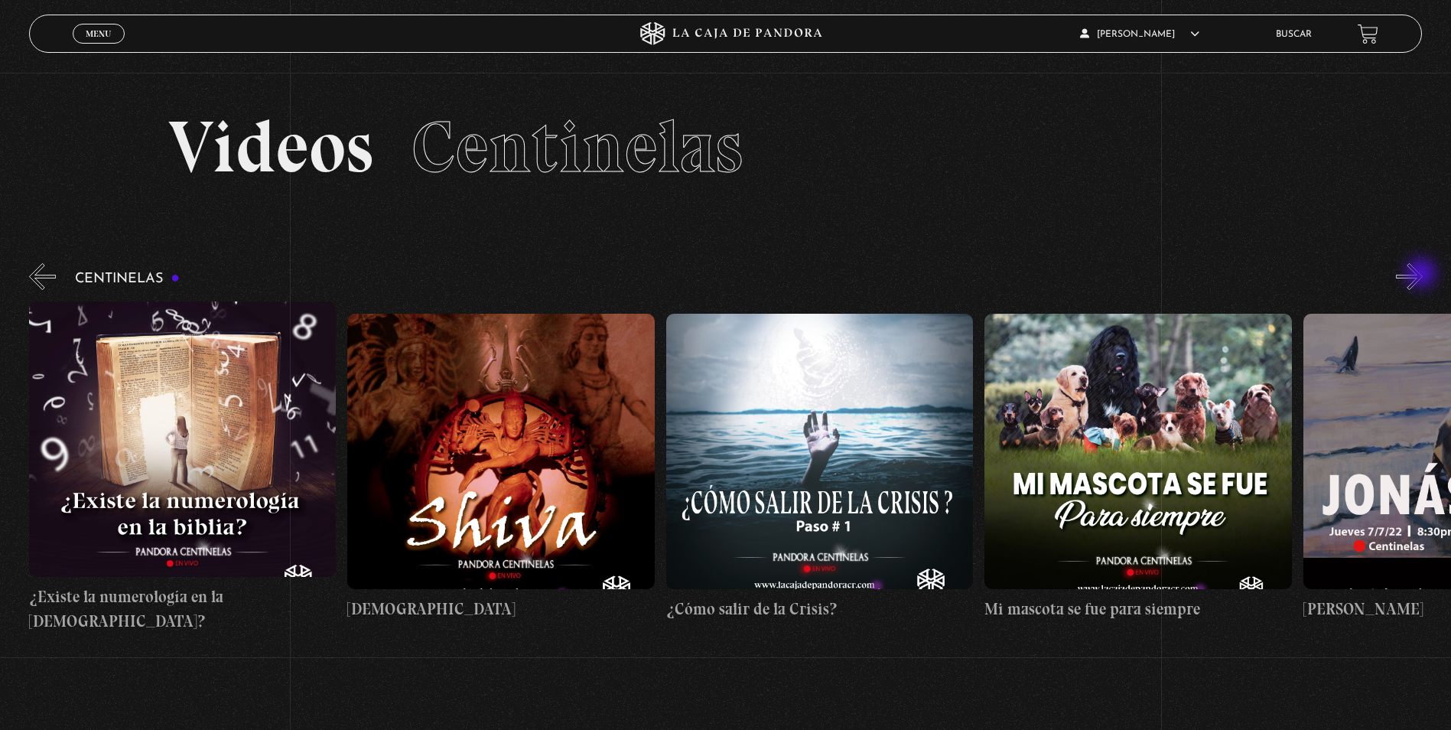
click at [1422, 275] on button "»" at bounding box center [1409, 276] width 27 height 27
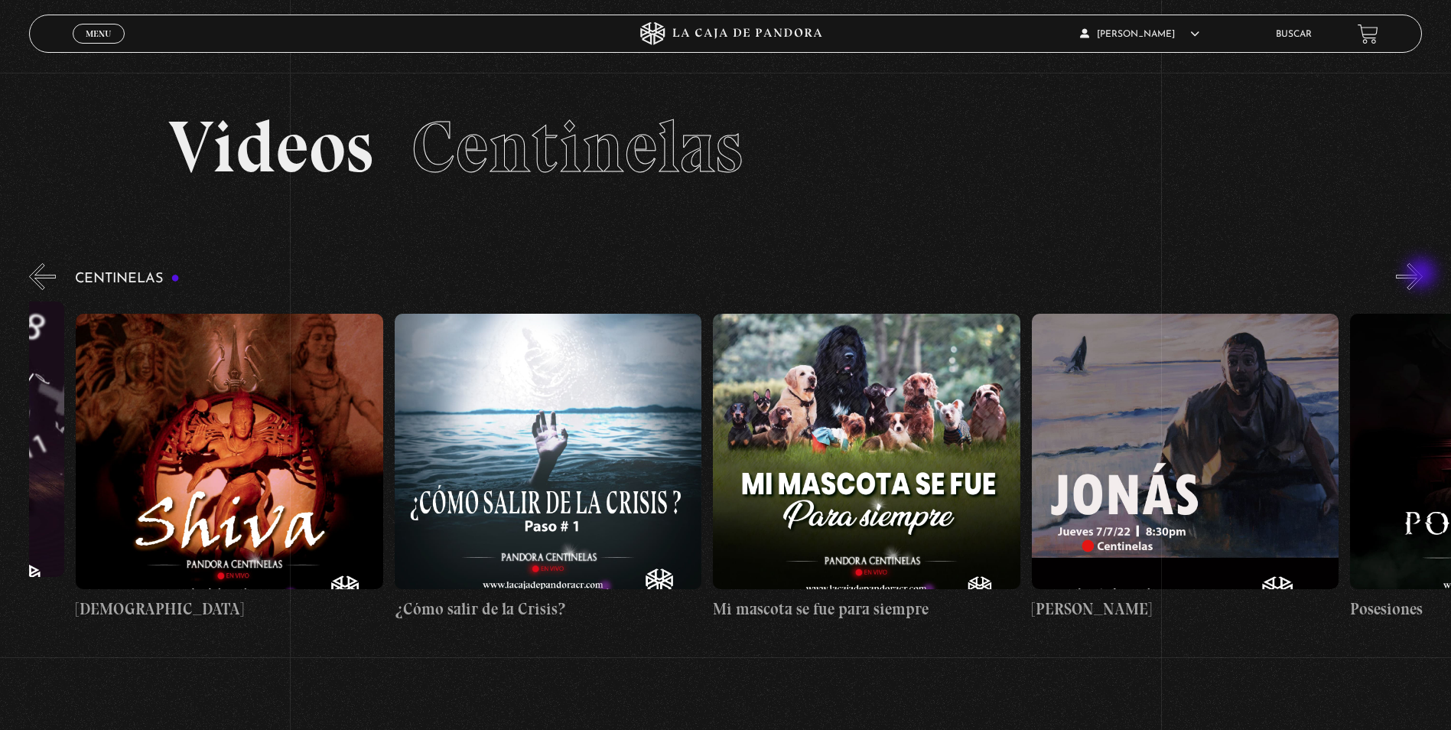
click at [1422, 275] on button "»" at bounding box center [1409, 276] width 27 height 27
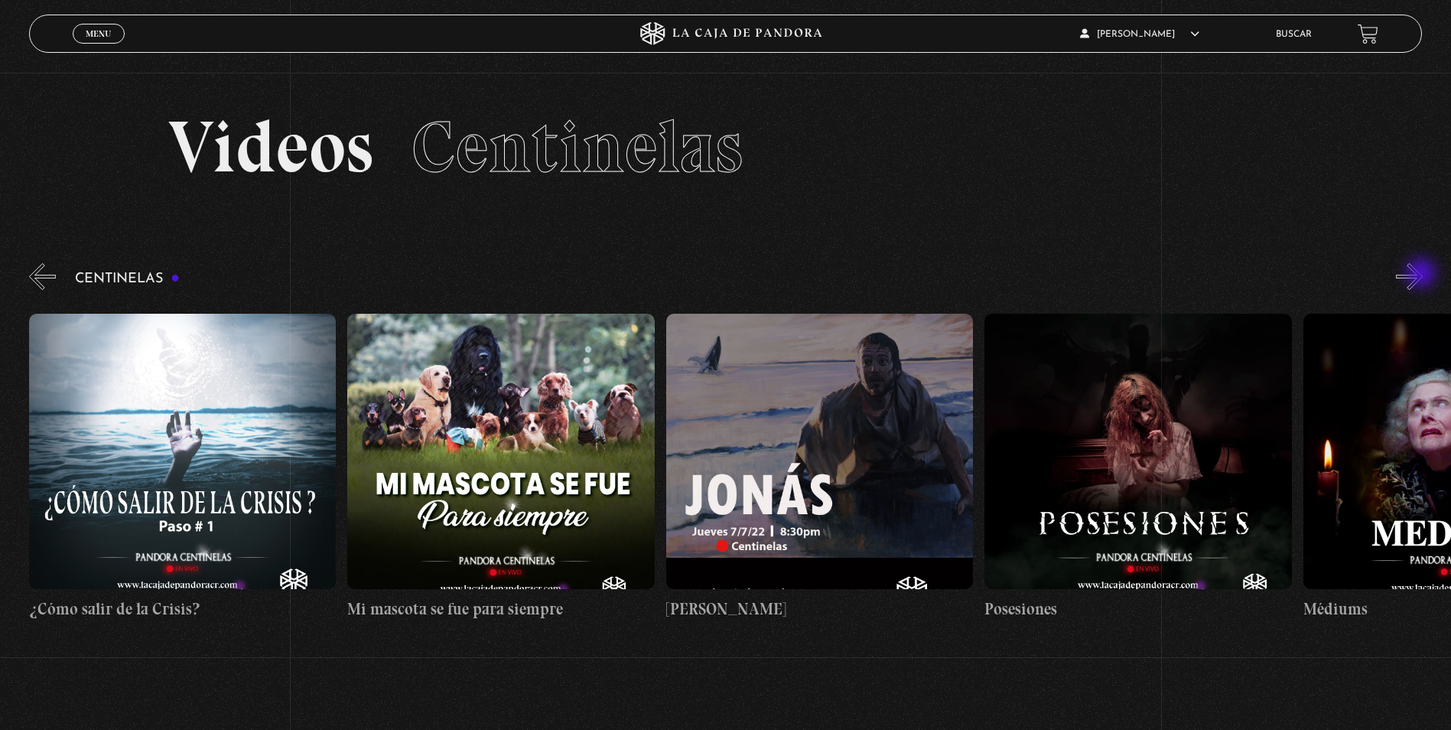
click at [1422, 275] on button "»" at bounding box center [1409, 276] width 27 height 27
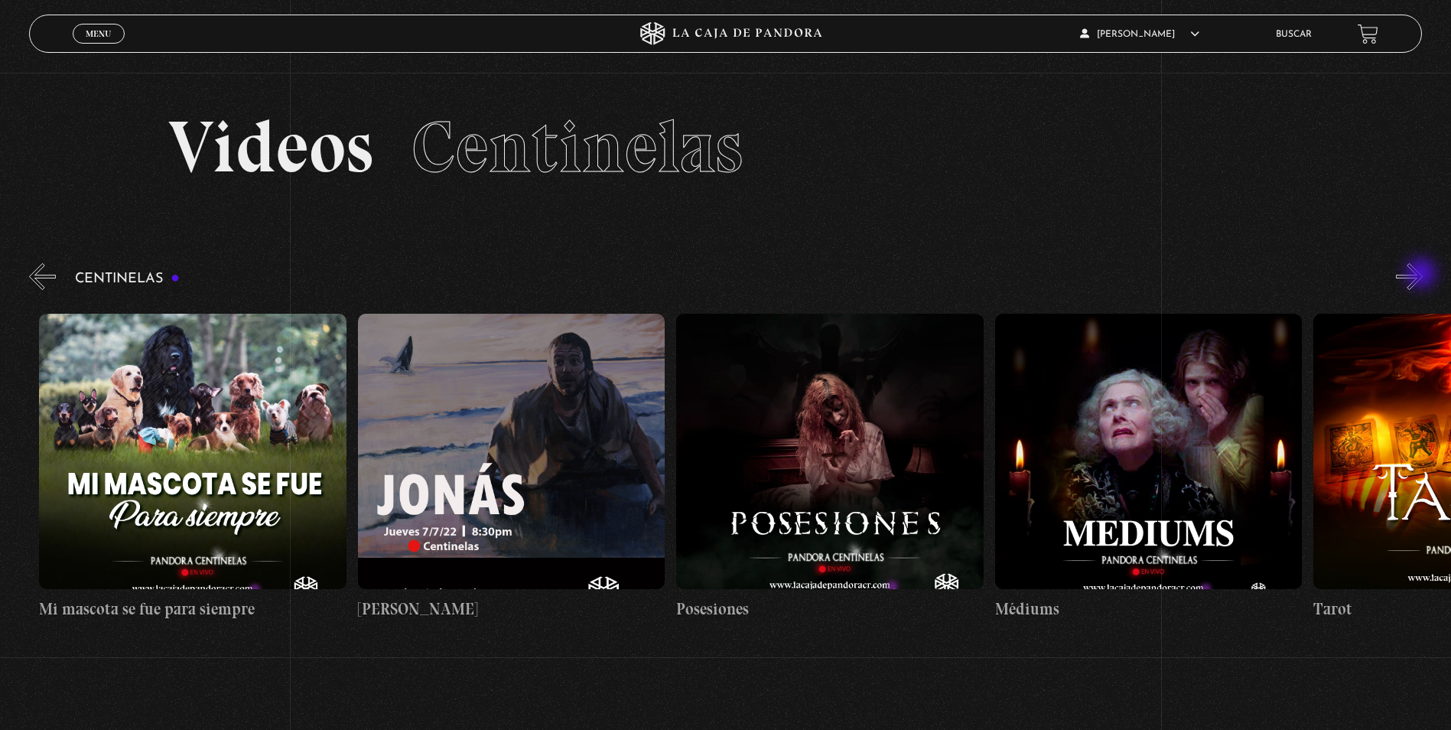
click at [1422, 275] on button "»" at bounding box center [1409, 276] width 27 height 27
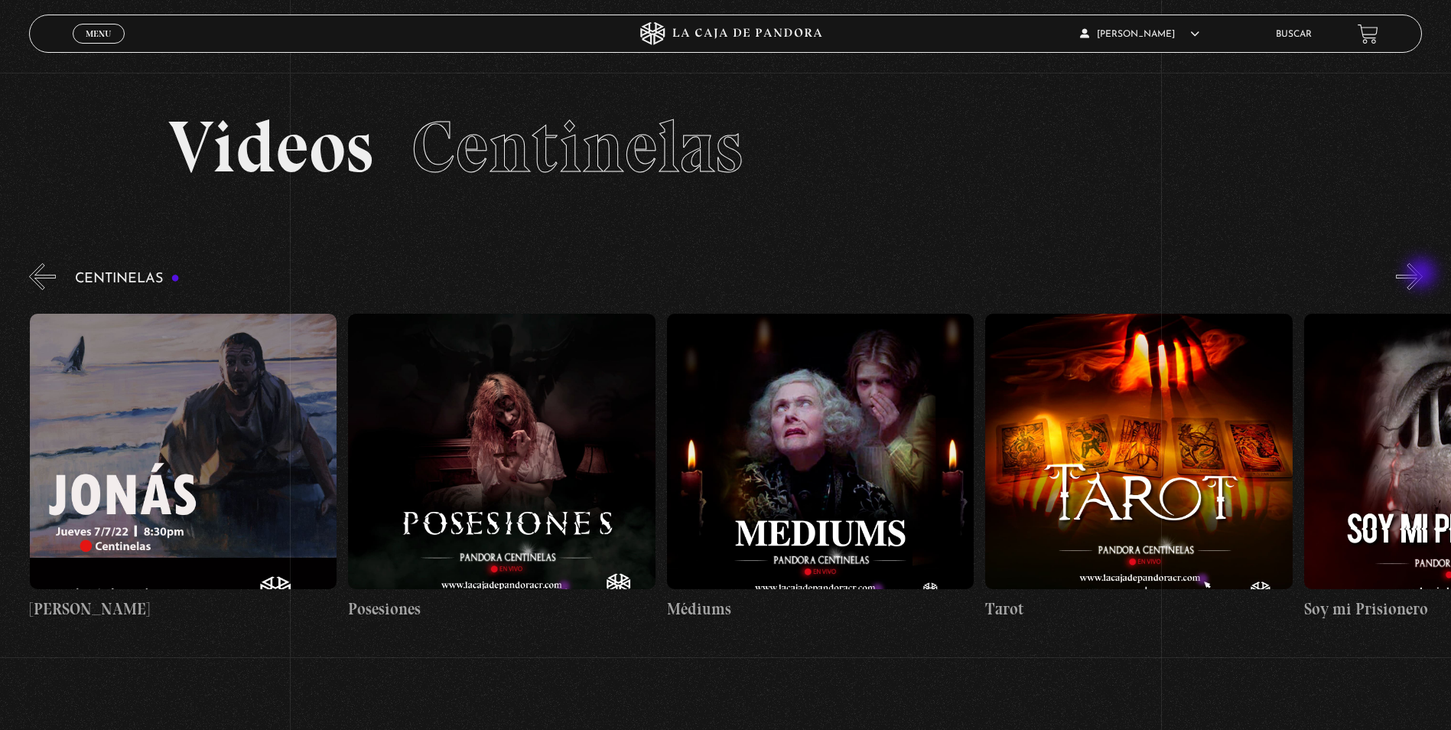
scroll to position [0, 18789]
click at [1422, 275] on button "»" at bounding box center [1409, 276] width 27 height 27
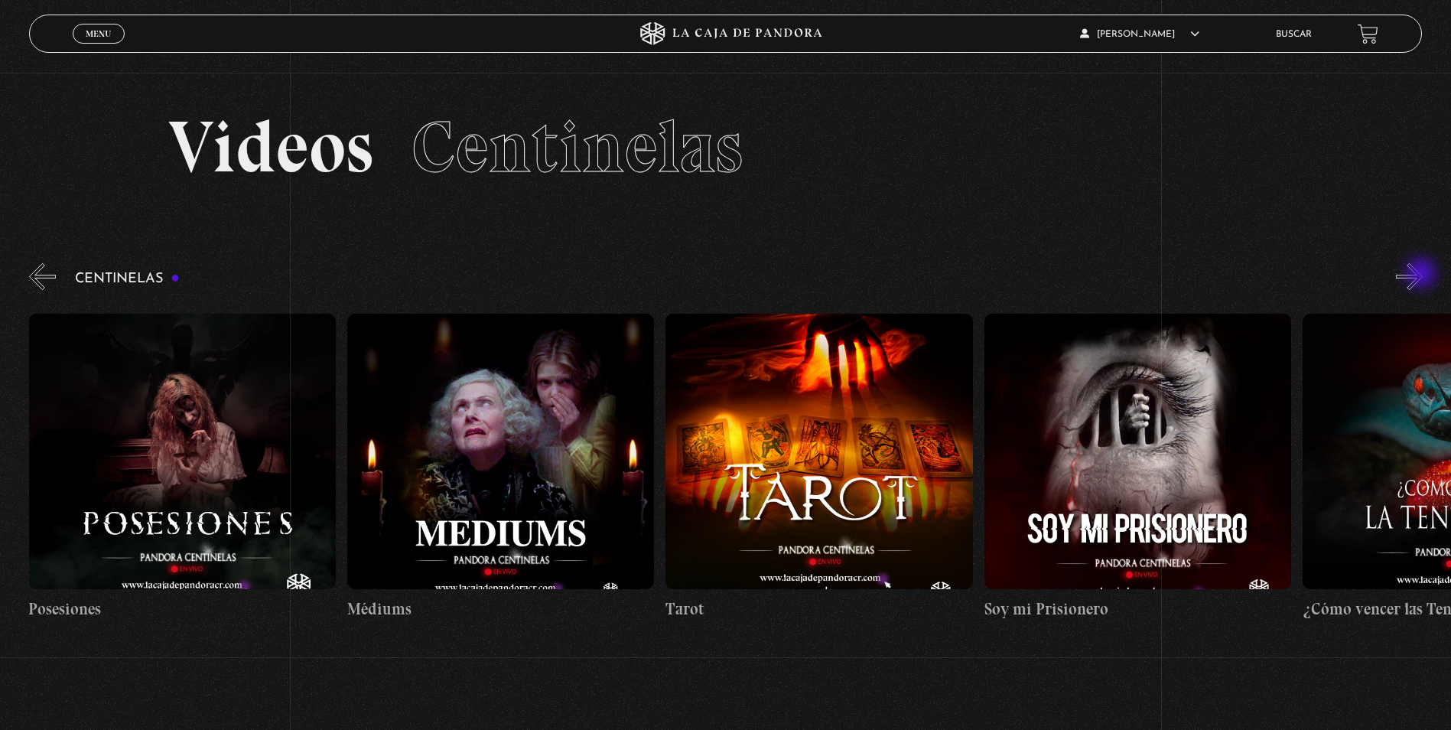
click at [1422, 275] on button "»" at bounding box center [1409, 276] width 27 height 27
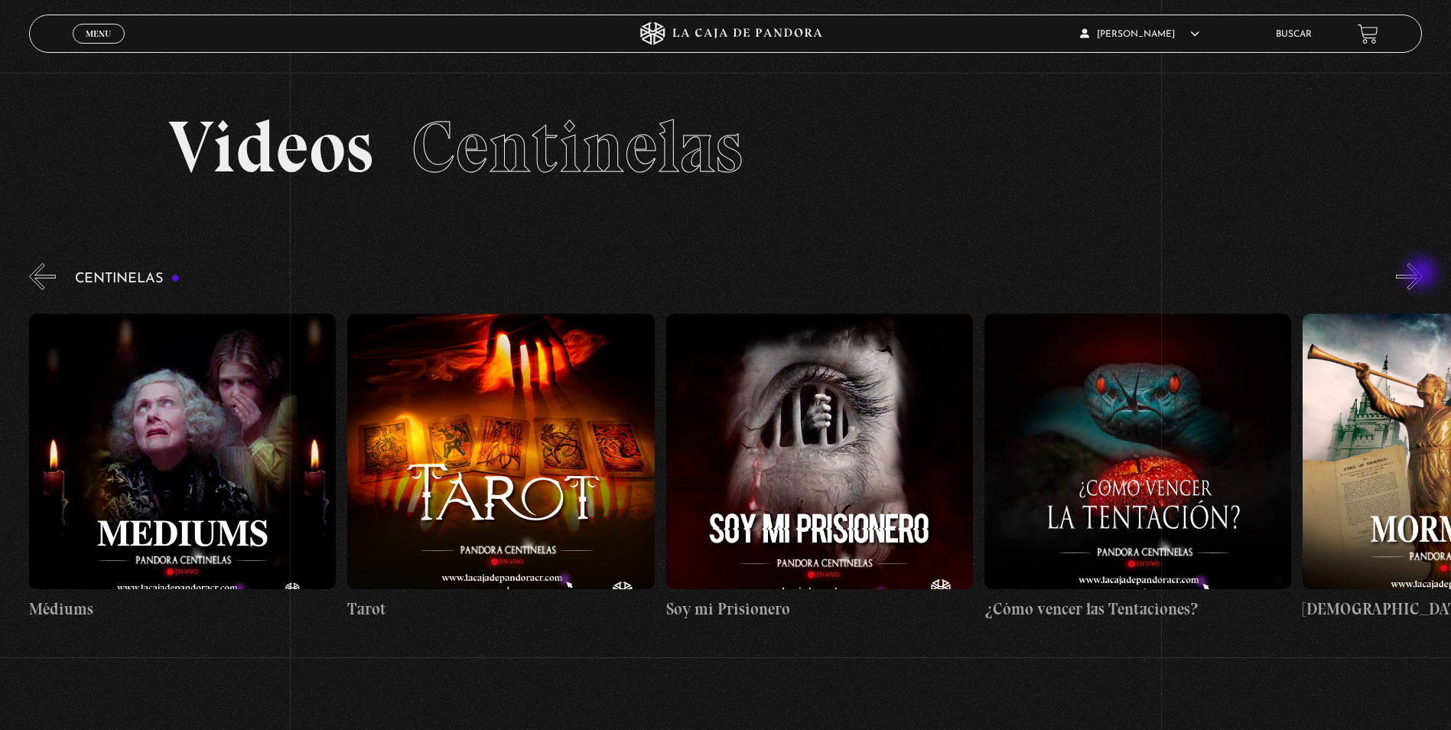
click at [1422, 275] on button "»" at bounding box center [1409, 276] width 27 height 27
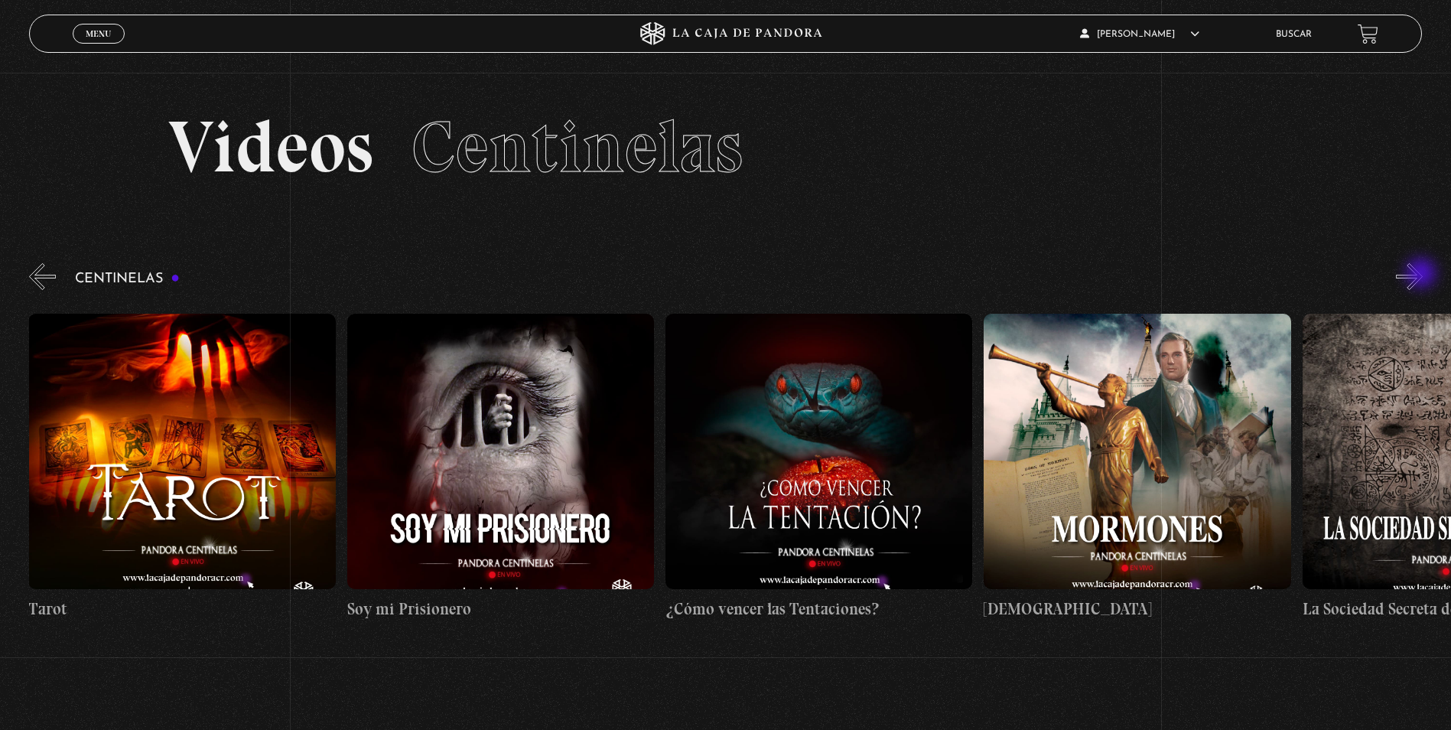
click at [1422, 275] on button "»" at bounding box center [1409, 276] width 27 height 27
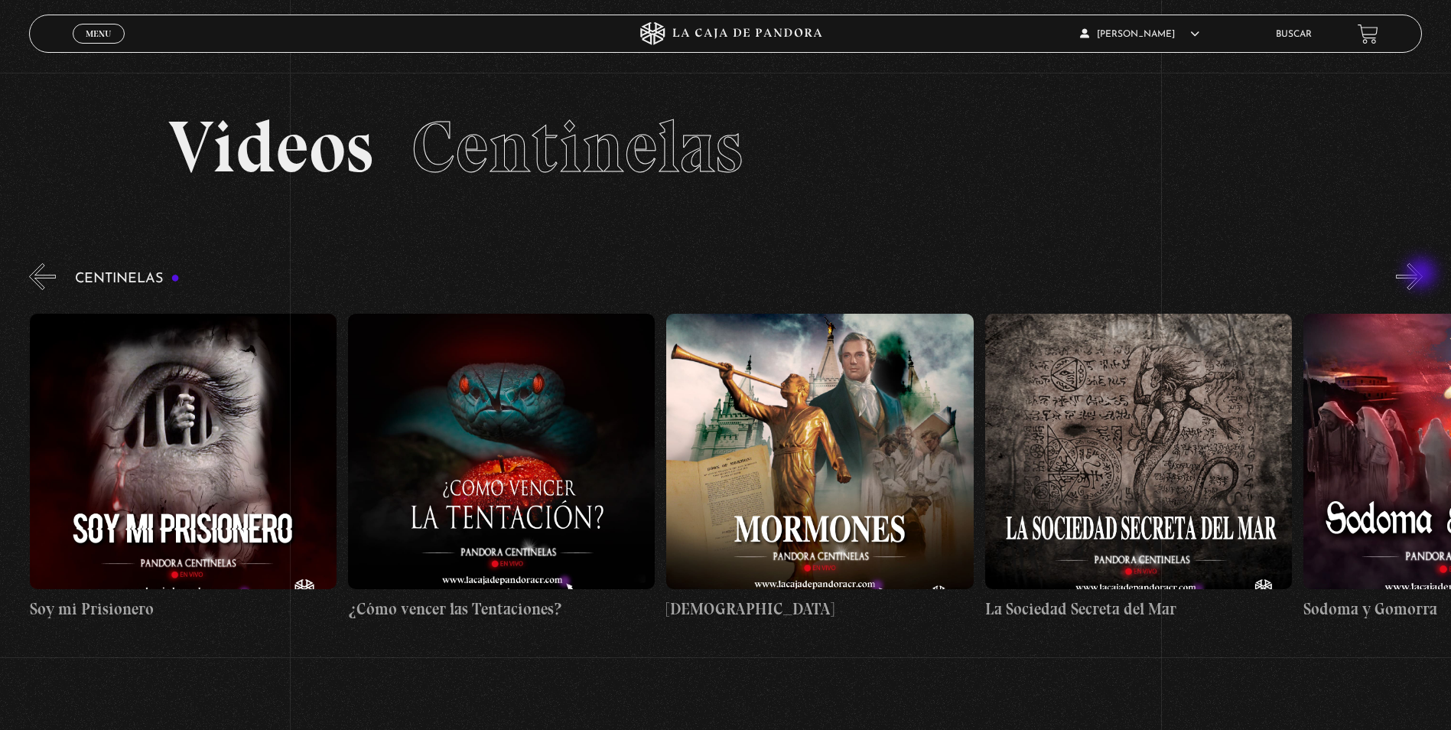
click at [1422, 275] on button "»" at bounding box center [1409, 276] width 27 height 27
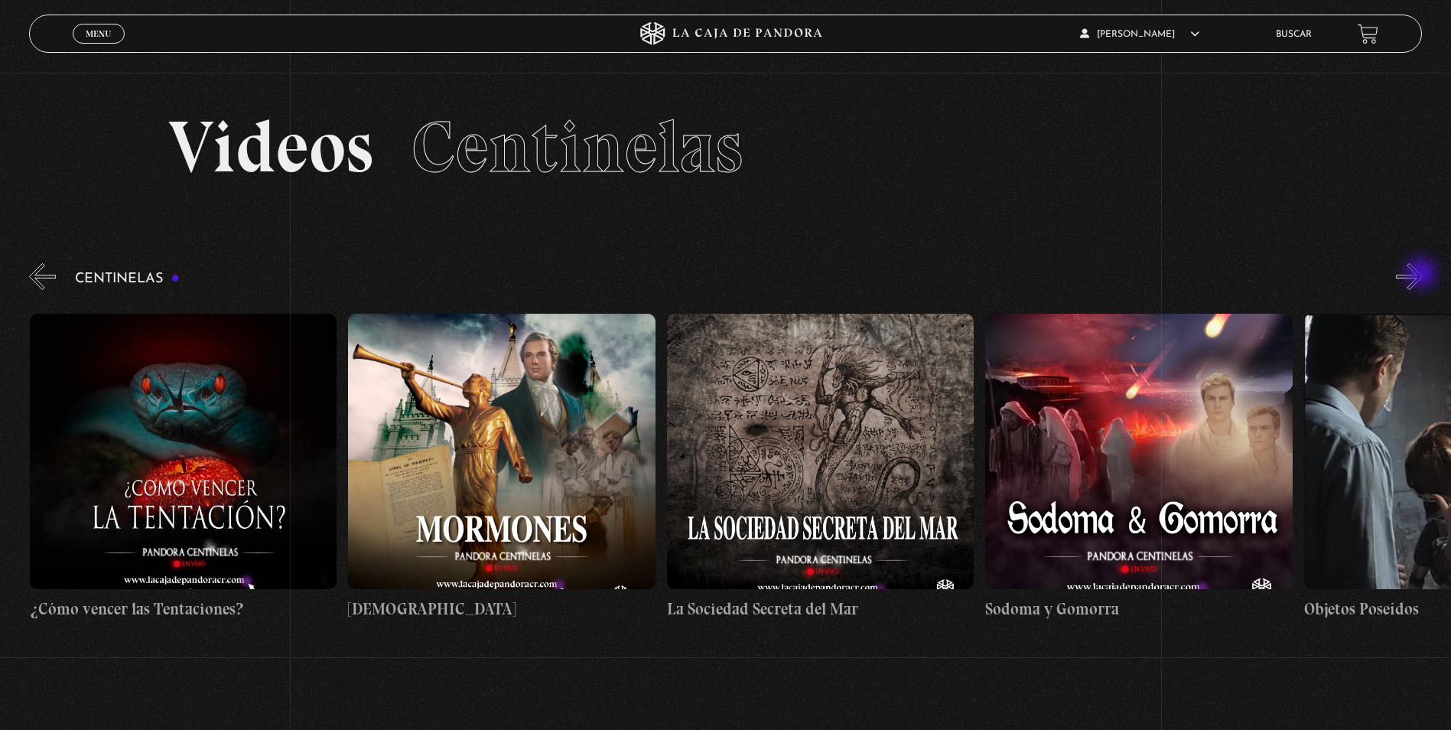
scroll to position [0, 20381]
click at [1422, 274] on button "»" at bounding box center [1409, 276] width 27 height 27
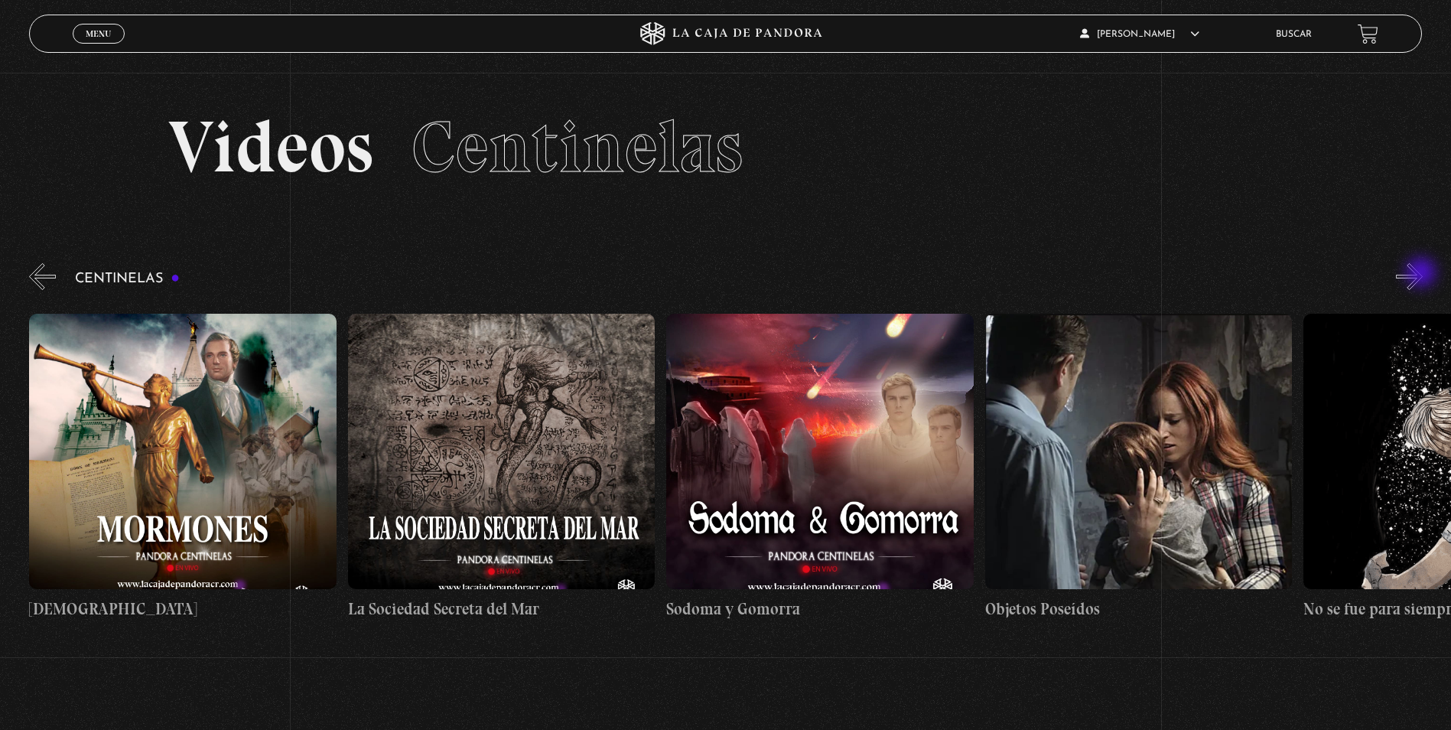
scroll to position [0, 20700]
click at [1422, 274] on button "»" at bounding box center [1409, 276] width 27 height 27
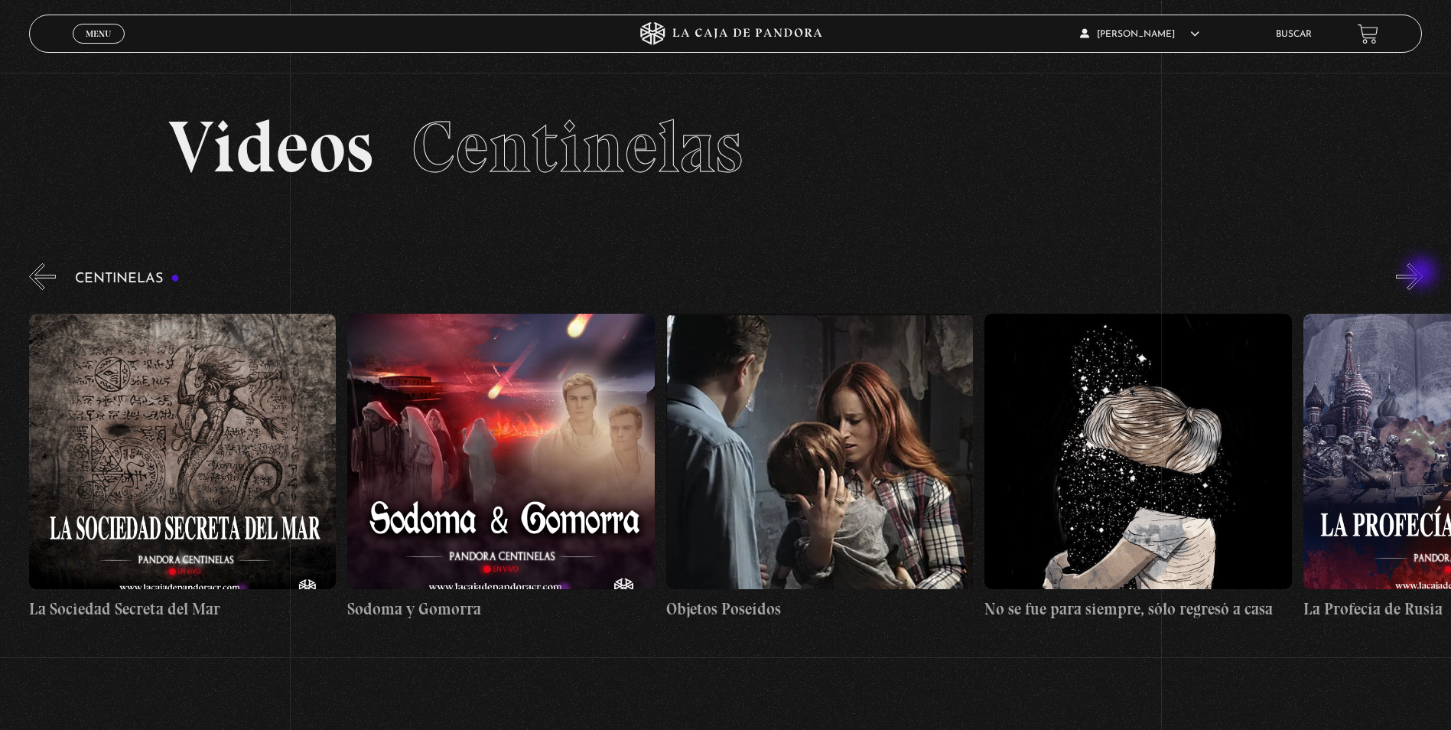
click at [1422, 274] on button "»" at bounding box center [1409, 276] width 27 height 27
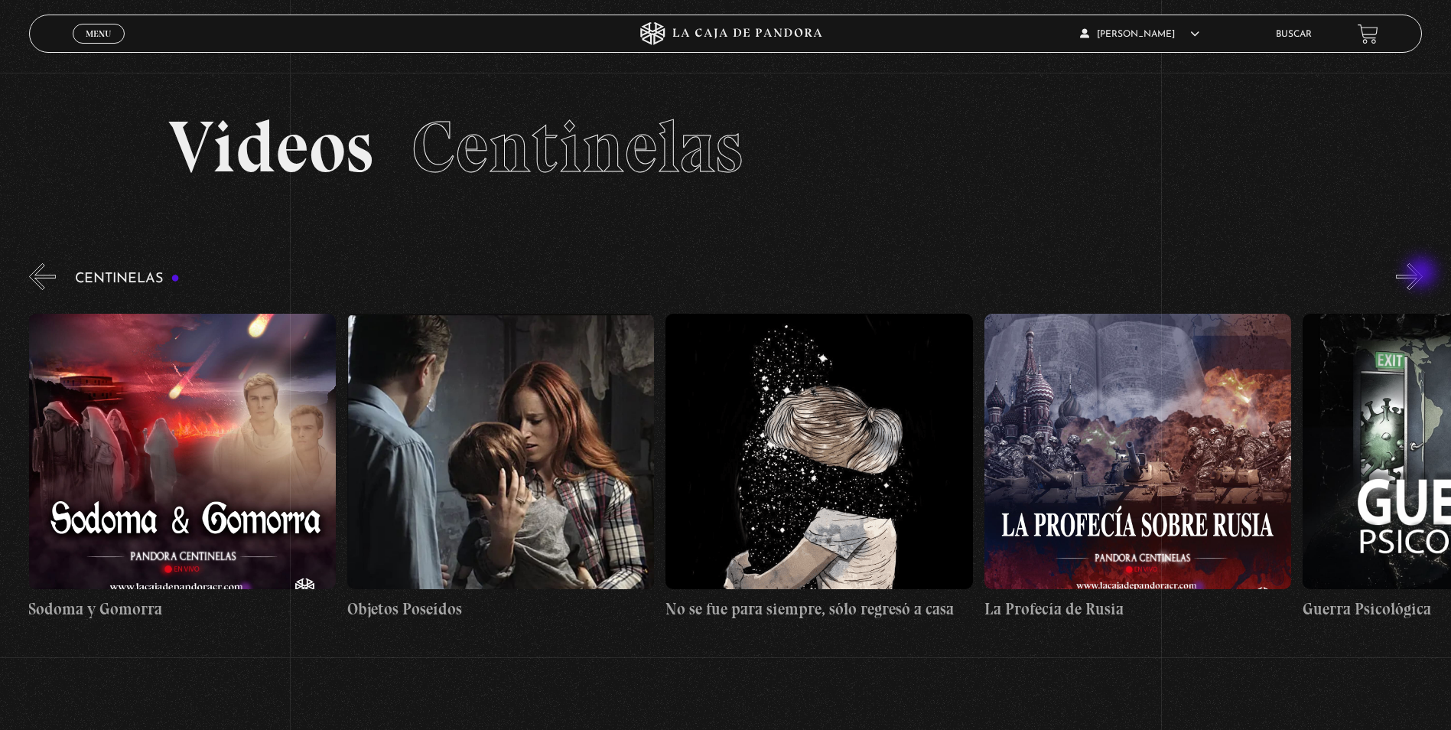
click at [1422, 274] on button "»" at bounding box center [1409, 276] width 27 height 27
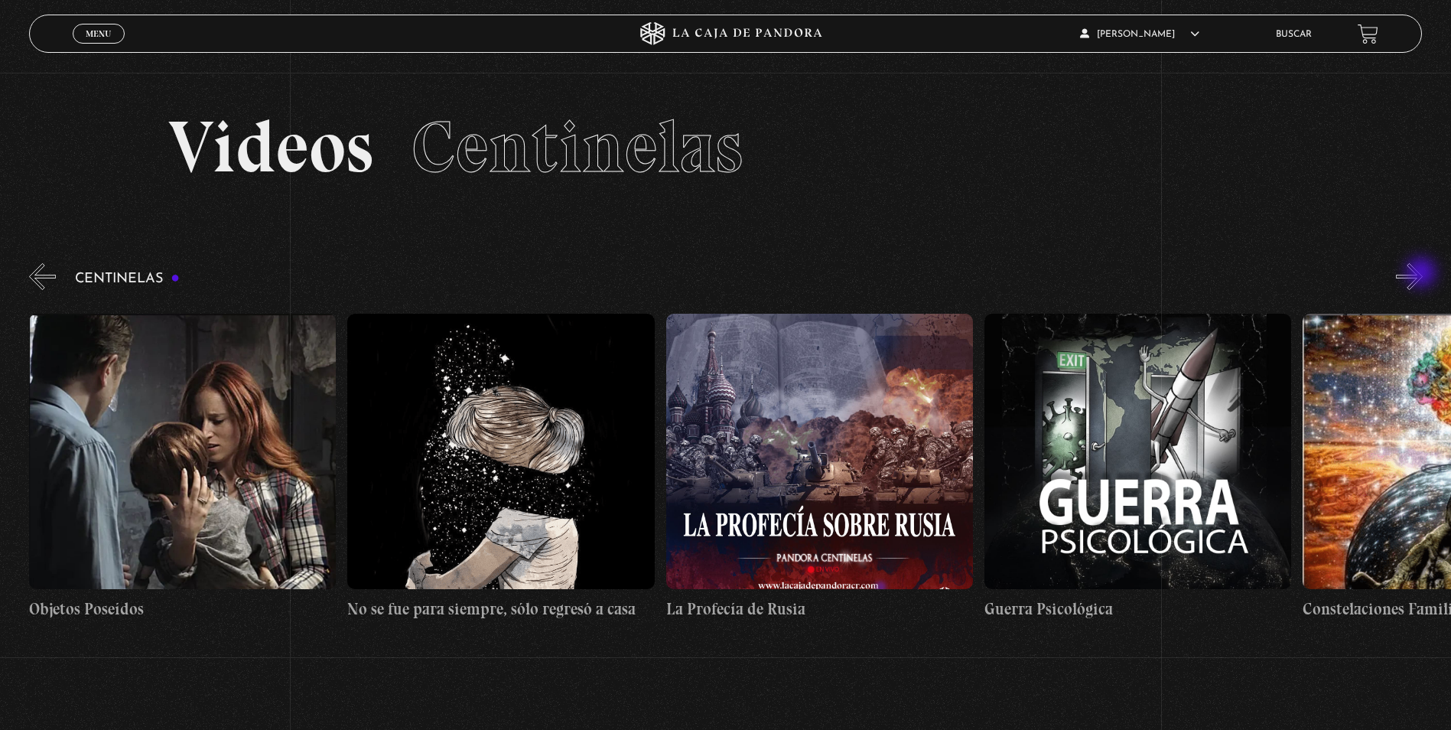
click at [1422, 274] on button "»" at bounding box center [1409, 276] width 27 height 27
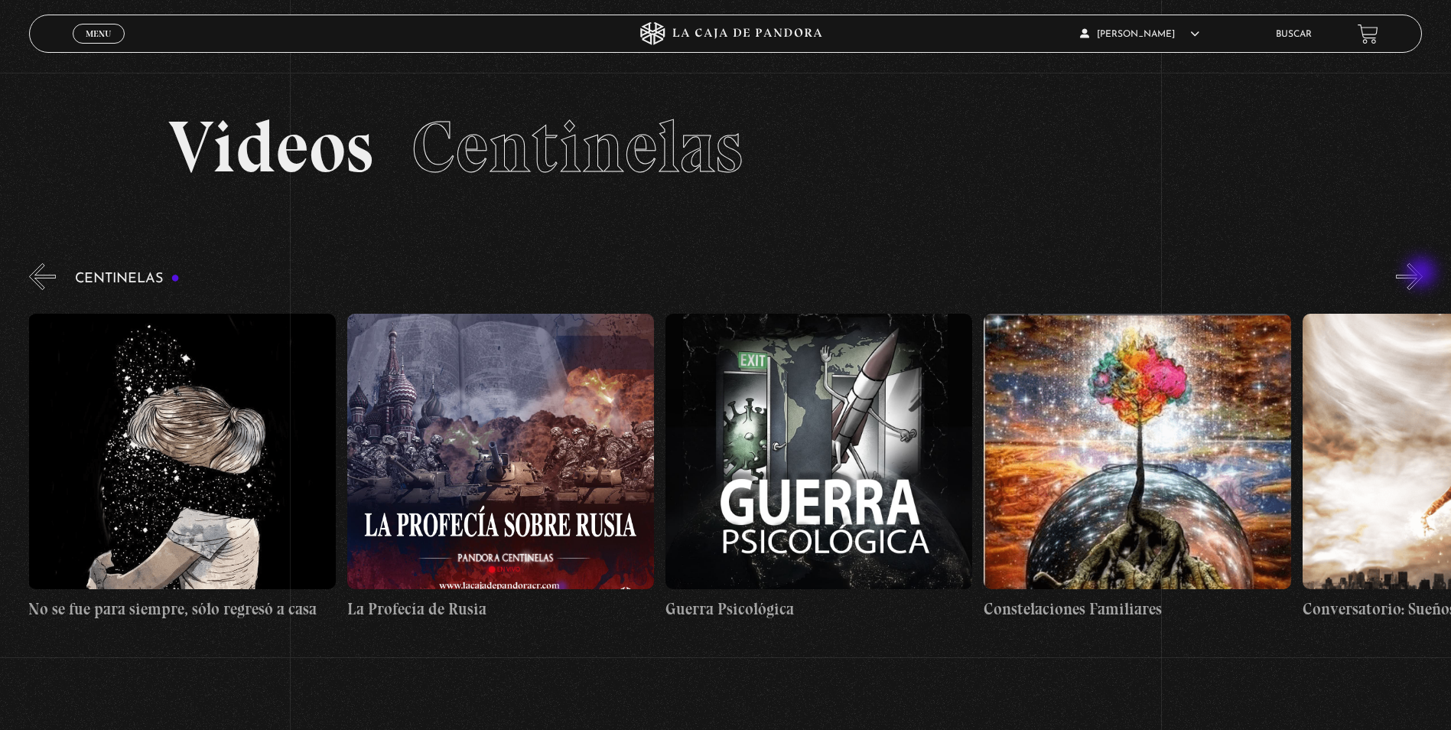
click at [1422, 274] on button "»" at bounding box center [1409, 276] width 27 height 27
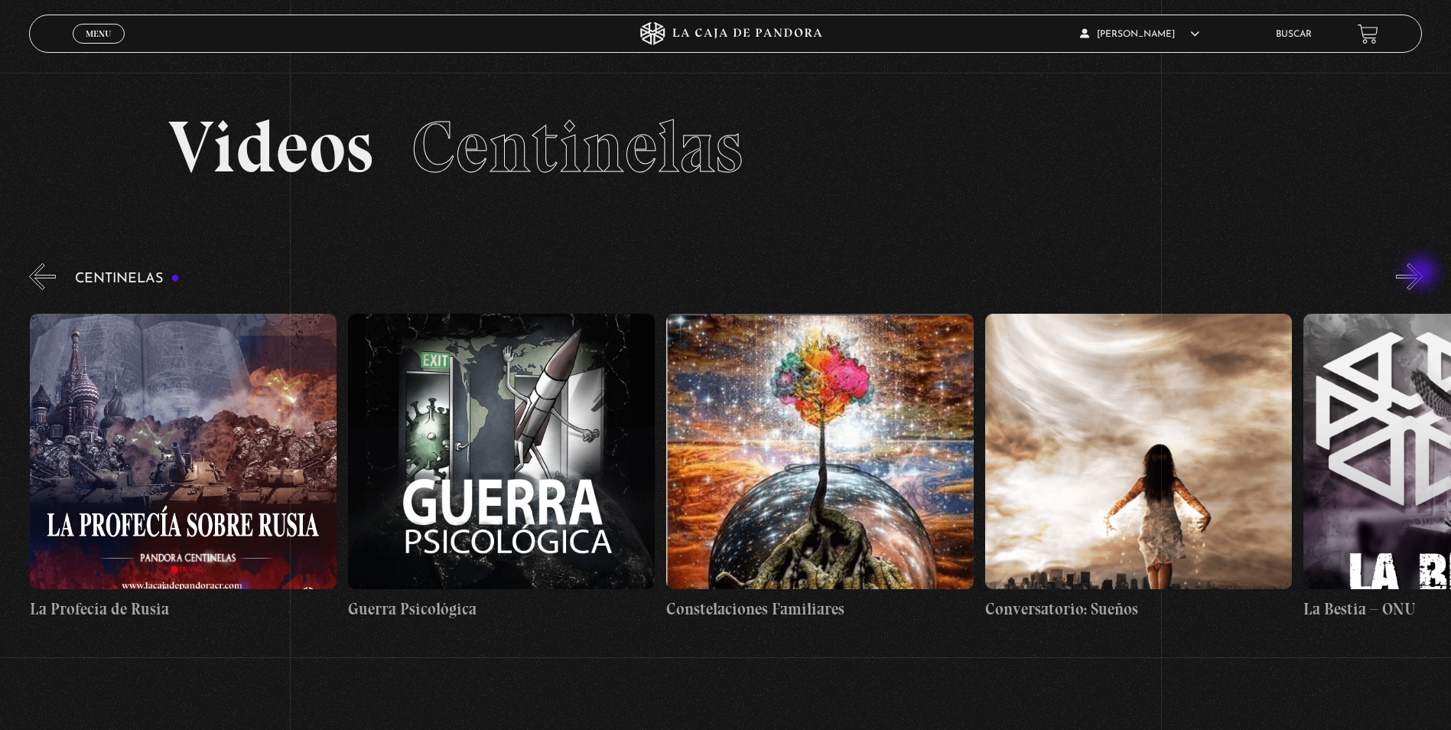
scroll to position [0, 22292]
click at [1422, 274] on button "»" at bounding box center [1409, 276] width 27 height 27
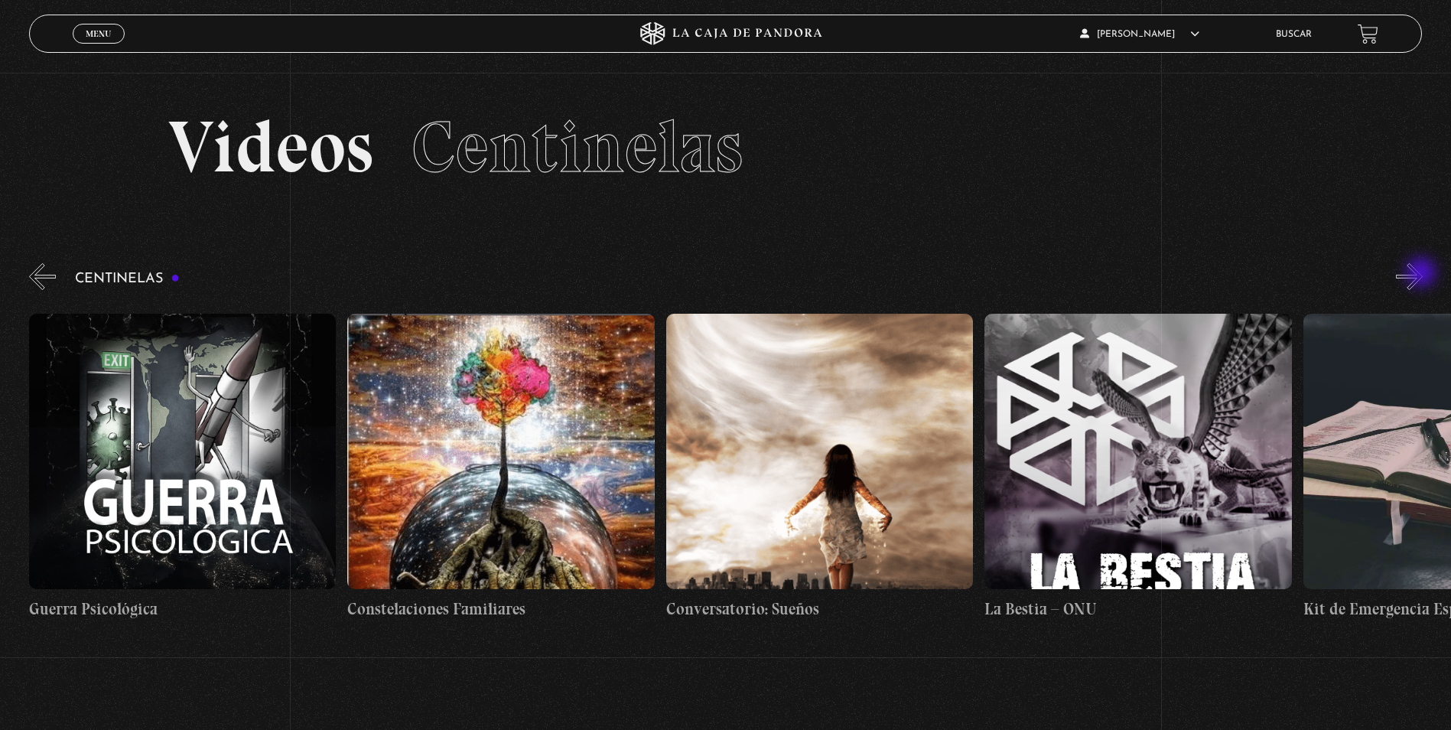
scroll to position [0, 22611]
click at [1422, 274] on button "»" at bounding box center [1409, 276] width 27 height 27
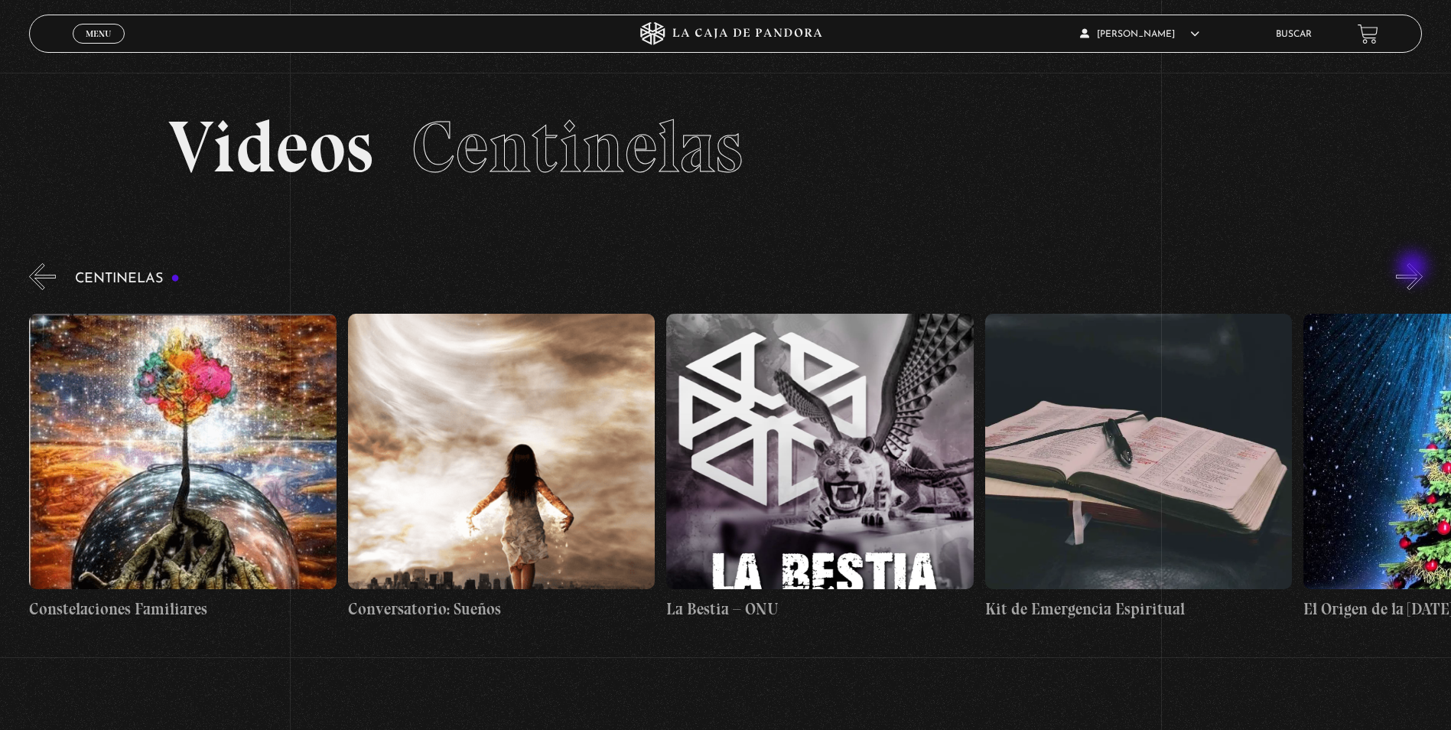
scroll to position [0, 22929]
click at [1414, 268] on button "»" at bounding box center [1409, 276] width 27 height 27
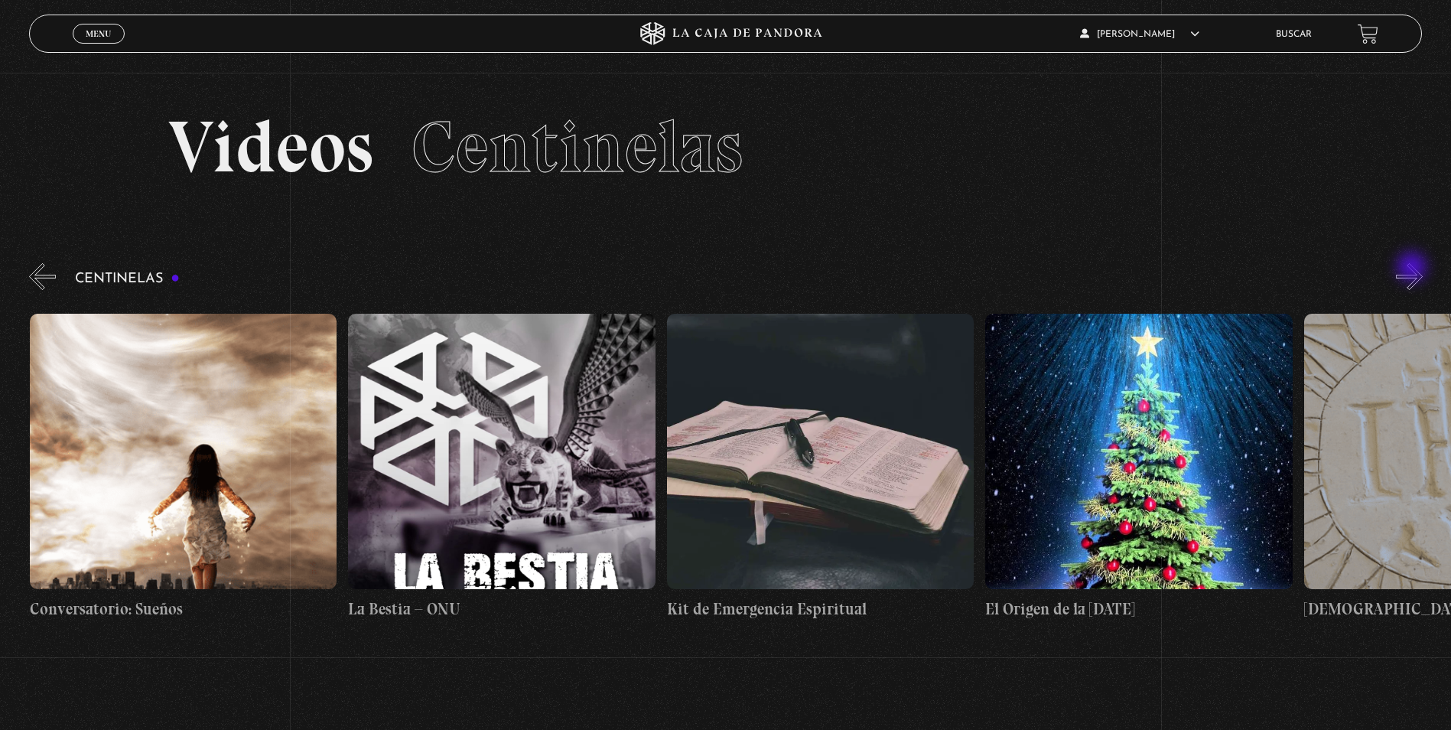
scroll to position [0, 23247]
click at [1422, 273] on button "»" at bounding box center [1409, 276] width 27 height 27
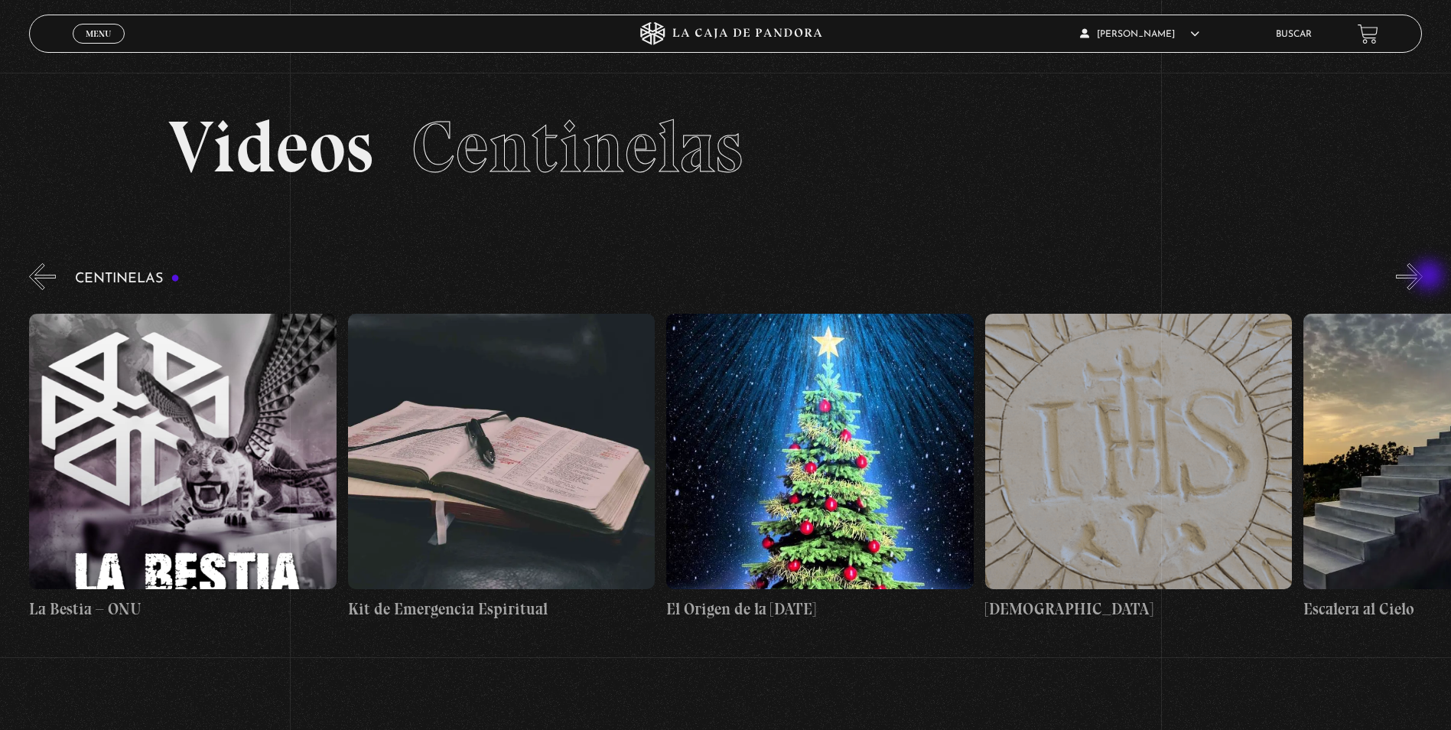
click at [1422, 277] on button "»" at bounding box center [1409, 276] width 27 height 27
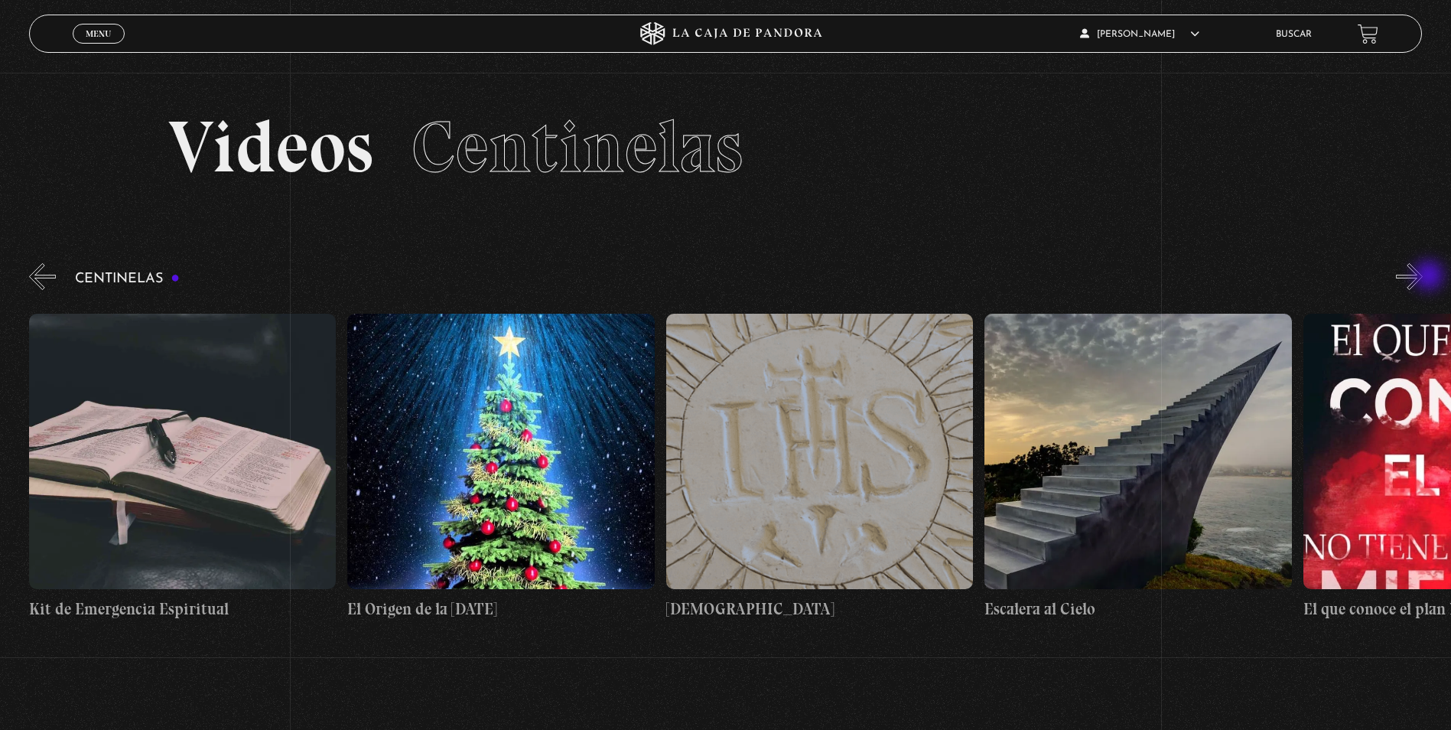
click at [1422, 277] on button "»" at bounding box center [1409, 276] width 27 height 27
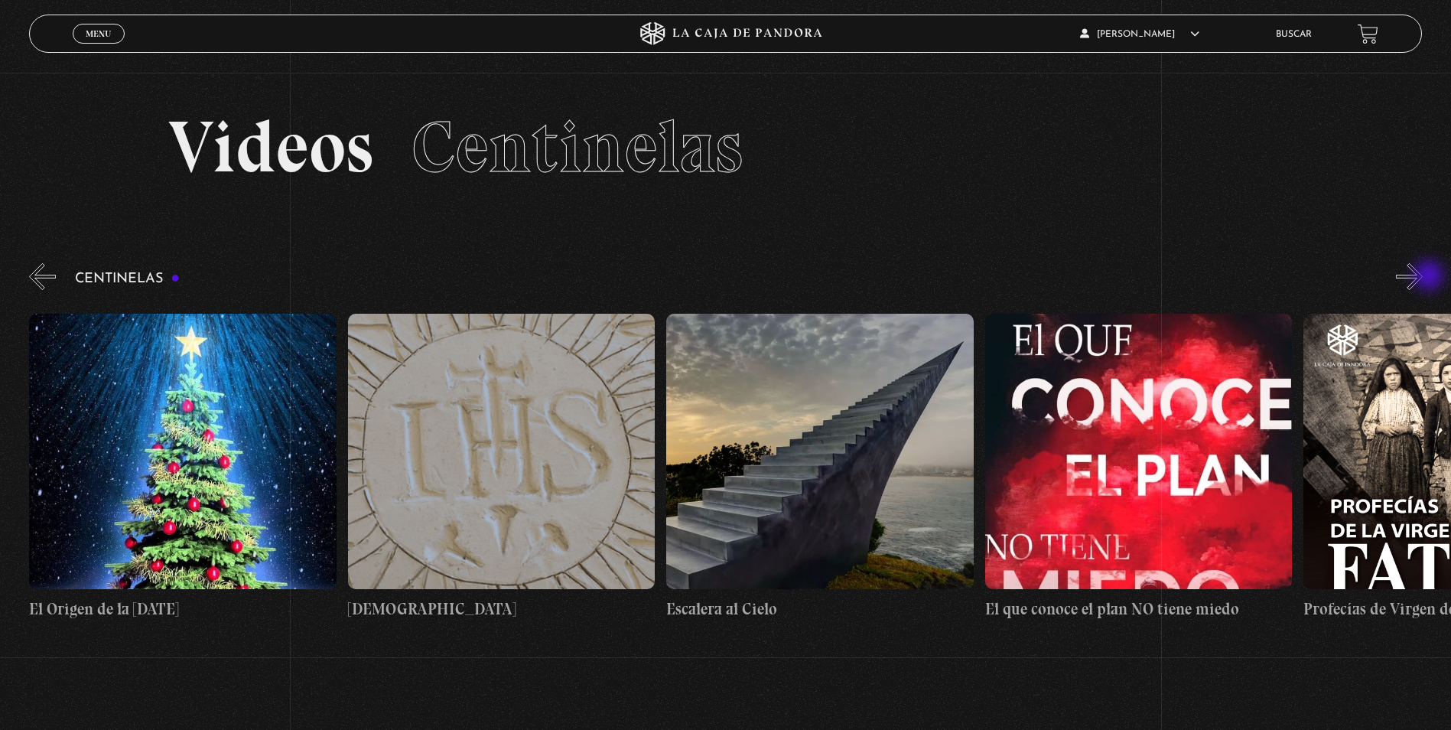
scroll to position [0, 24203]
click at [1422, 270] on button "»" at bounding box center [1409, 276] width 27 height 27
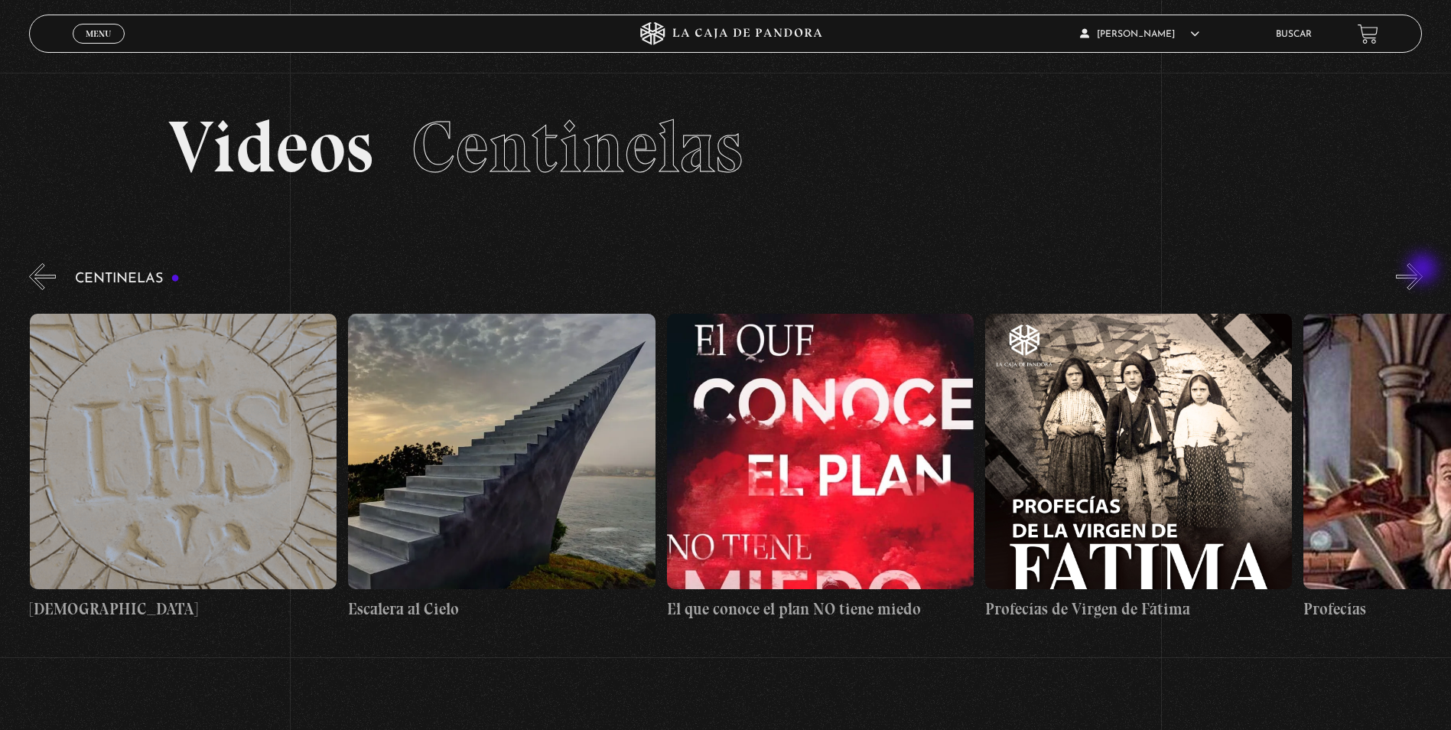
scroll to position [0, 24521]
click at [1422, 270] on button "»" at bounding box center [1409, 276] width 27 height 27
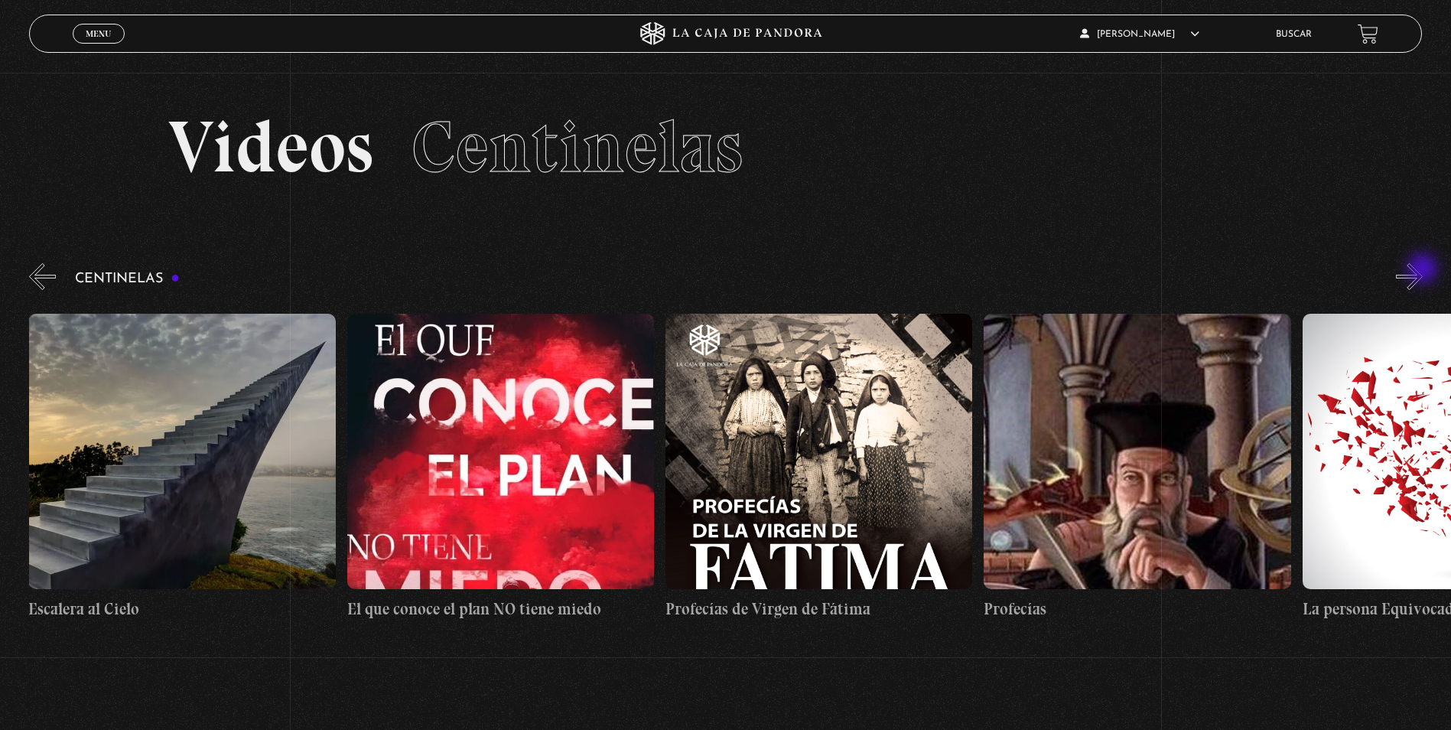
click at [1422, 270] on button "»" at bounding box center [1409, 276] width 27 height 27
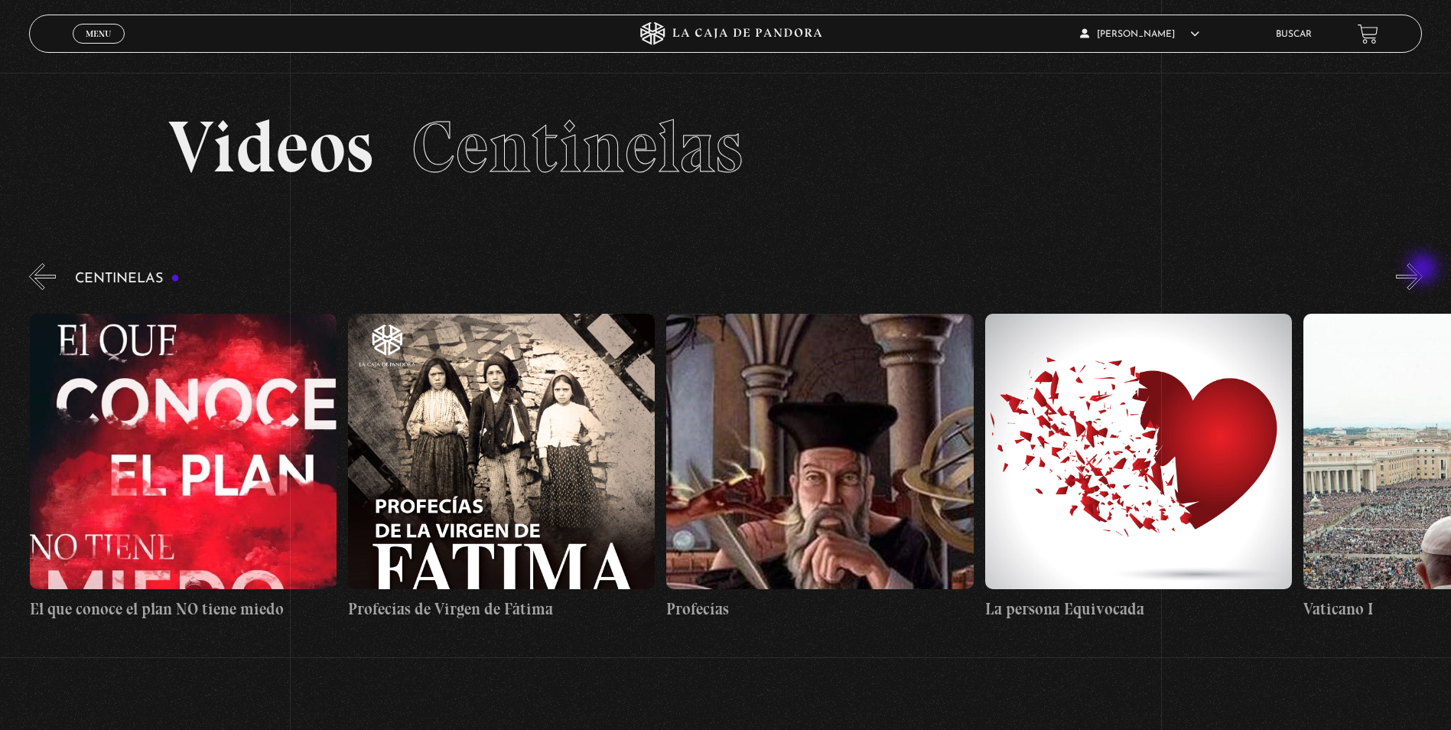
scroll to position [0, 25158]
click at [1422, 270] on button "»" at bounding box center [1409, 276] width 27 height 27
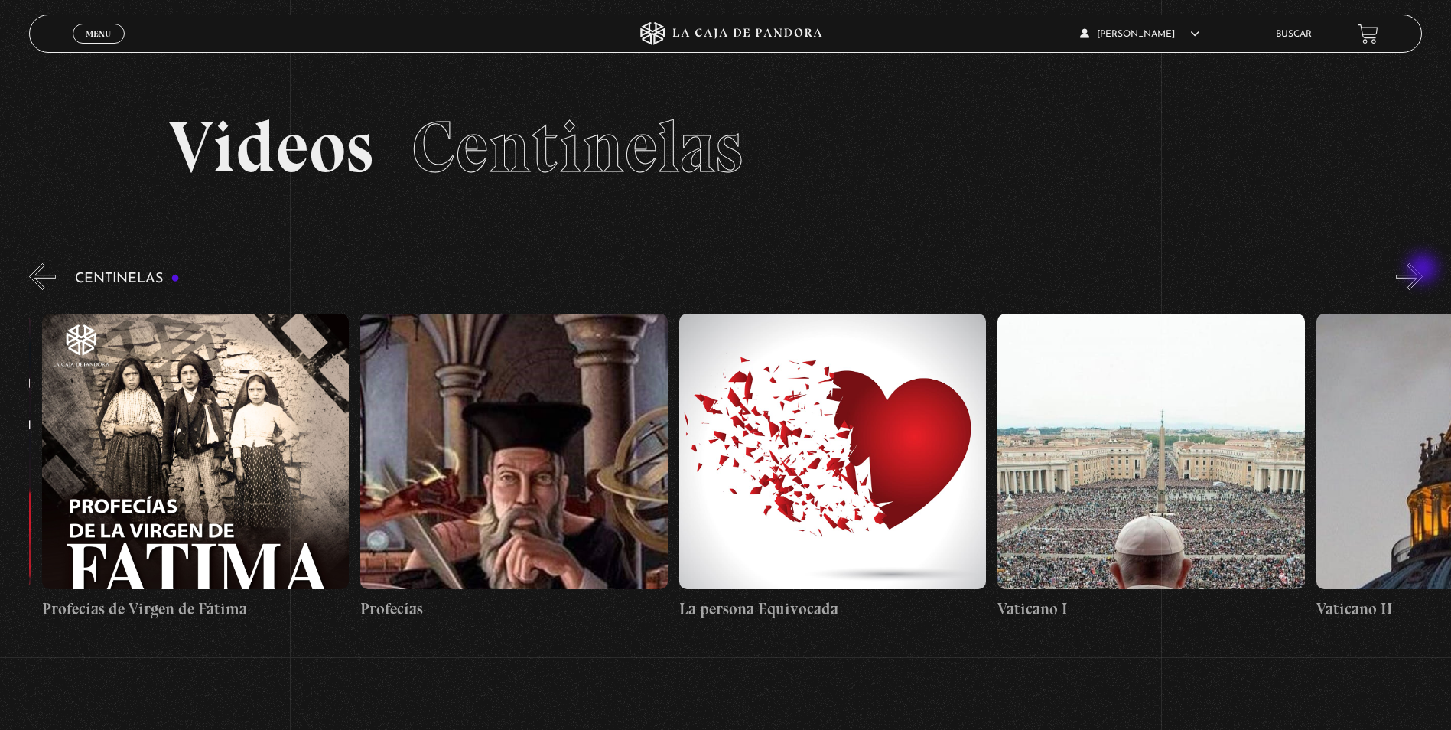
click at [1422, 270] on button "»" at bounding box center [1409, 276] width 27 height 27
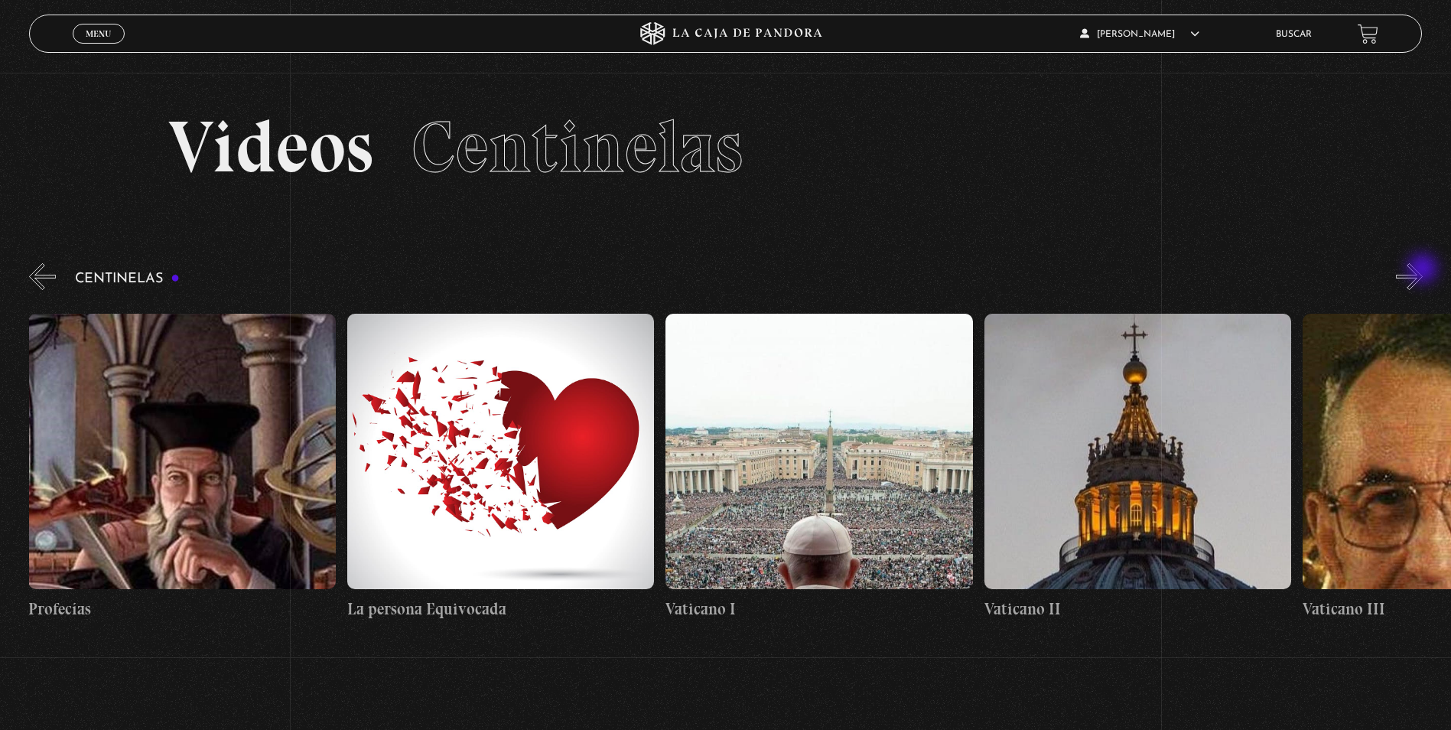
click at [1422, 270] on button "»" at bounding box center [1409, 276] width 27 height 27
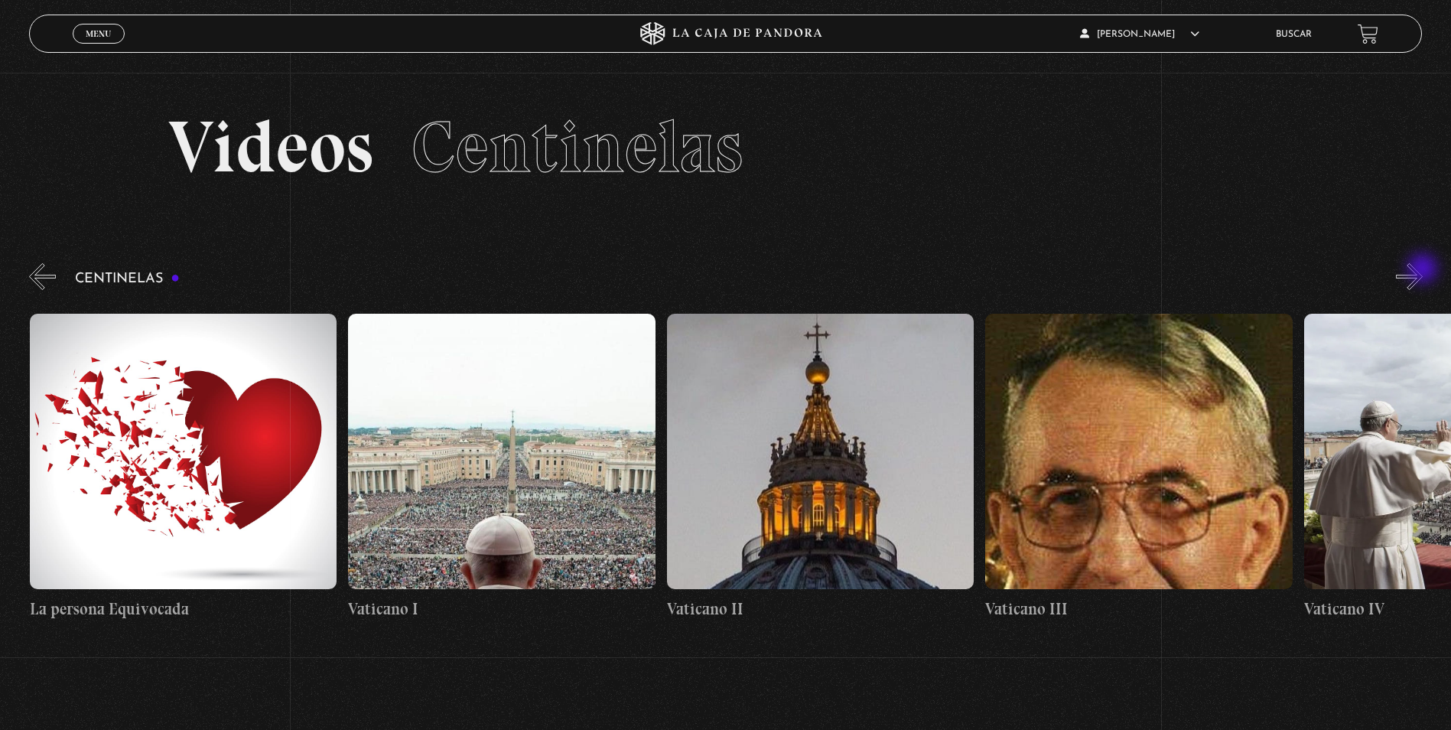
click at [1422, 270] on button "»" at bounding box center [1409, 276] width 27 height 27
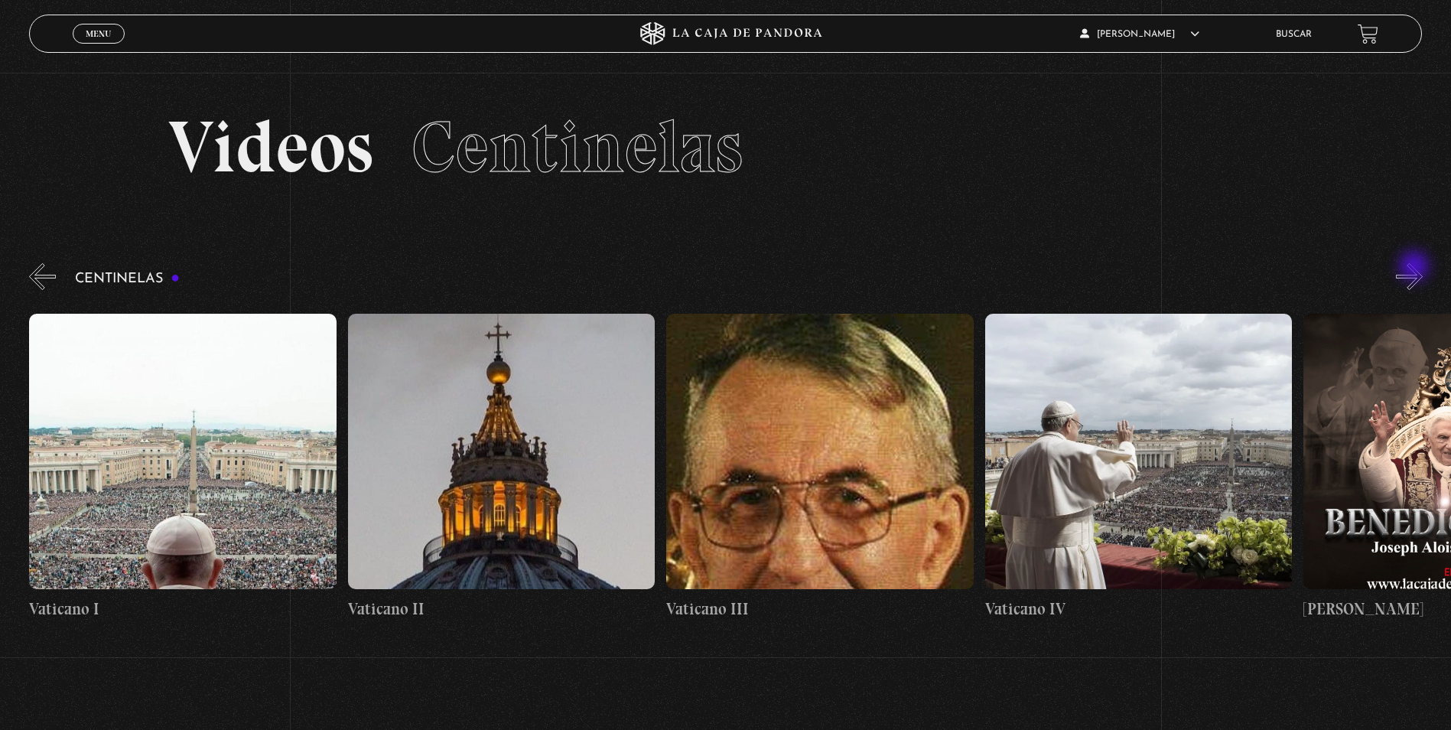
scroll to position [0, 26432]
click at [38, 274] on button "«" at bounding box center [42, 276] width 27 height 27
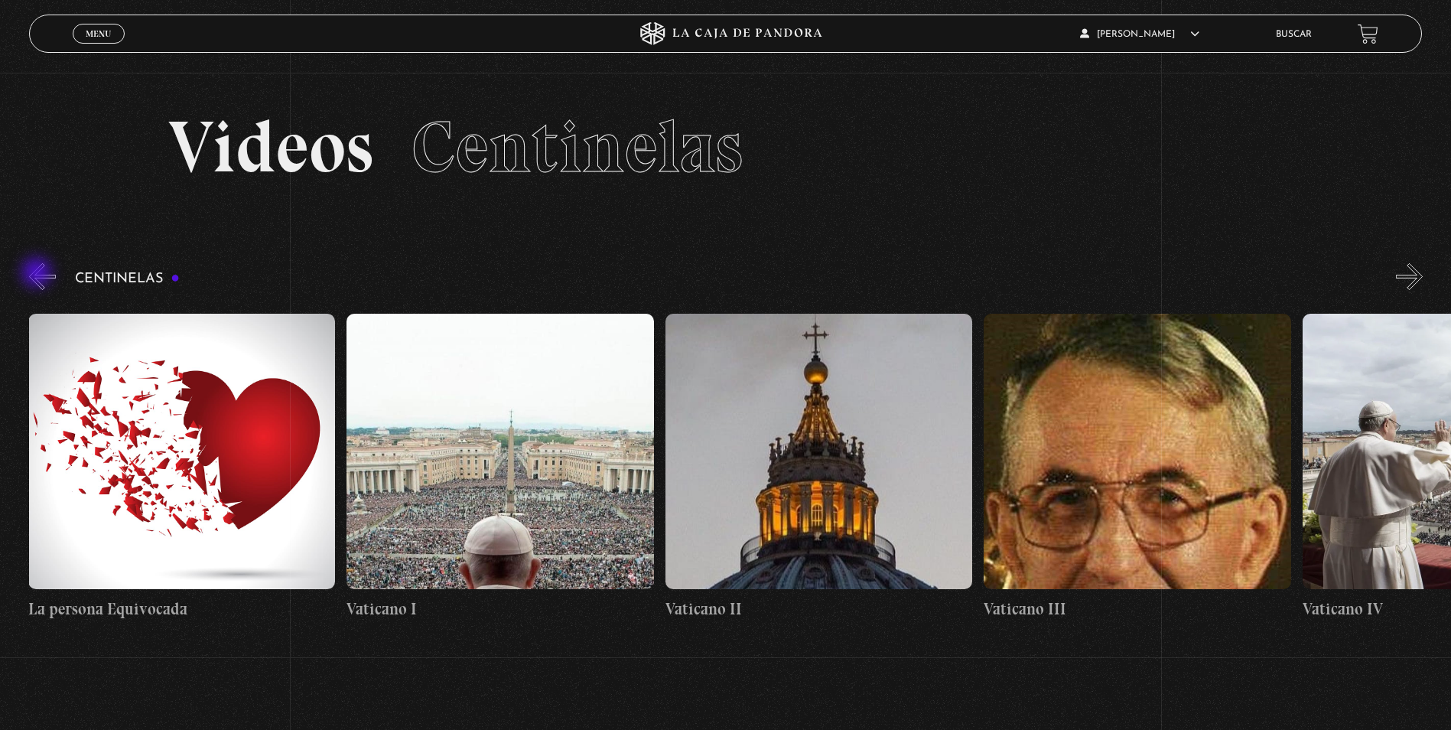
click at [38, 274] on button "«" at bounding box center [42, 276] width 27 height 27
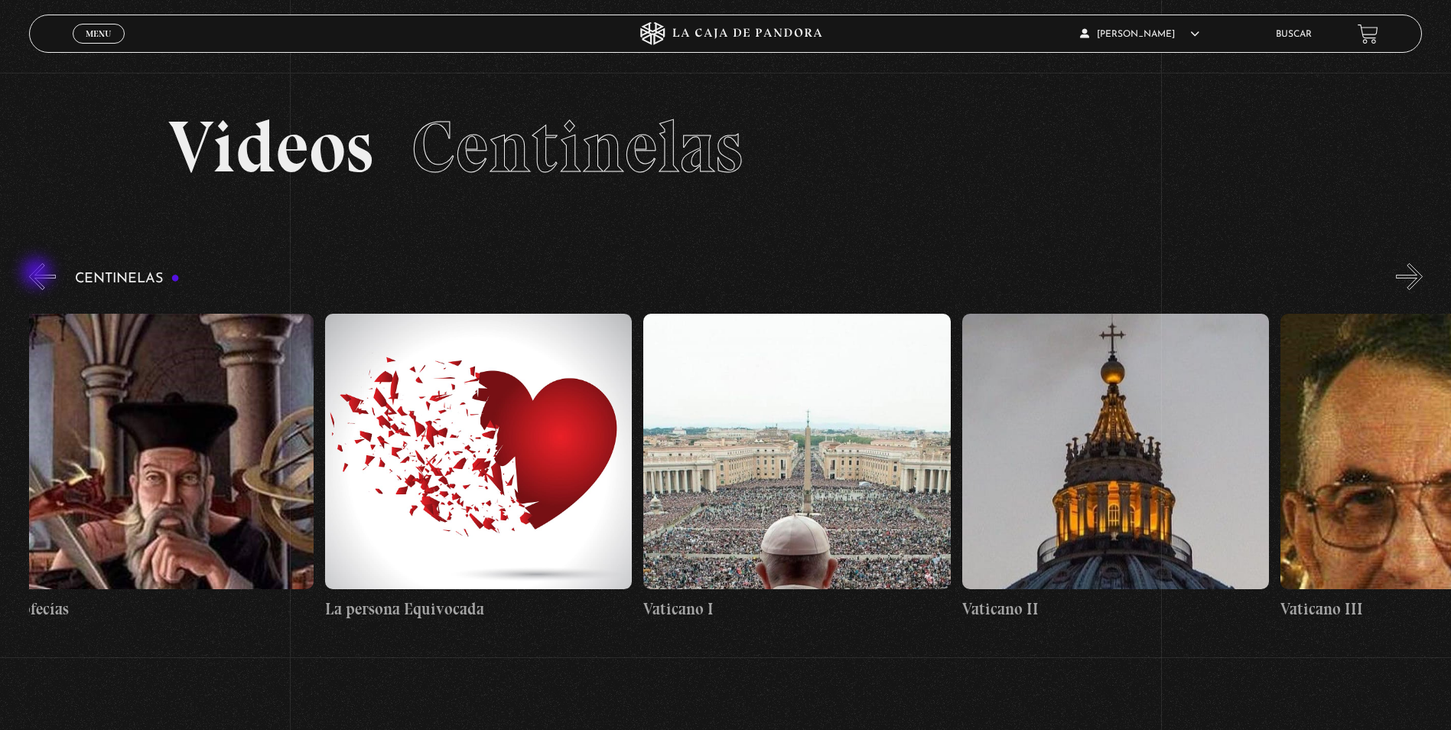
click at [38, 274] on button "«" at bounding box center [42, 276] width 27 height 27
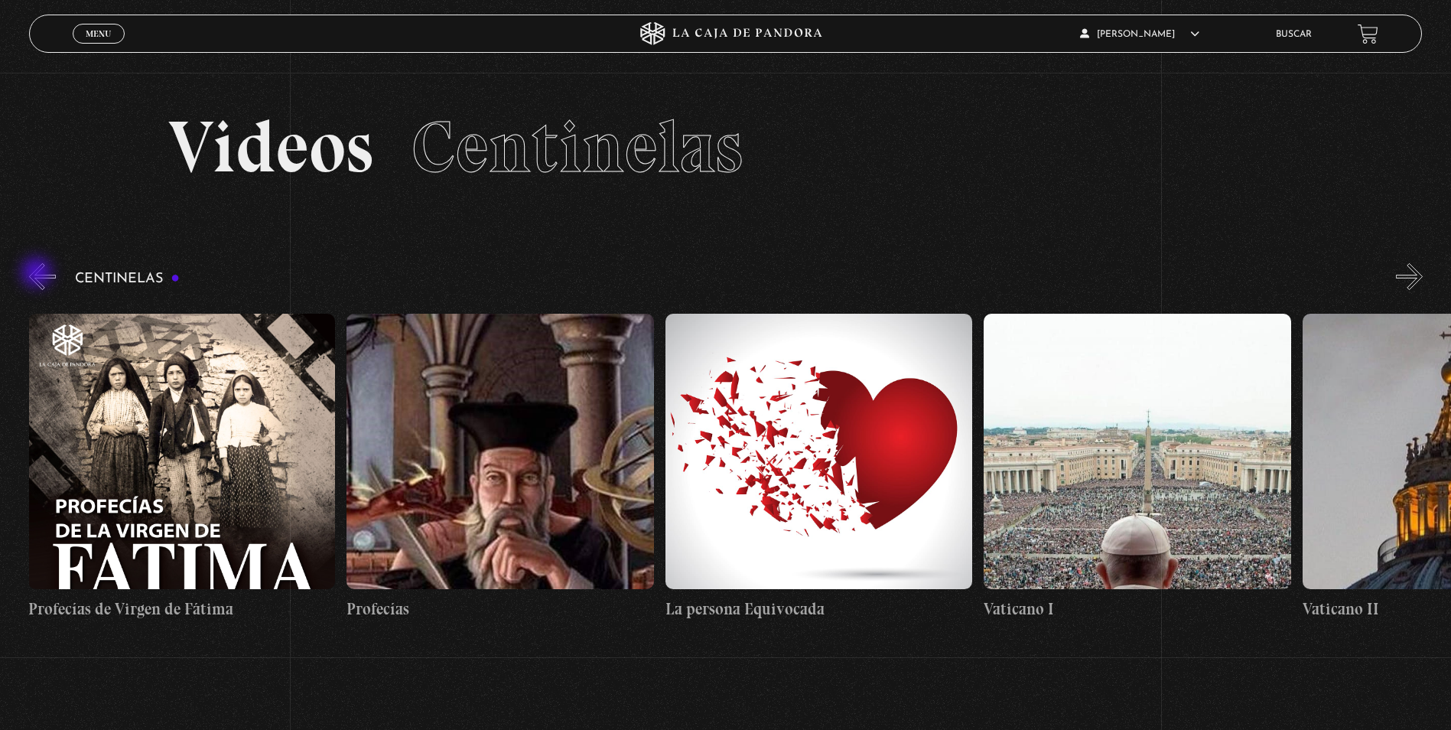
click at [38, 274] on button "«" at bounding box center [42, 276] width 27 height 27
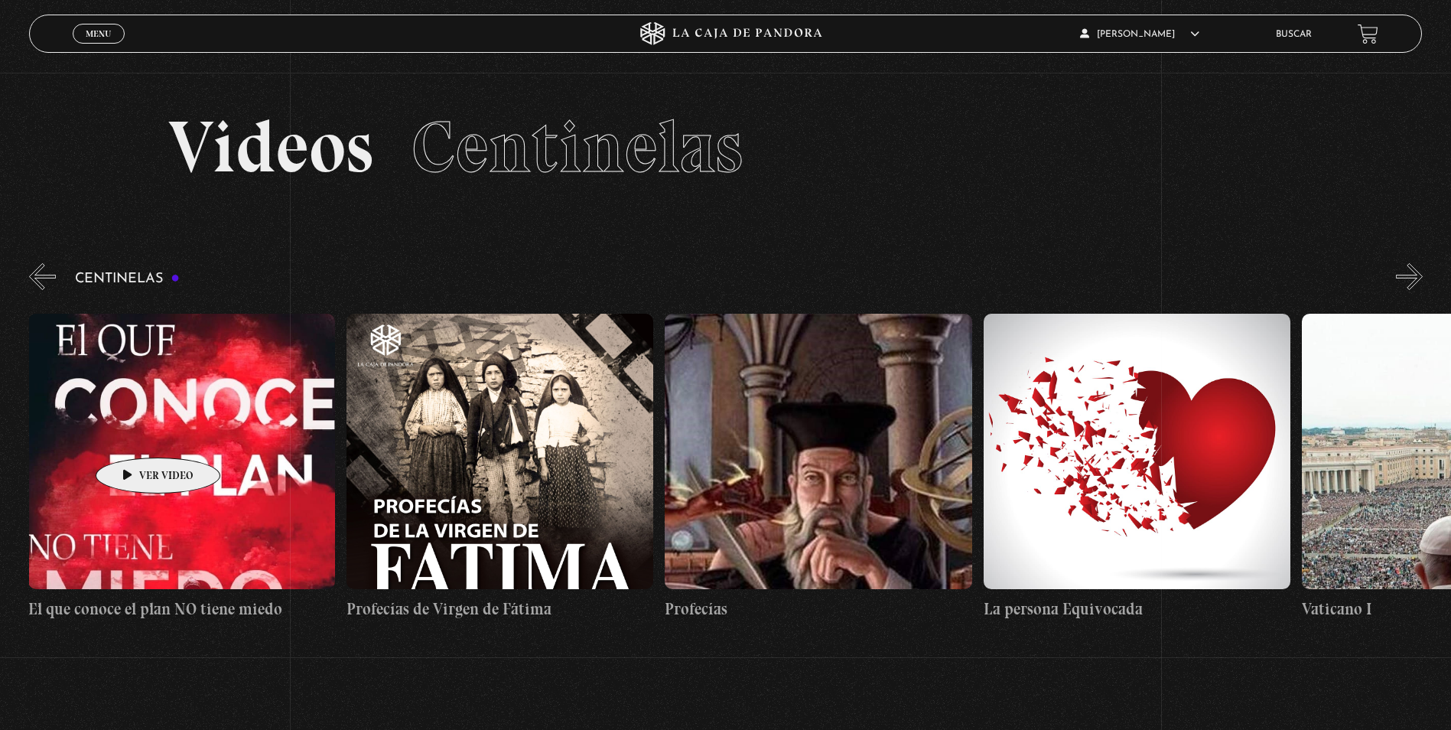
scroll to position [0, 25158]
click at [134, 434] on figure at bounding box center [182, 451] width 307 height 275
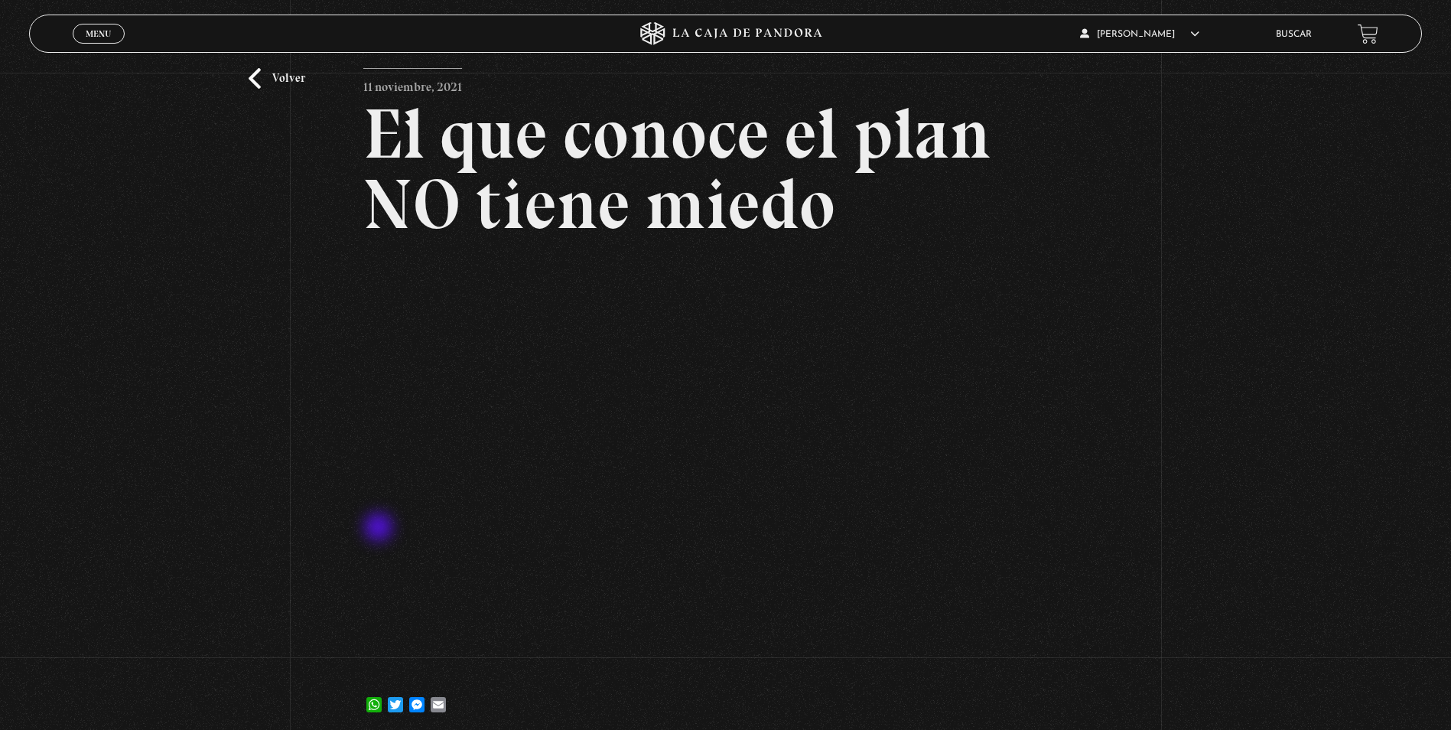
scroll to position [229, 0]
